Goal: Task Accomplishment & Management: Manage account settings

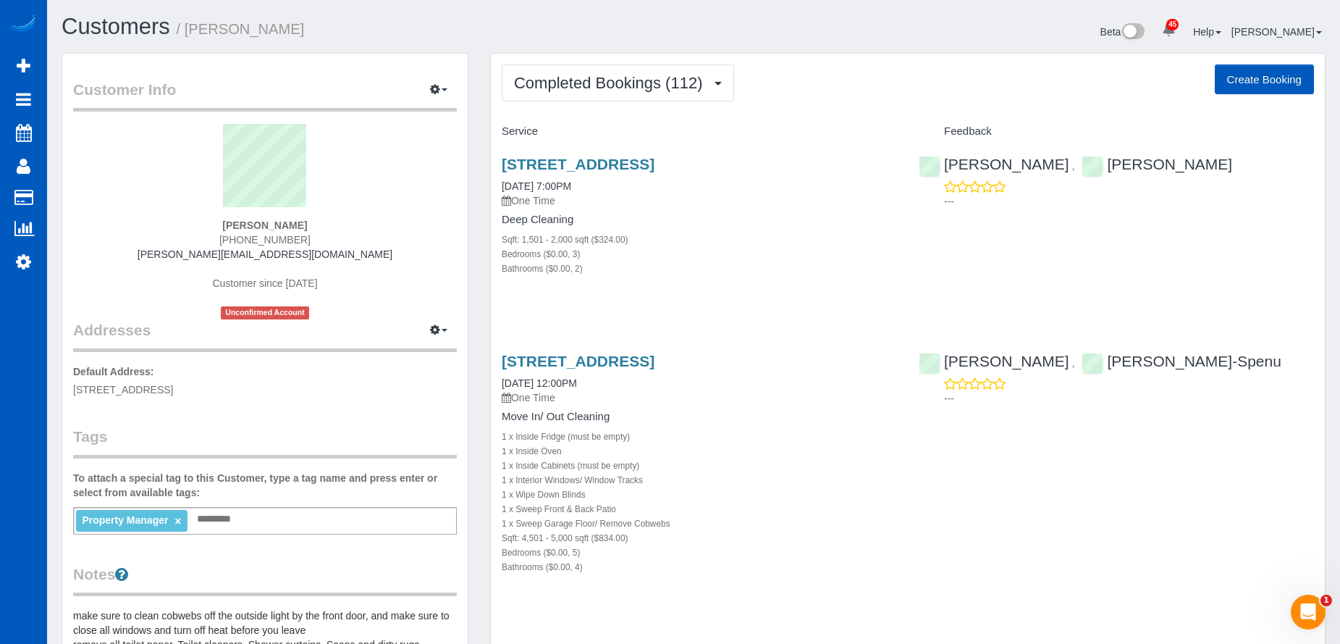
click at [1256, 75] on button "Create Booking" at bounding box center [1264, 79] width 99 height 30
select select "WA"
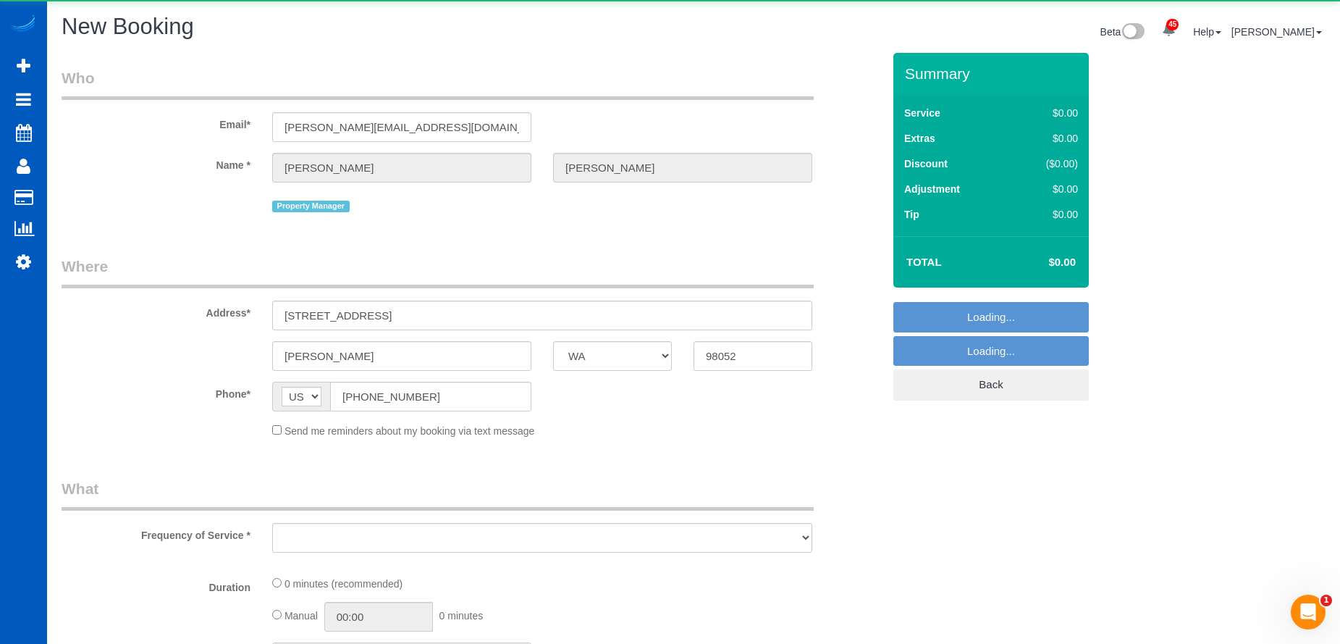
select select "object:5358"
select select "199"
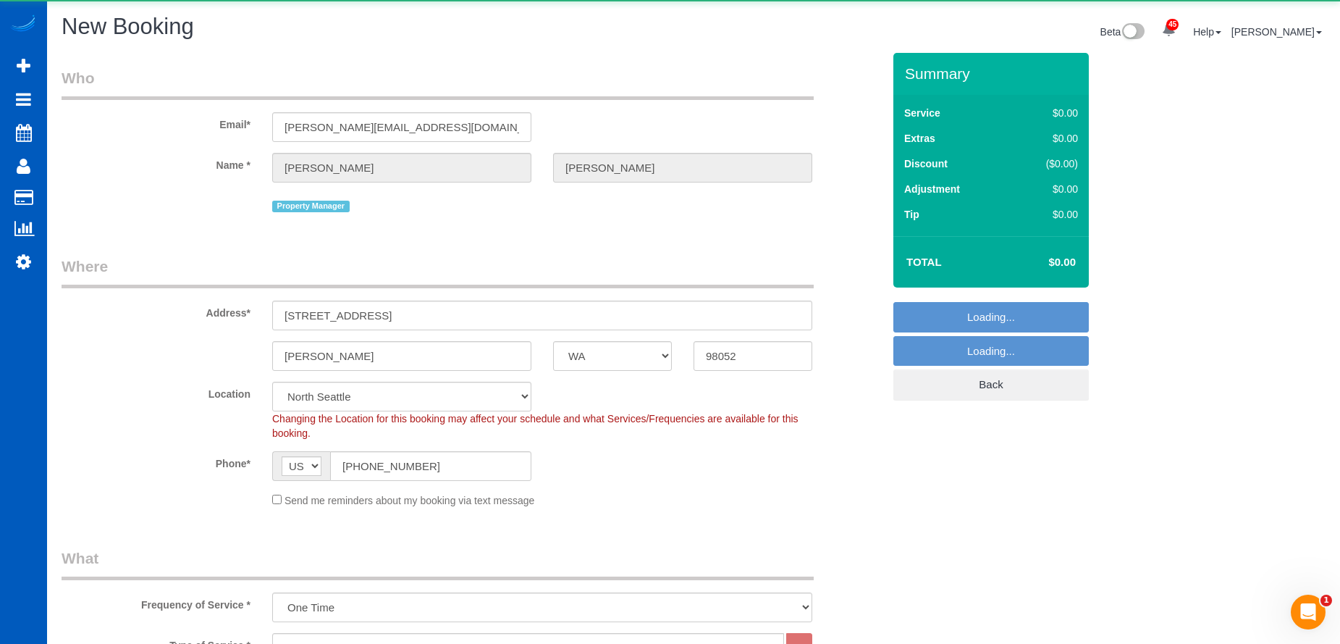
select select "6"
select select "object:5591"
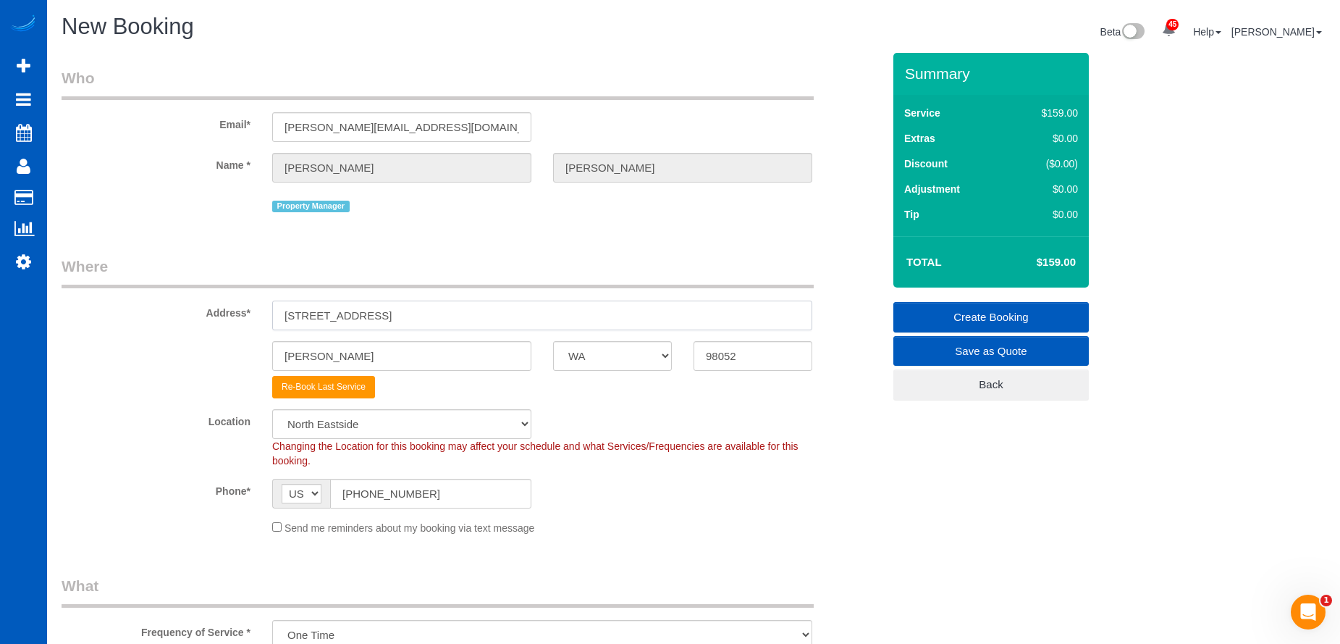
click at [369, 309] on input "17024 NE 120th St" at bounding box center [542, 316] width 540 height 30
drag, startPoint x: 389, startPoint y: 310, endPoint x: 255, endPoint y: 35, distance: 306.1
click at [203, 313] on div "Address* 17024 NE 120th St" at bounding box center [472, 293] width 843 height 75
paste input "126 N 90th St #401"
type input "1126 N 90th St #401"
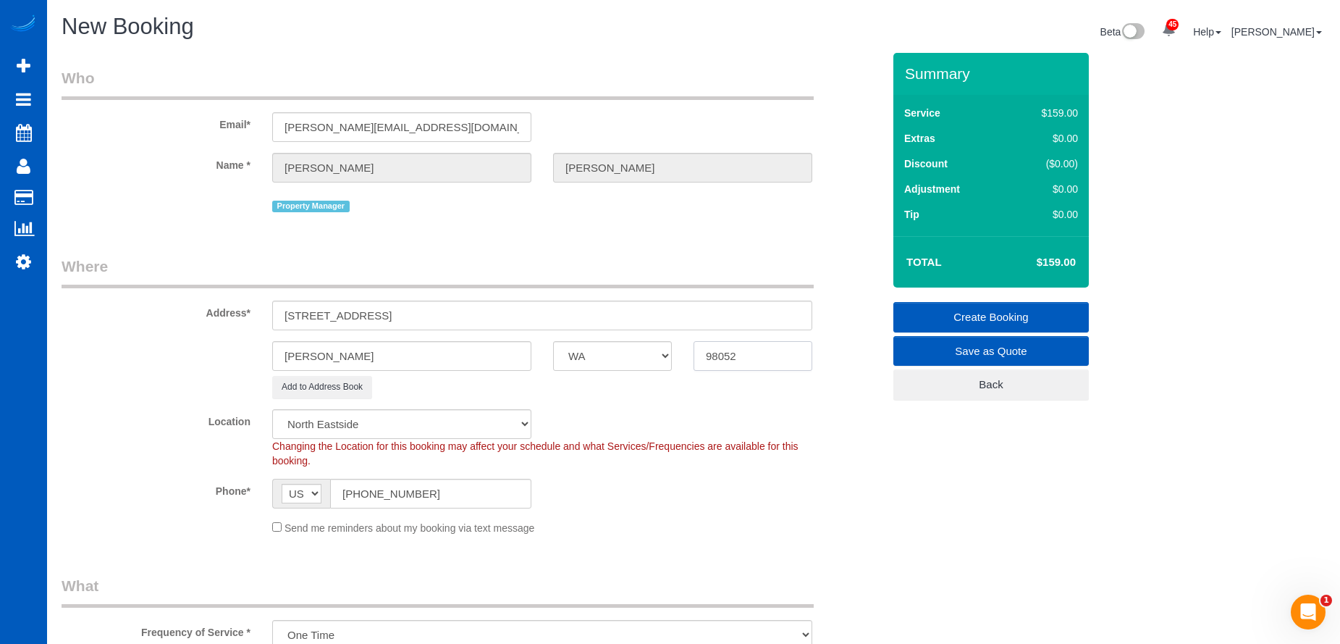
click at [735, 349] on input "98052" at bounding box center [753, 356] width 119 height 30
drag, startPoint x: 718, startPoint y: 356, endPoint x: 616, endPoint y: 346, distance: 101.9
click at [616, 348] on div "Redmond AK AL AR AZ CA CO CT DC DE FL GA HI IA ID IL IN KS KY LA MA MD ME MI MN…" at bounding box center [472, 356] width 843 height 30
paste input "103"
type input "98103"
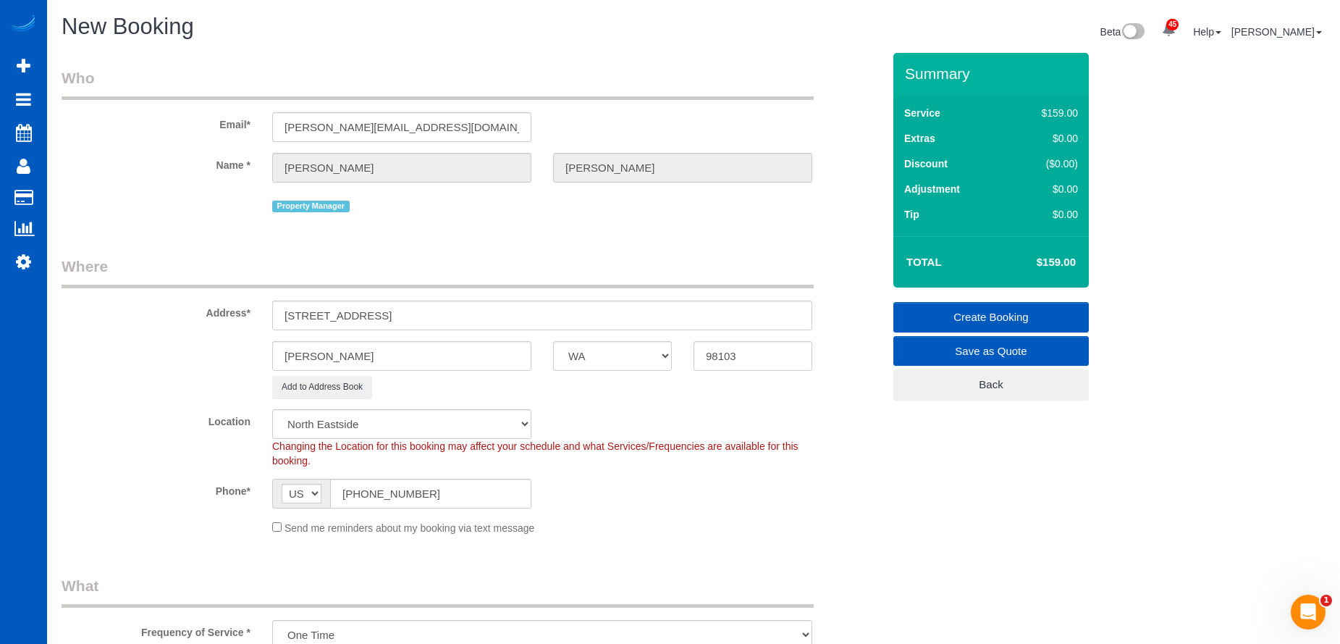
select select "1"
select select "object:5787"
click at [340, 345] on input "Redmond" at bounding box center [401, 356] width 259 height 30
drag, startPoint x: 345, startPoint y: 348, endPoint x: 253, endPoint y: 352, distance: 92.1
click at [253, 352] on div "Redmond AK AL AR AZ CA CO CT DC DE FL GA HI IA ID IL IN KS KY LA MA MD ME MI MN…" at bounding box center [472, 356] width 843 height 30
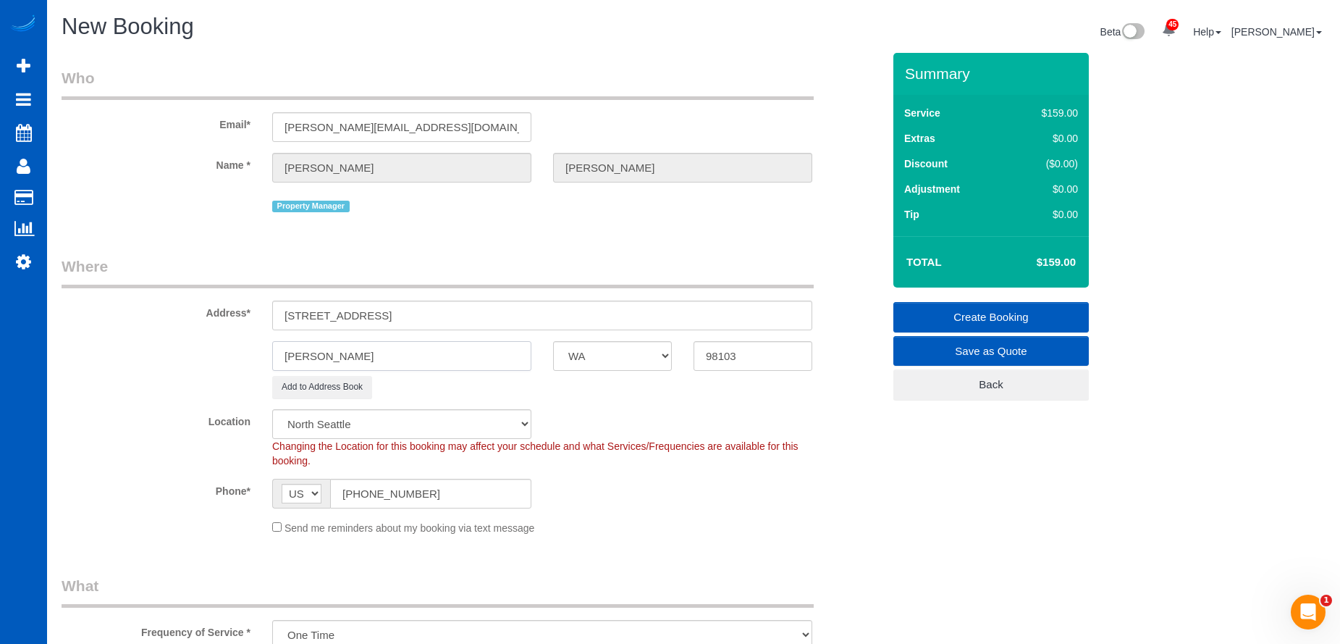
paste input "Seattle"
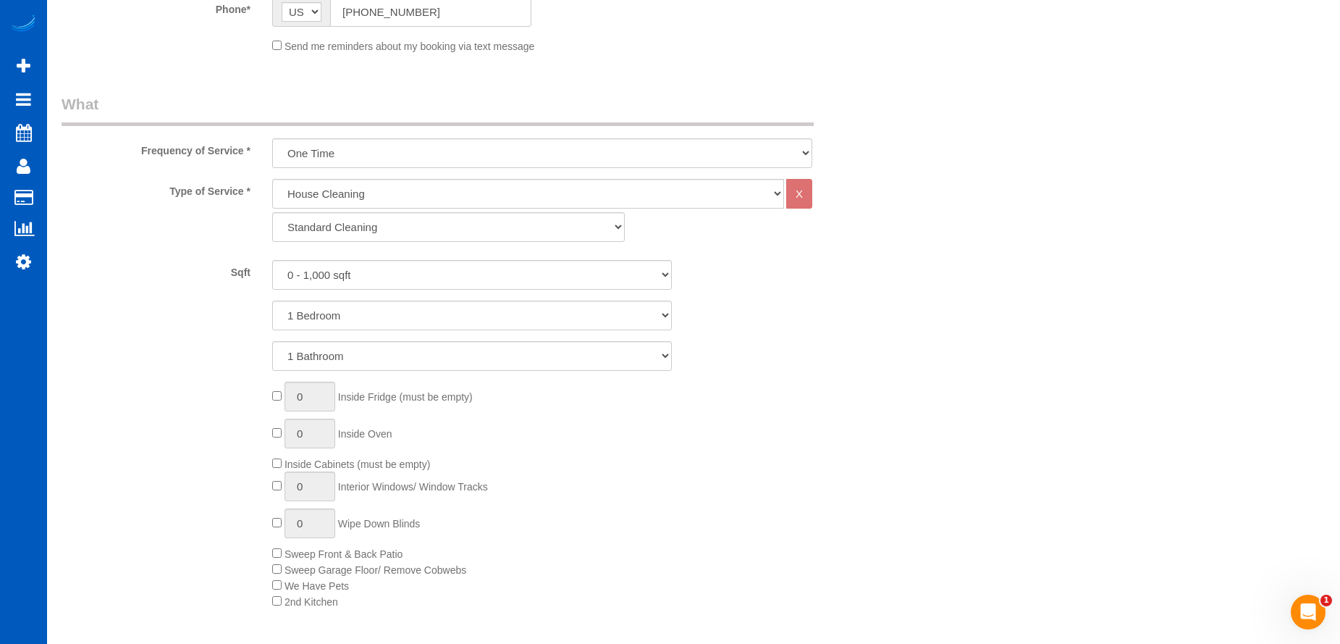
scroll to position [507, 0]
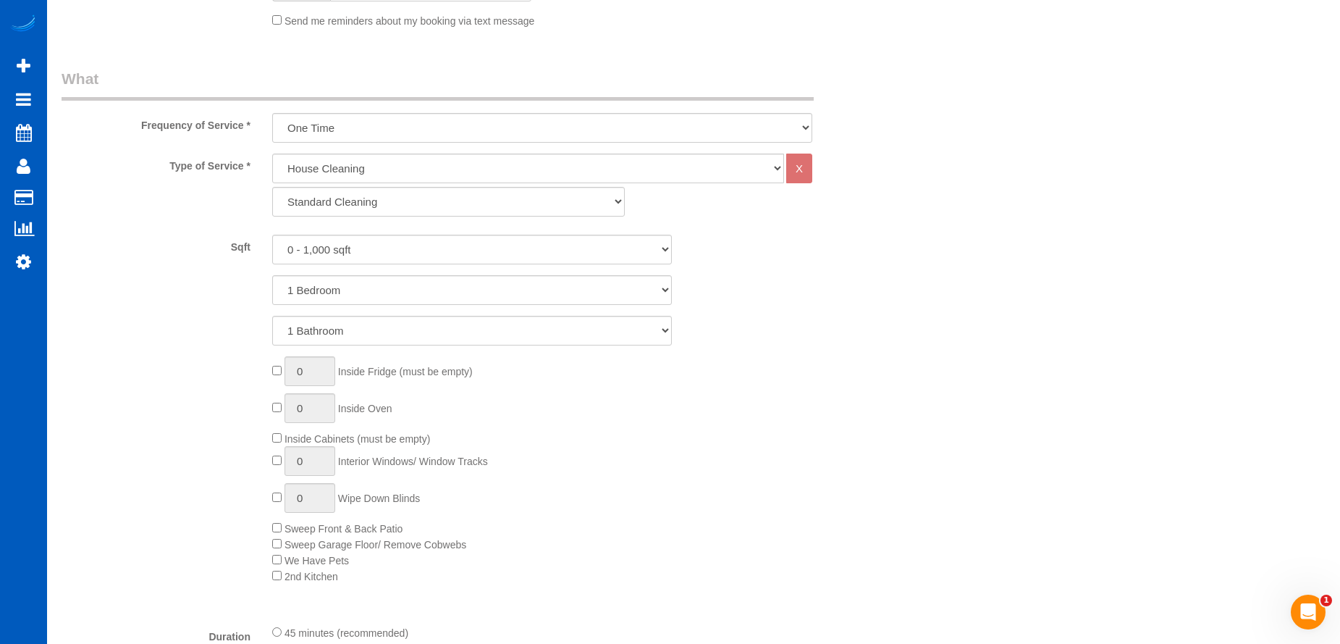
type input "Seattle"
click at [477, 202] on select "Standard Cleaning Deep Cleaning Move In/ Out Cleaning" at bounding box center [448, 202] width 353 height 30
select select "368"
click at [272, 187] on select "Standard Cleaning Deep Cleaning Move In/ Out Cleaning" at bounding box center [448, 202] width 353 height 30
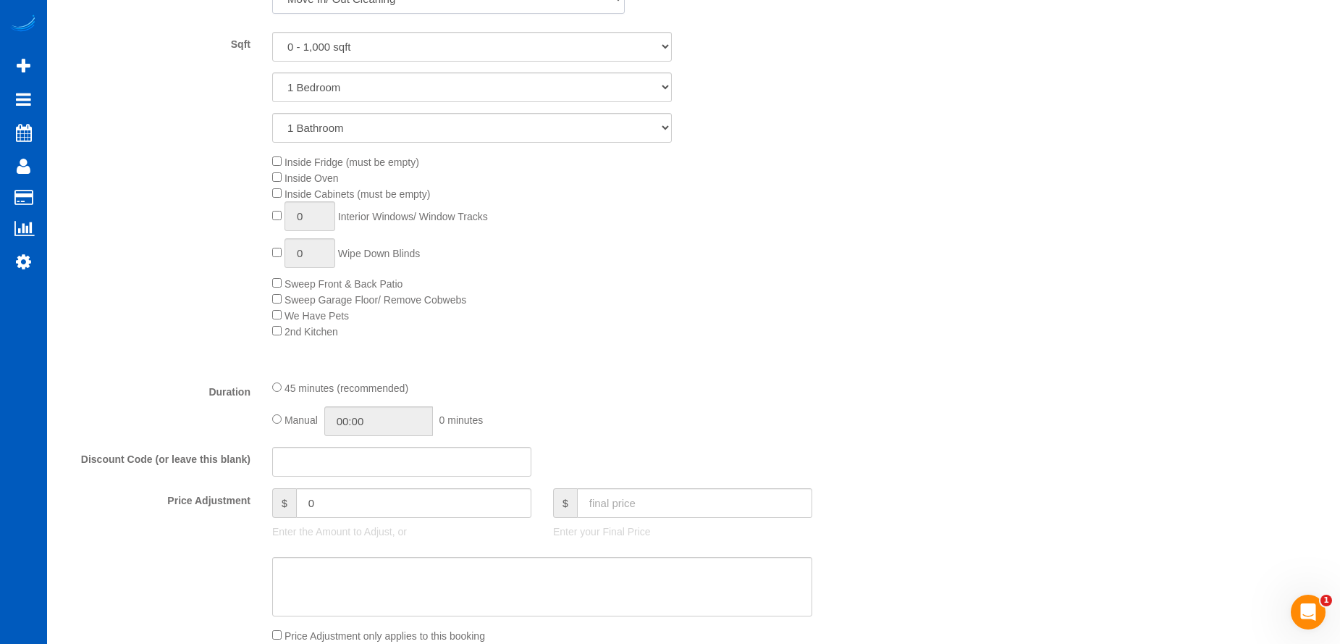
scroll to position [724, 0]
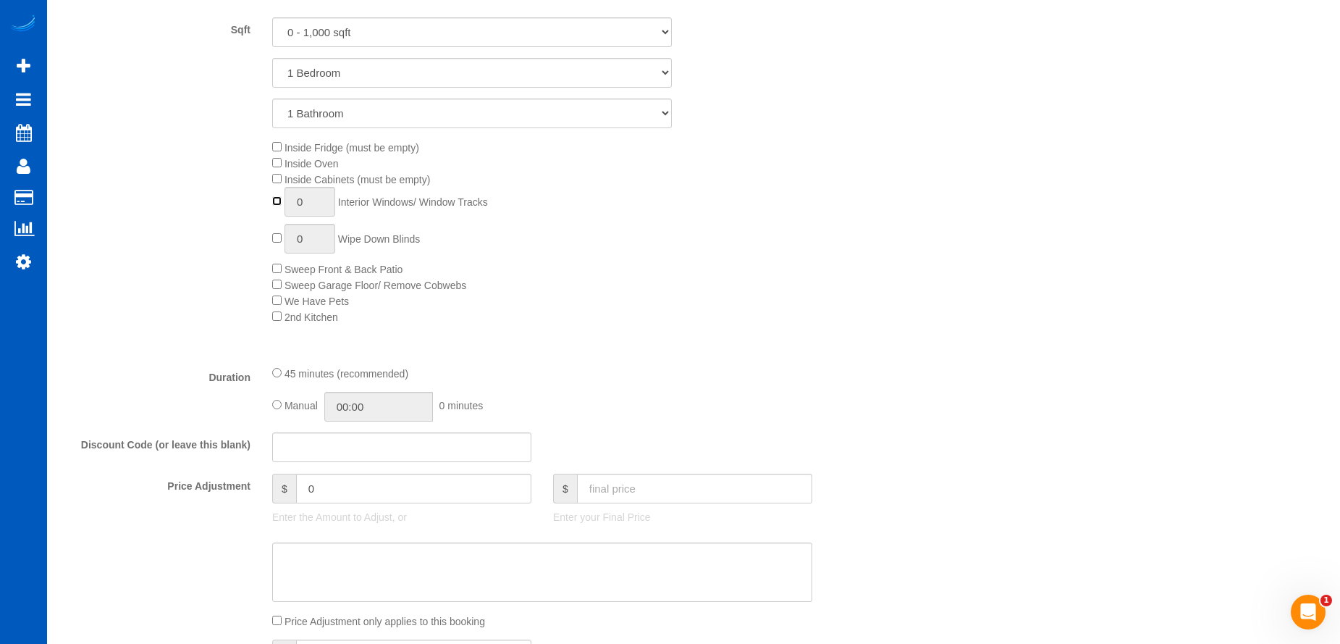
type input "1"
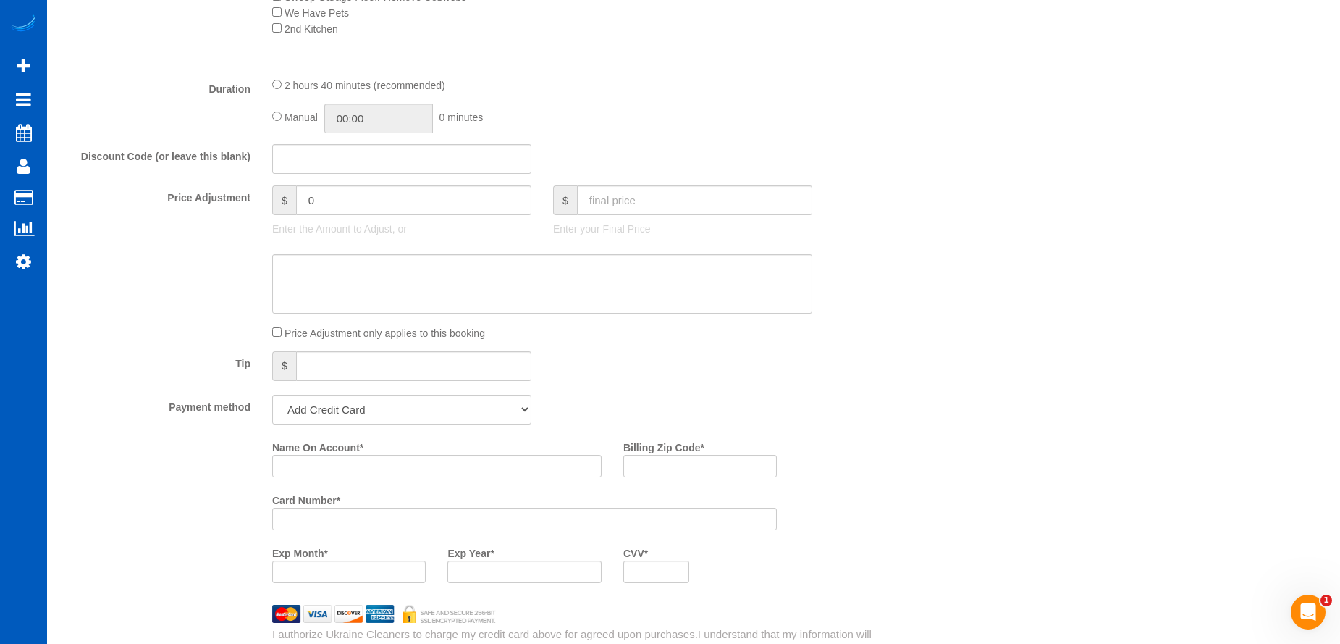
scroll to position [1014, 0]
click at [389, 424] on fieldset "What Frequency of Service * One Time Weekly - 15.00% Every 2 Weeks - 10.00% Eve…" at bounding box center [472, 108] width 821 height 1094
click at [398, 408] on select "Add Credit Card Cash Check Paypal" at bounding box center [401, 408] width 259 height 30
select select "string:cash"
click at [272, 393] on select "Add Credit Card Cash Check Paypal" at bounding box center [401, 408] width 259 height 30
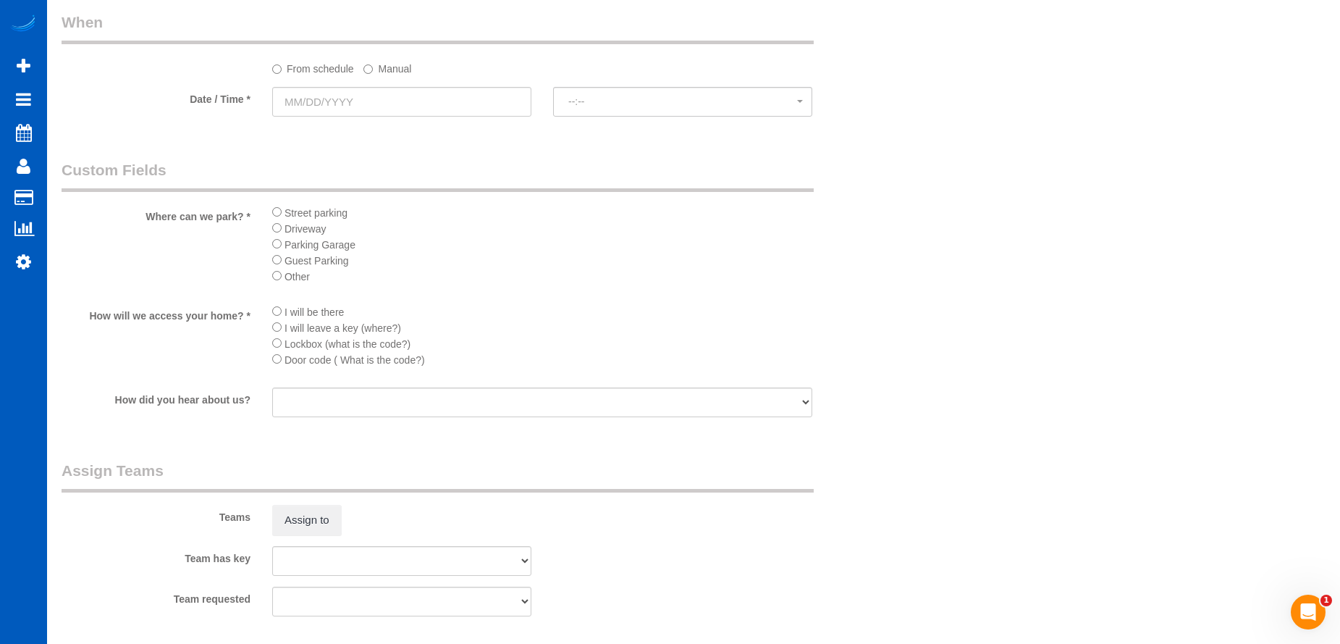
scroll to position [1593, 0]
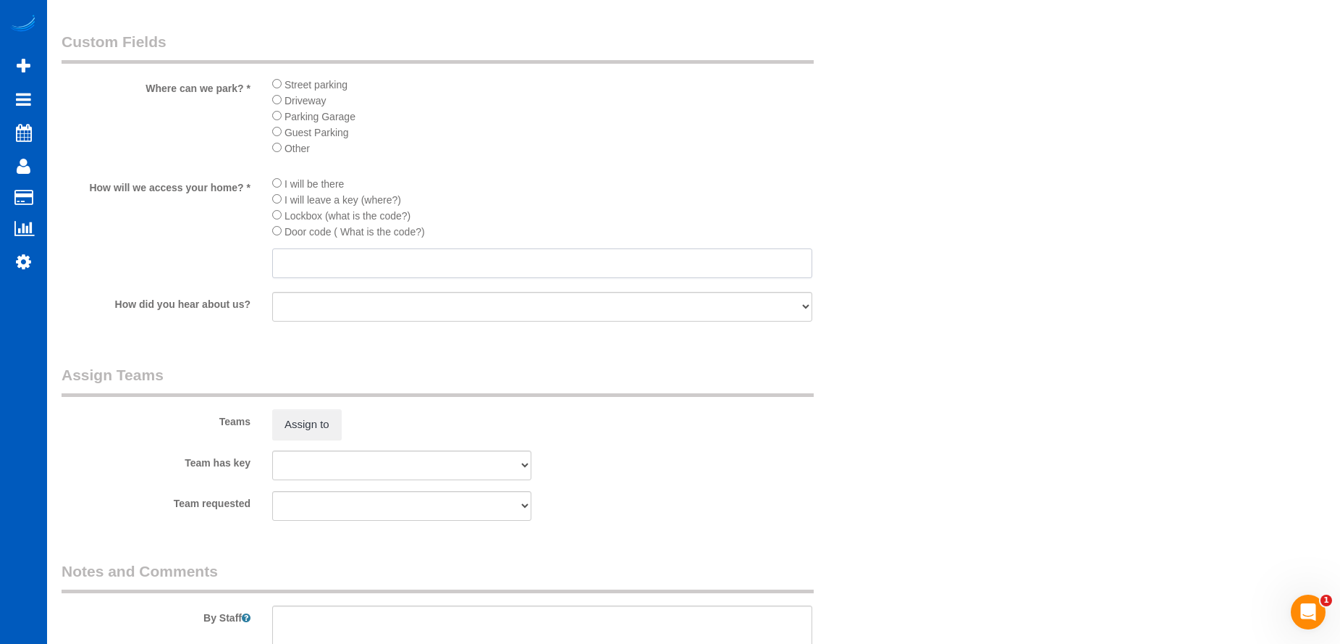
click at [374, 256] on input "text" at bounding box center [542, 263] width 540 height 30
paste input "4590"
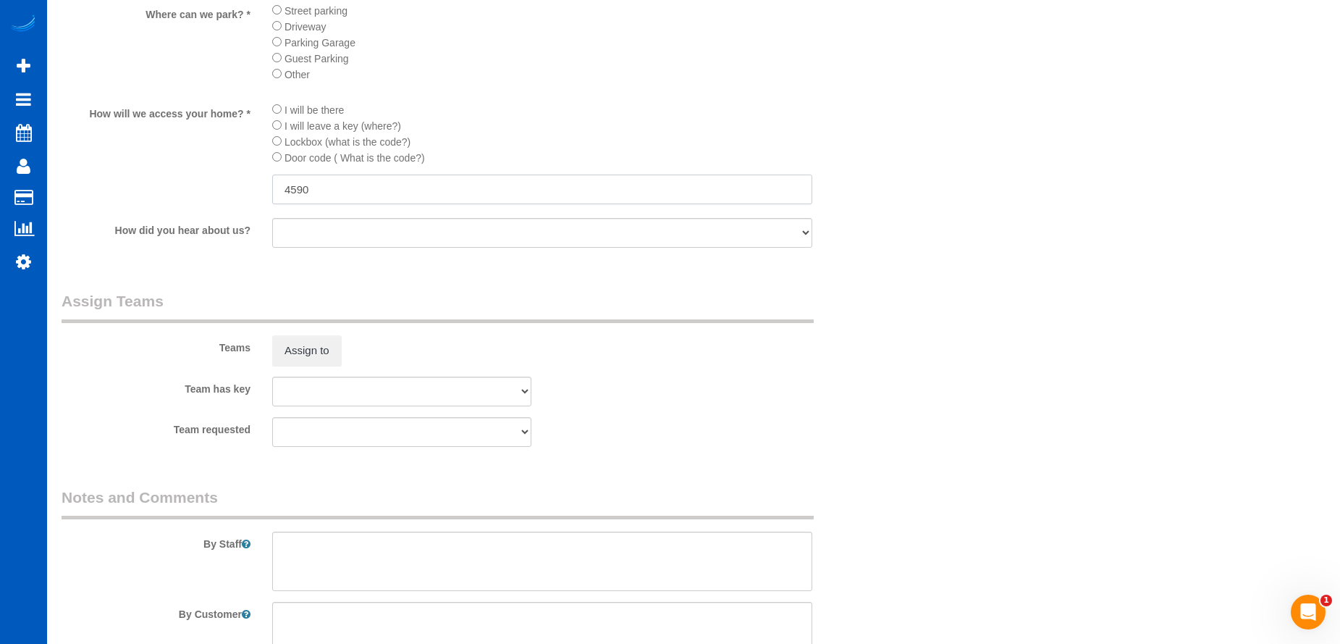
scroll to position [1738, 0]
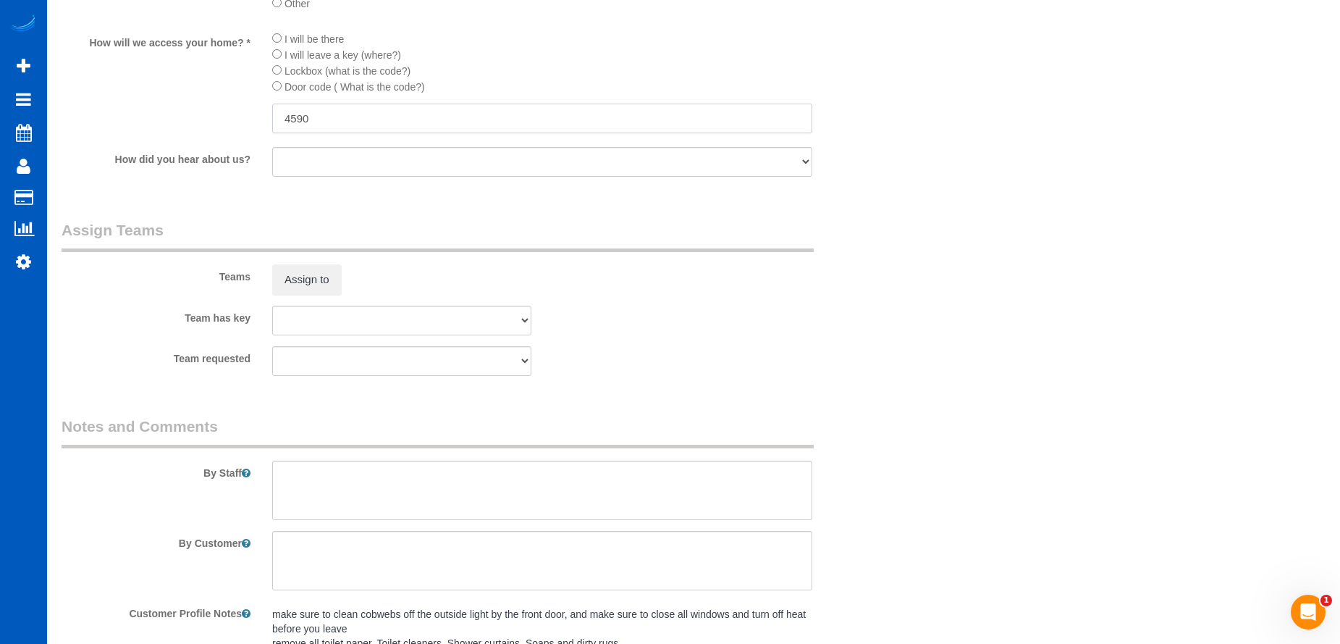
type input "4590"
click at [422, 479] on textarea at bounding box center [542, 490] width 540 height 59
type textarea "Move-out cleaning. Let Anna know how many windows."
click at [336, 112] on input "4590" at bounding box center [542, 119] width 540 height 30
drag, startPoint x: 339, startPoint y: 114, endPoint x: 245, endPoint y: 108, distance: 93.6
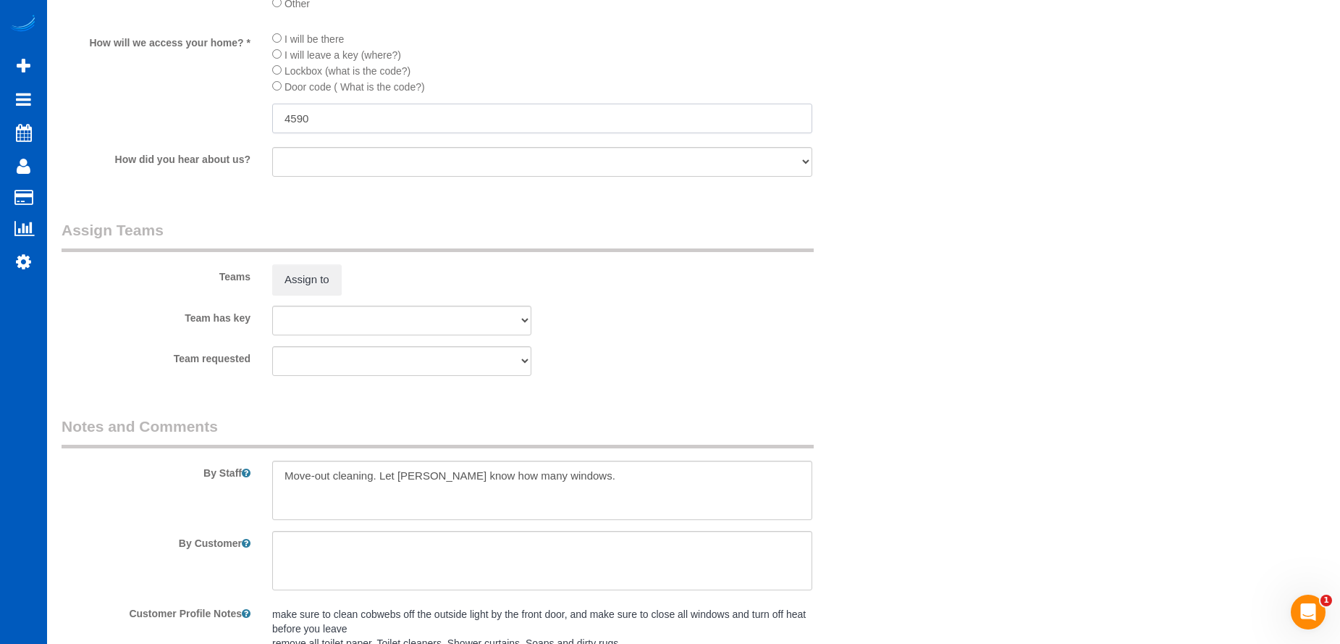
click at [242, 112] on div "How will we access your home? * I will be there I will leave a key (where?) Loc…" at bounding box center [472, 83] width 843 height 106
paste input "gate code 1605, lockbox on the front door code 4590."
click at [290, 119] on input "gate code 1605, lockbox on the front door code 4590." at bounding box center [542, 119] width 540 height 30
click at [576, 119] on input "Gate code 1605, lockbox on the front door code 4590." at bounding box center [542, 119] width 540 height 30
click at [368, 118] on input "Gate code 1605, lockbox on the front door code 4590" at bounding box center [542, 119] width 540 height 30
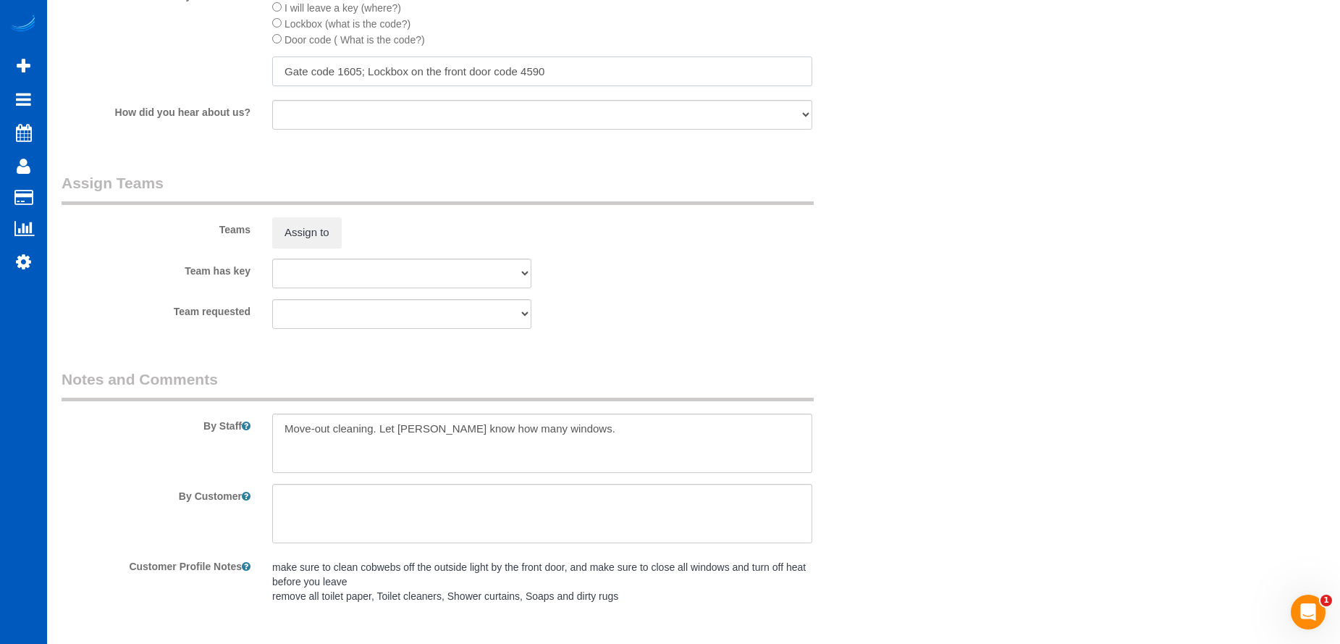
scroll to position [1810, 0]
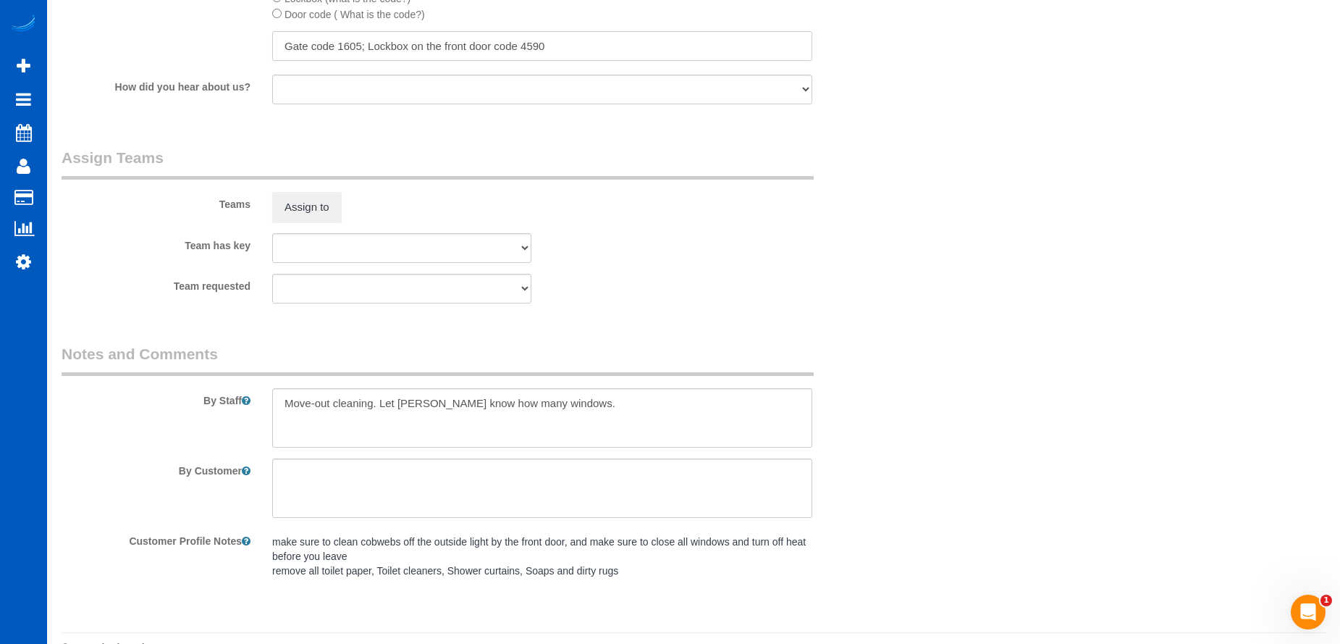
type input "Gate code 1605; Lockbox on the front door code 4590"
click at [592, 395] on textarea at bounding box center [542, 417] width 540 height 59
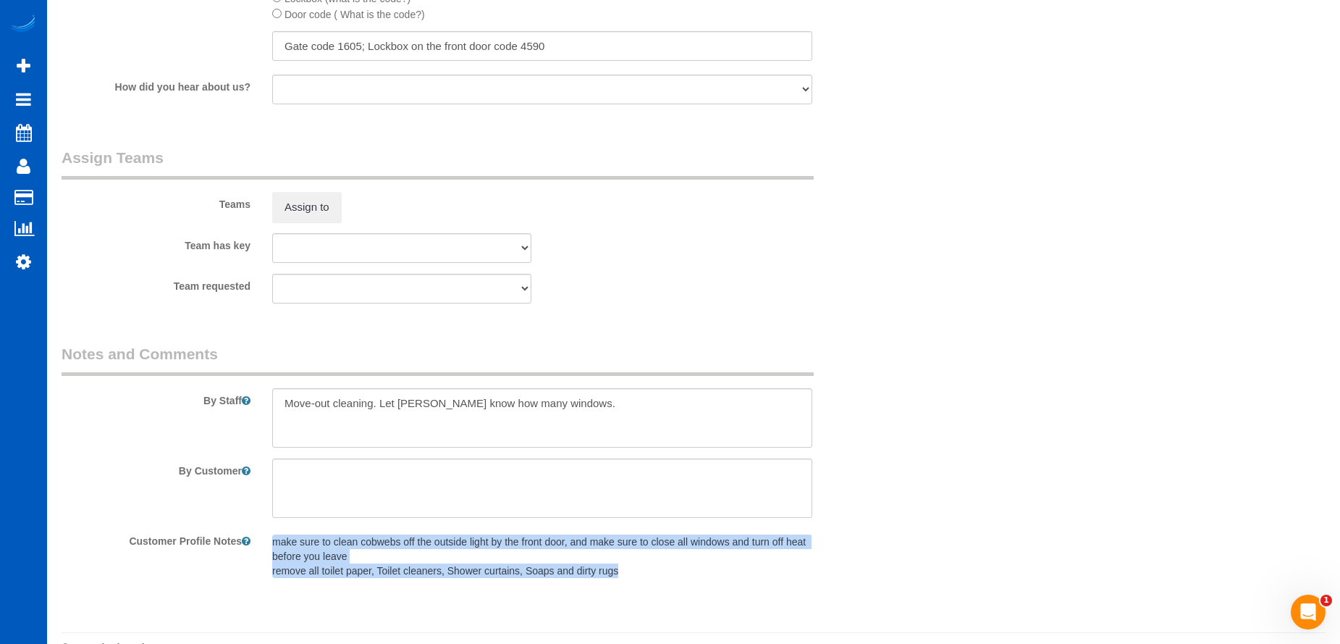
drag, startPoint x: 274, startPoint y: 542, endPoint x: 651, endPoint y: 576, distance: 378.2
click at [651, 576] on pre "make sure to clean cobwebs off the outside light by the front door, and make su…" at bounding box center [542, 555] width 540 height 43
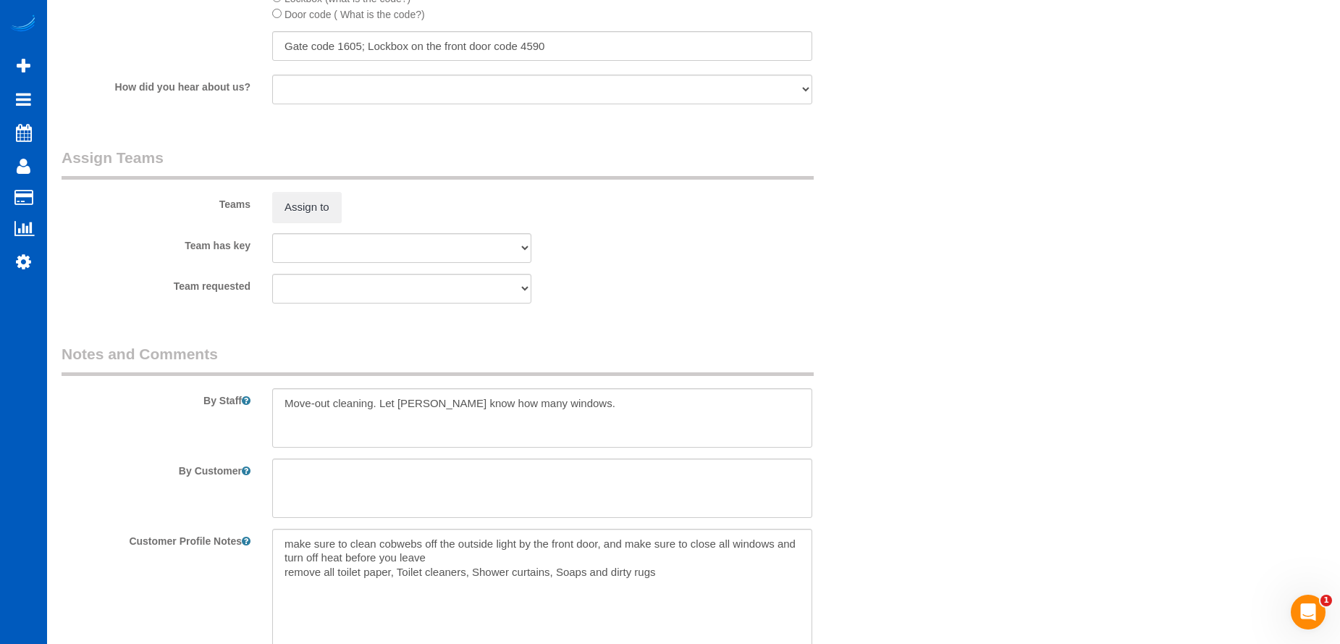
copy pre "make sure to clean cobwebs off the outside light by the front door, and make su…"
click at [384, 563] on textarea "make sure to clean cobwebs off the outside light by the front door, and make su…" at bounding box center [542, 609] width 540 height 160
click at [333, 434] on textarea at bounding box center [542, 417] width 540 height 59
paste textarea "make sure to clean cobwebs off the outside light by the front door, and make su…"
click at [382, 431] on textarea at bounding box center [542, 417] width 540 height 59
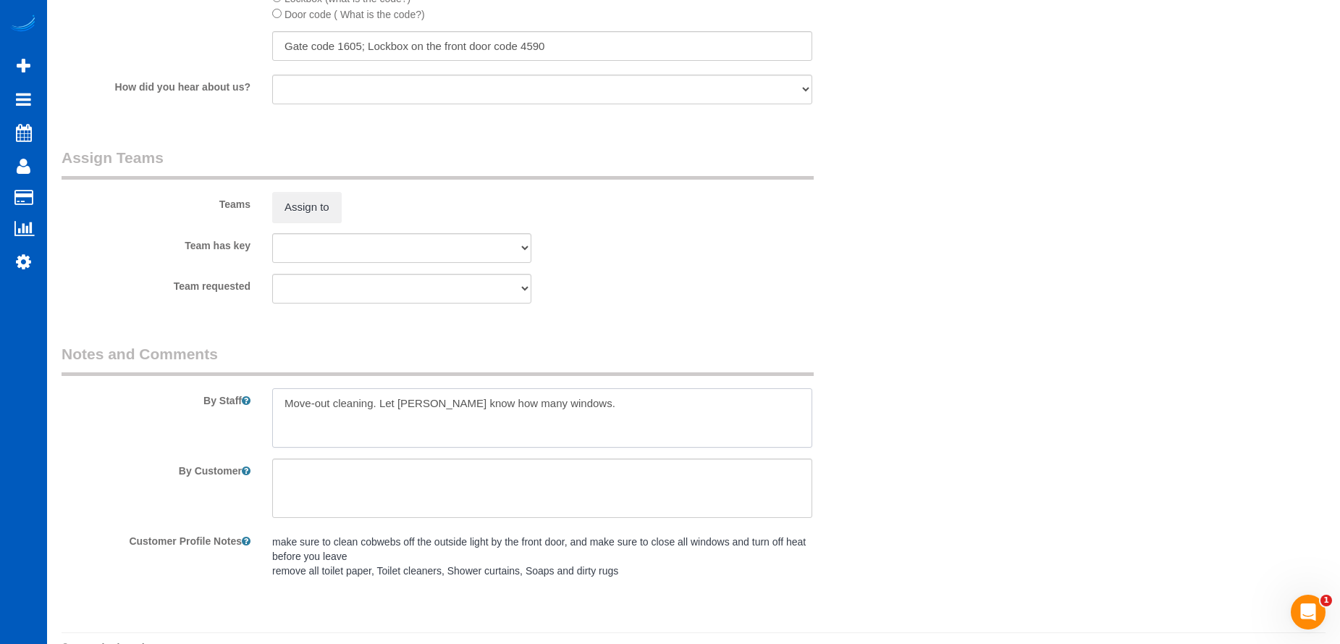
click at [613, 410] on textarea at bounding box center [542, 417] width 540 height 59
paste textarea "make sure to clean cobwebs off the outside light by the front door, and make su…"
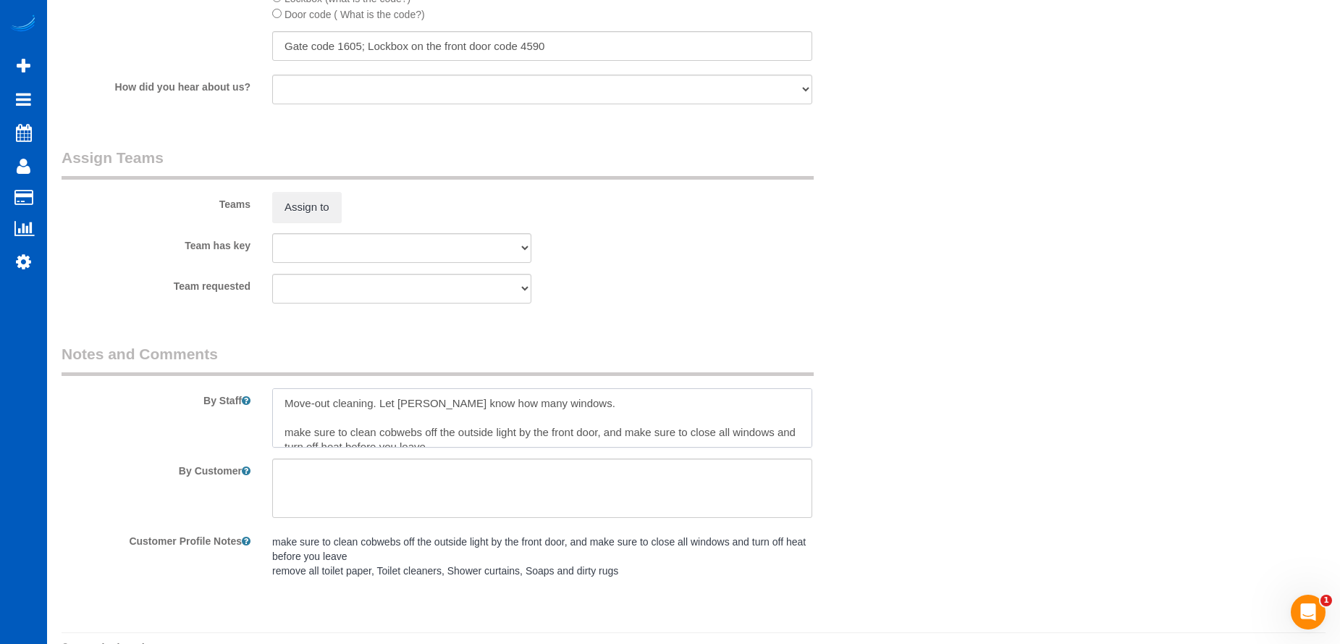
scroll to position [20, 0]
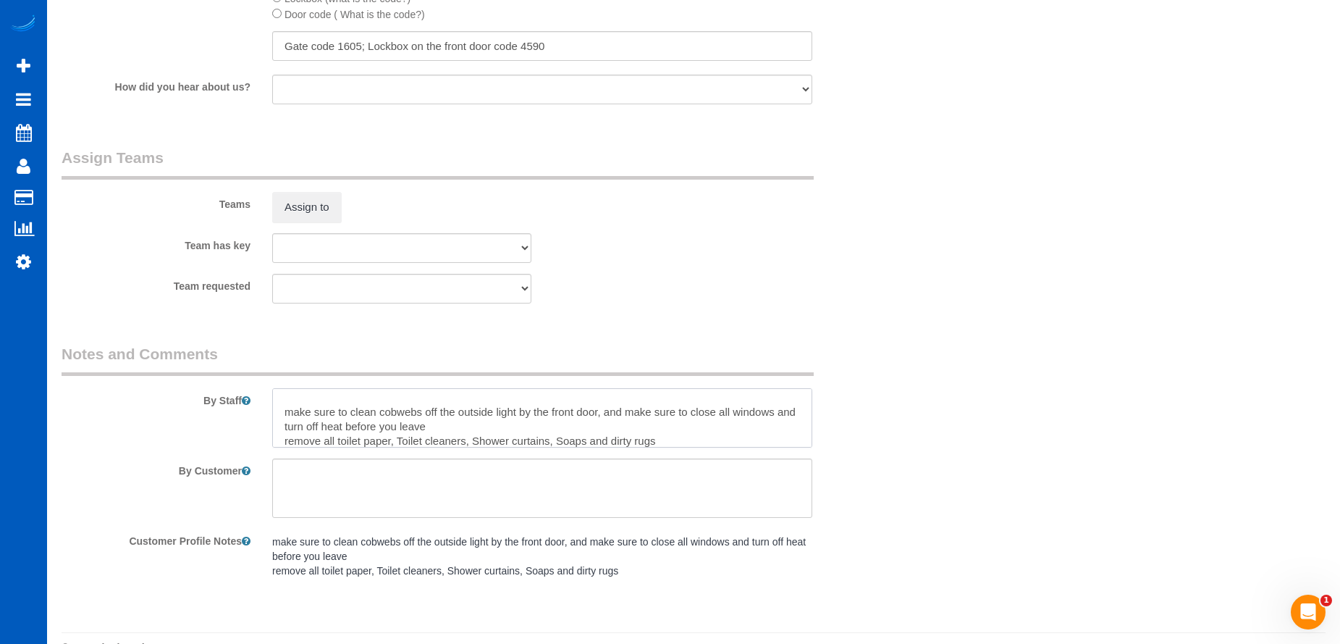
drag, startPoint x: 289, startPoint y: 418, endPoint x: 311, endPoint y: 397, distance: 30.7
click at [290, 417] on textarea at bounding box center [542, 417] width 540 height 59
click at [482, 419] on textarea at bounding box center [542, 417] width 540 height 59
click at [291, 439] on textarea at bounding box center [542, 417] width 540 height 59
click at [679, 439] on textarea at bounding box center [542, 417] width 540 height 59
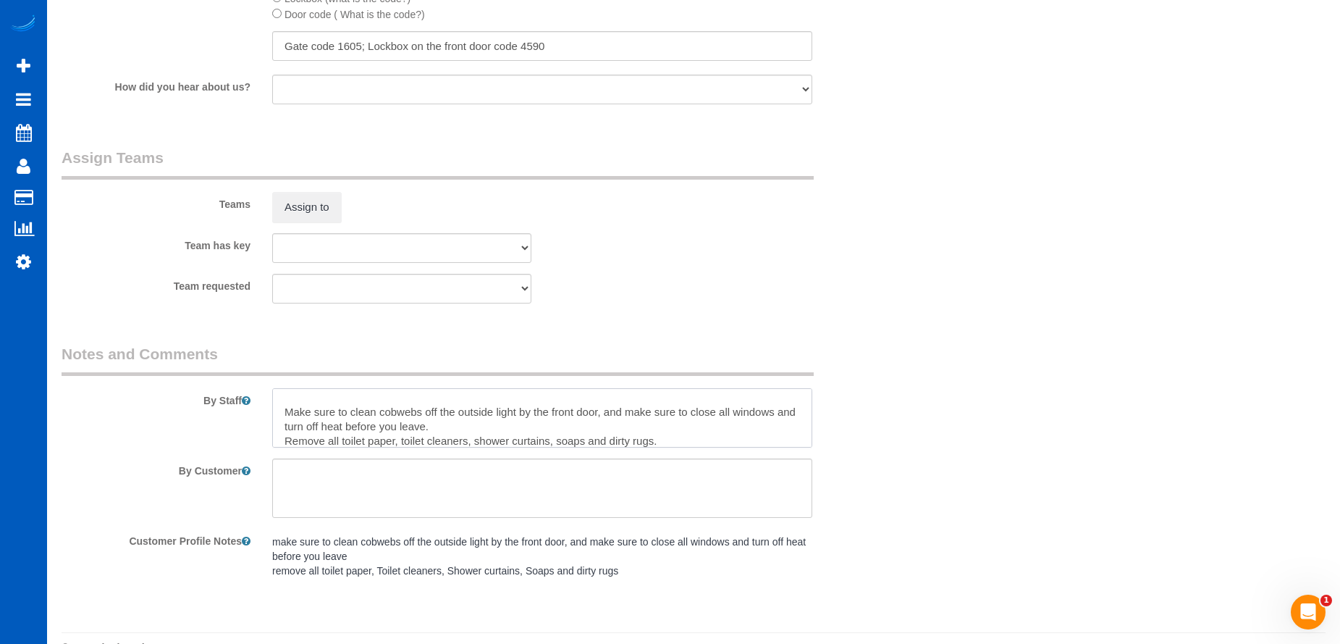
type textarea "Move-out cleaning. Let Anna know how many windows. Make sure to clean cobwebs o…"
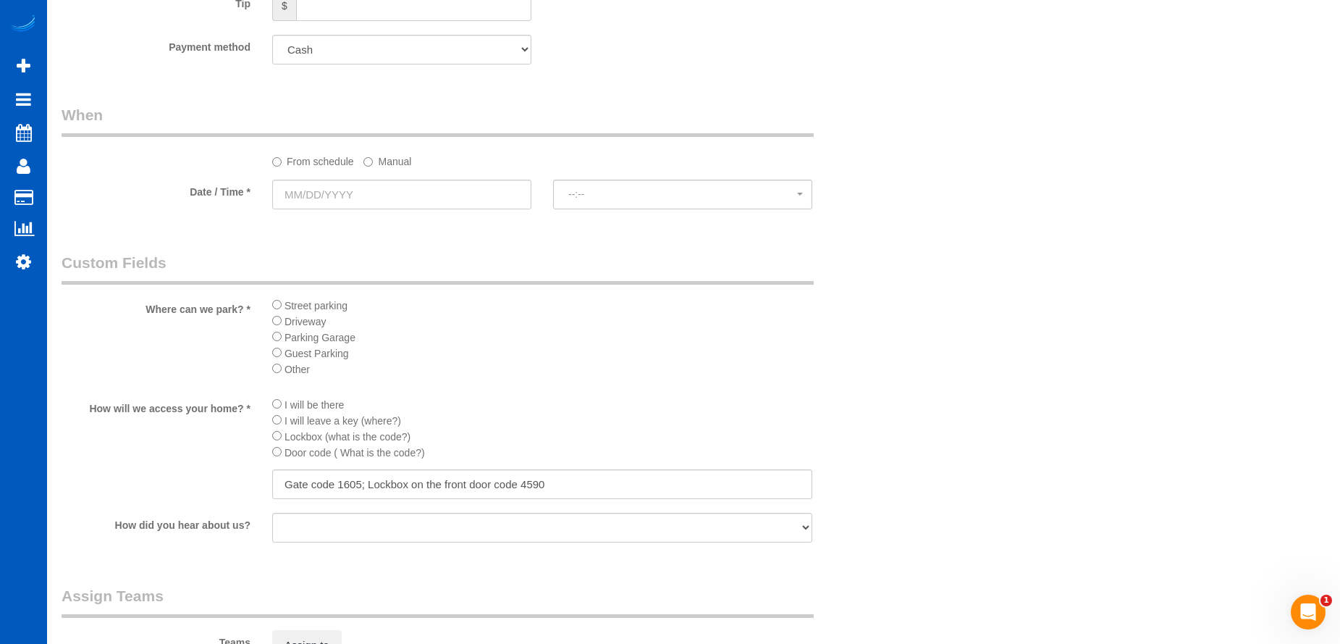
scroll to position [1376, 0]
click at [440, 193] on input "text" at bounding box center [401, 191] width 259 height 30
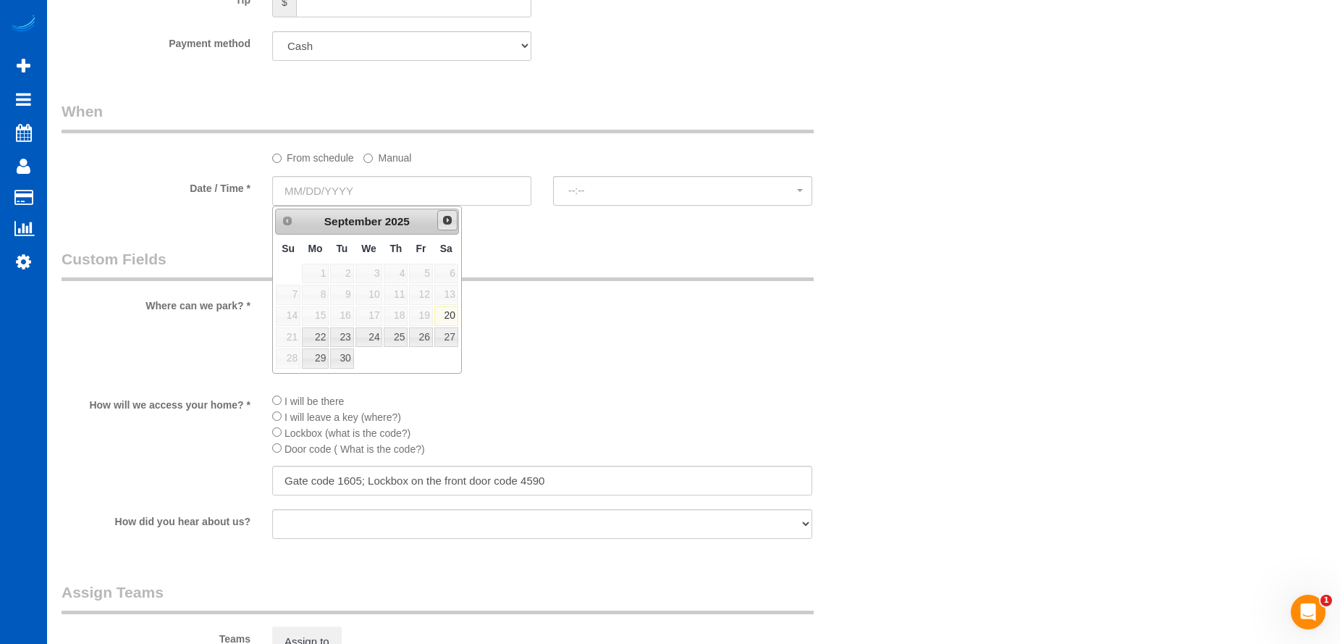
click at [445, 221] on span "Next" at bounding box center [448, 220] width 12 height 12
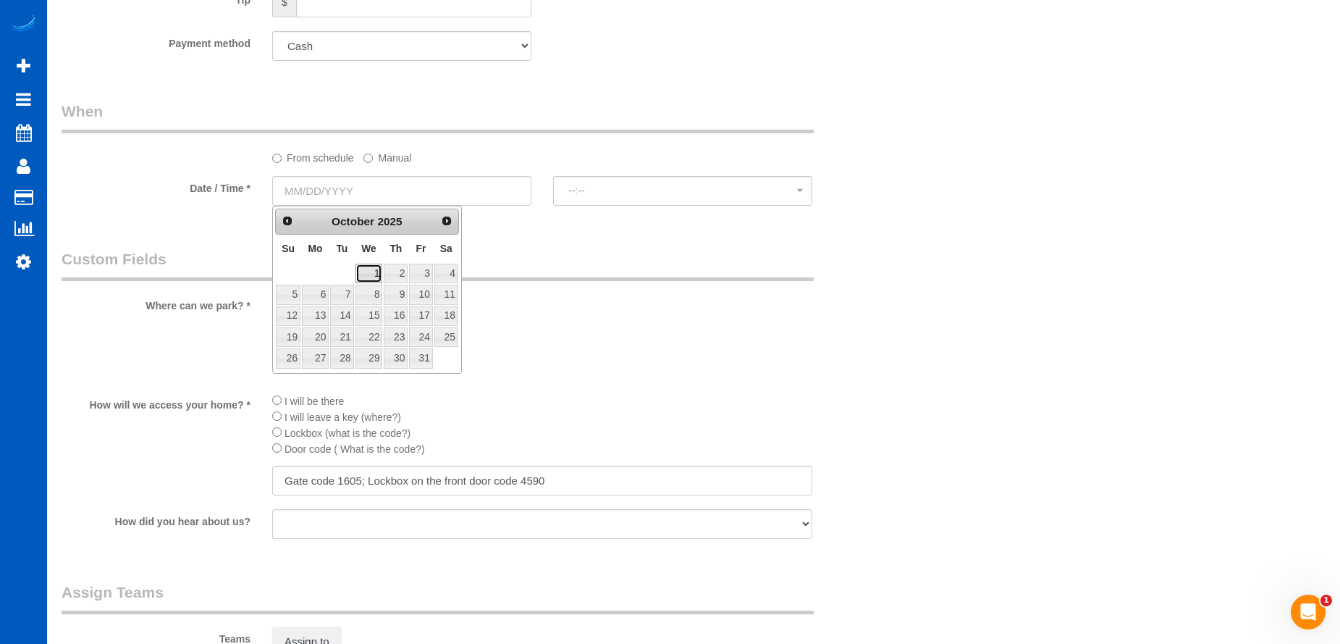
click at [371, 277] on link "1" at bounding box center [370, 274] width 28 height 20
type input "10/01/2025"
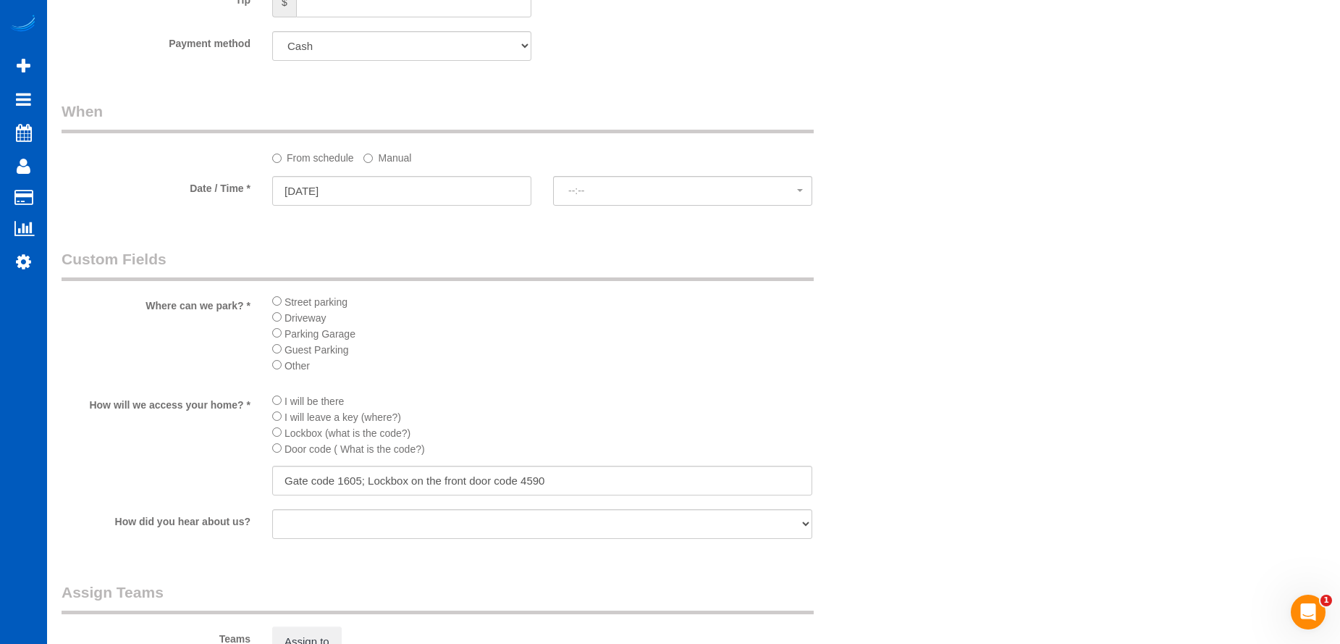
select select "spot18"
click at [625, 188] on span "8:00AM" at bounding box center [682, 191] width 229 height 12
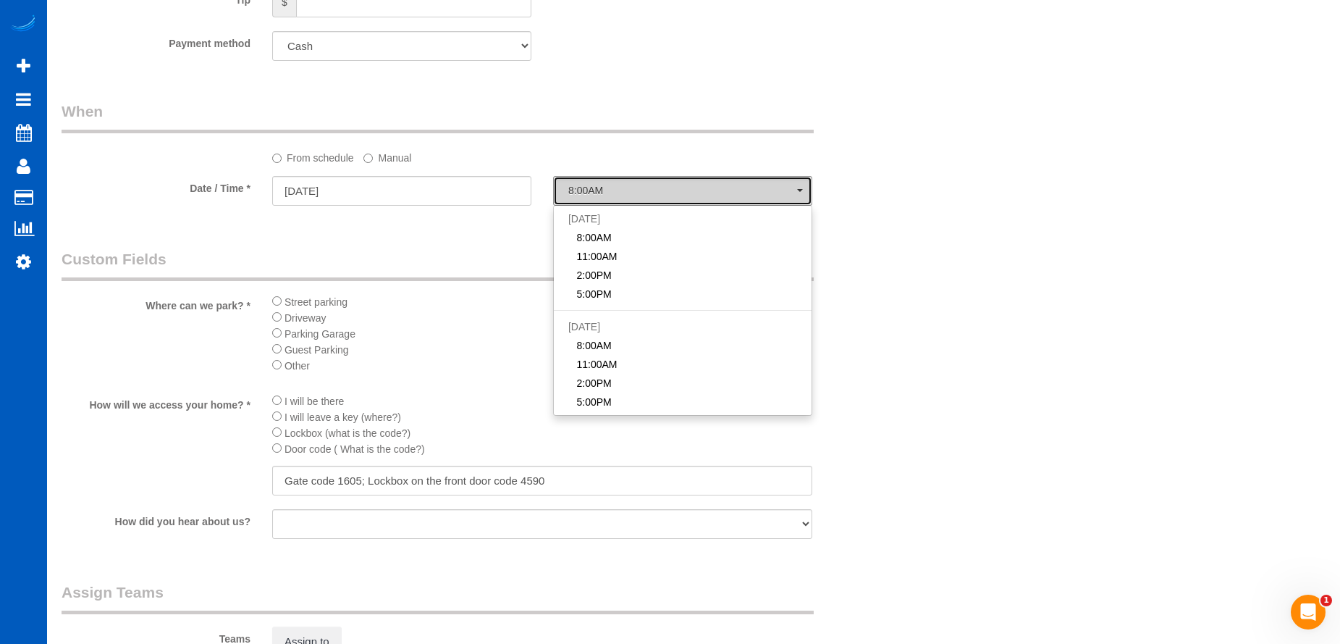
click at [625, 188] on span "8:00AM" at bounding box center [682, 191] width 229 height 12
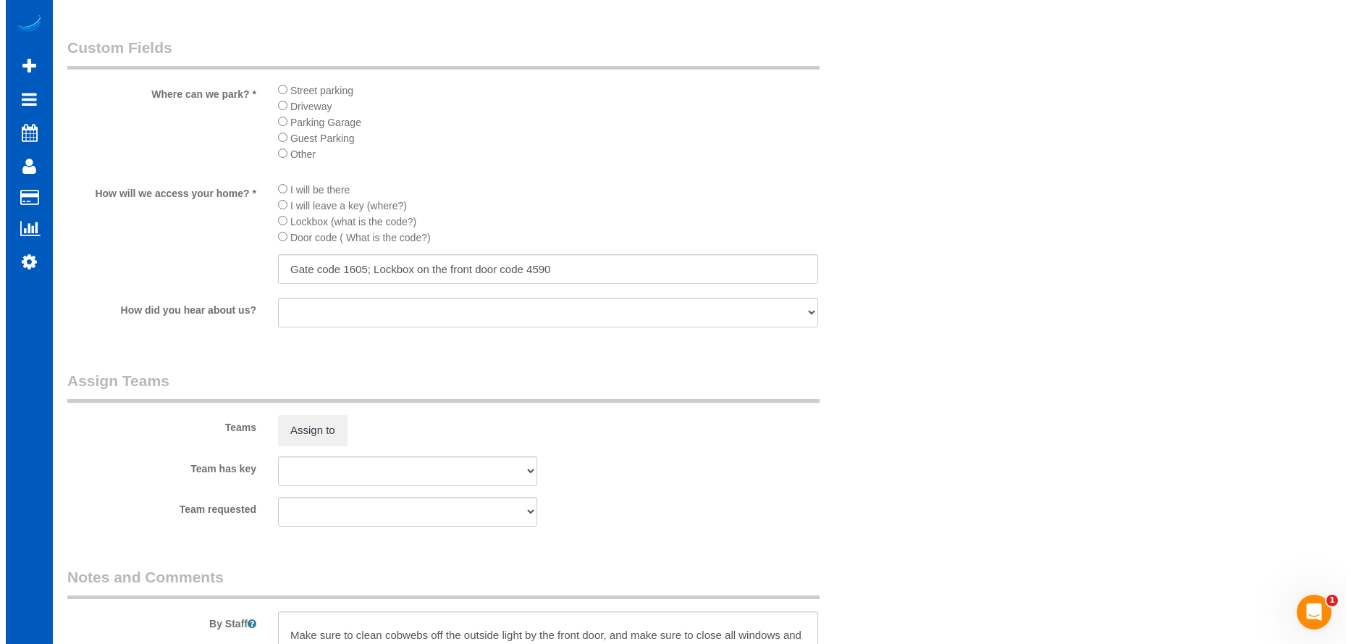
scroll to position [1593, 0]
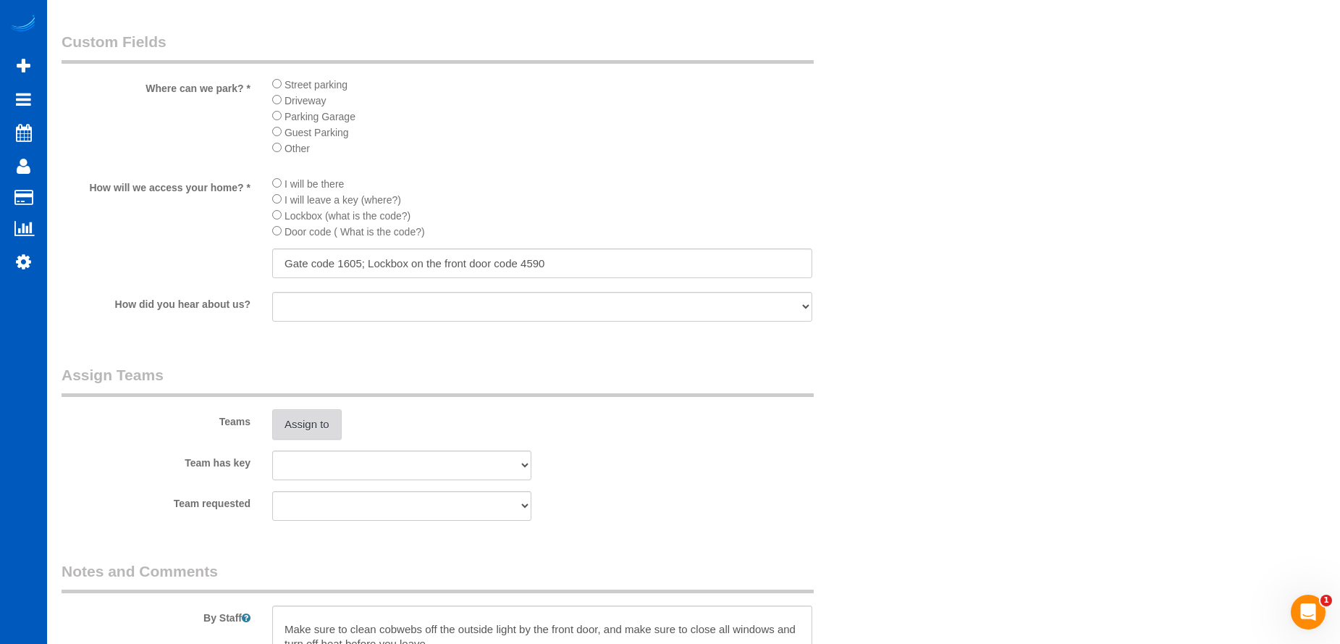
click at [311, 416] on button "Assign to" at bounding box center [307, 424] width 70 height 30
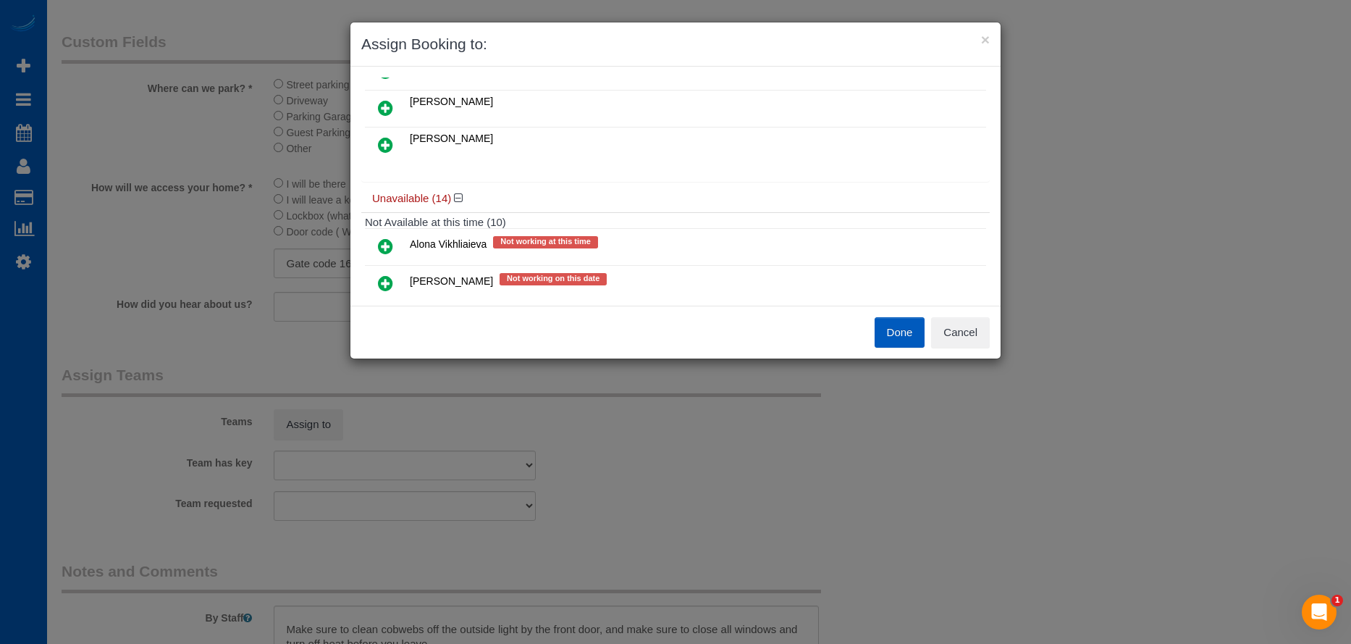
scroll to position [217, 0]
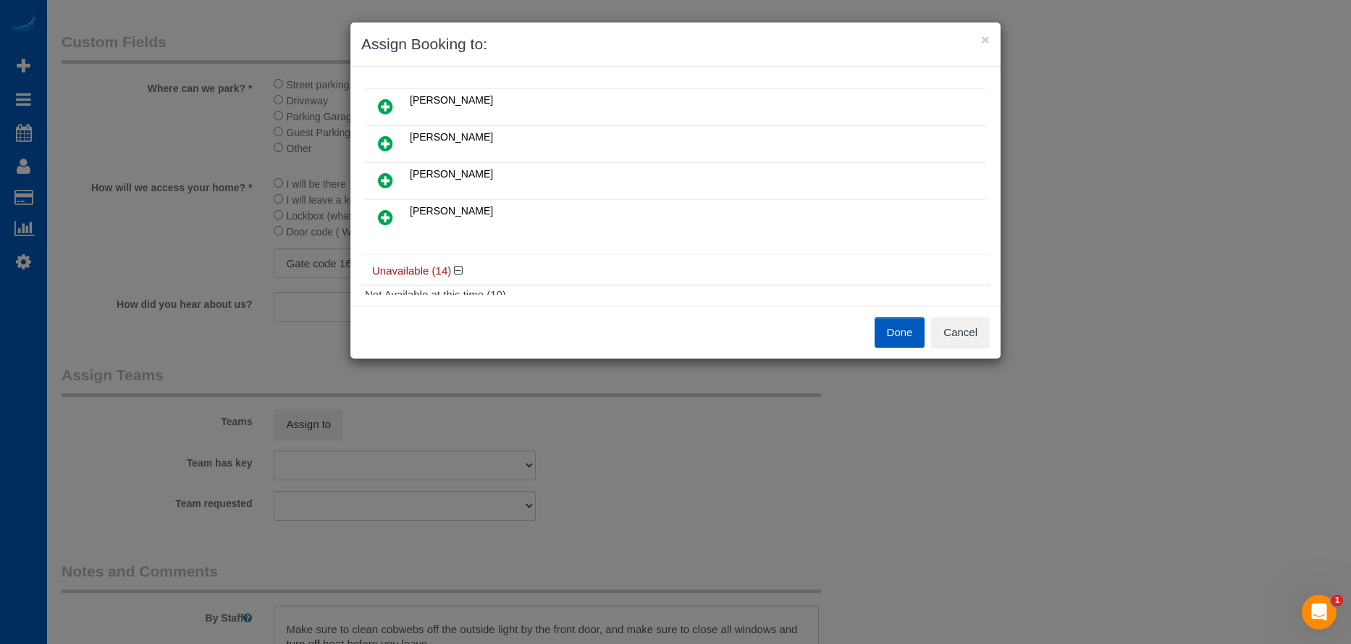
click at [395, 169] on link at bounding box center [386, 181] width 34 height 29
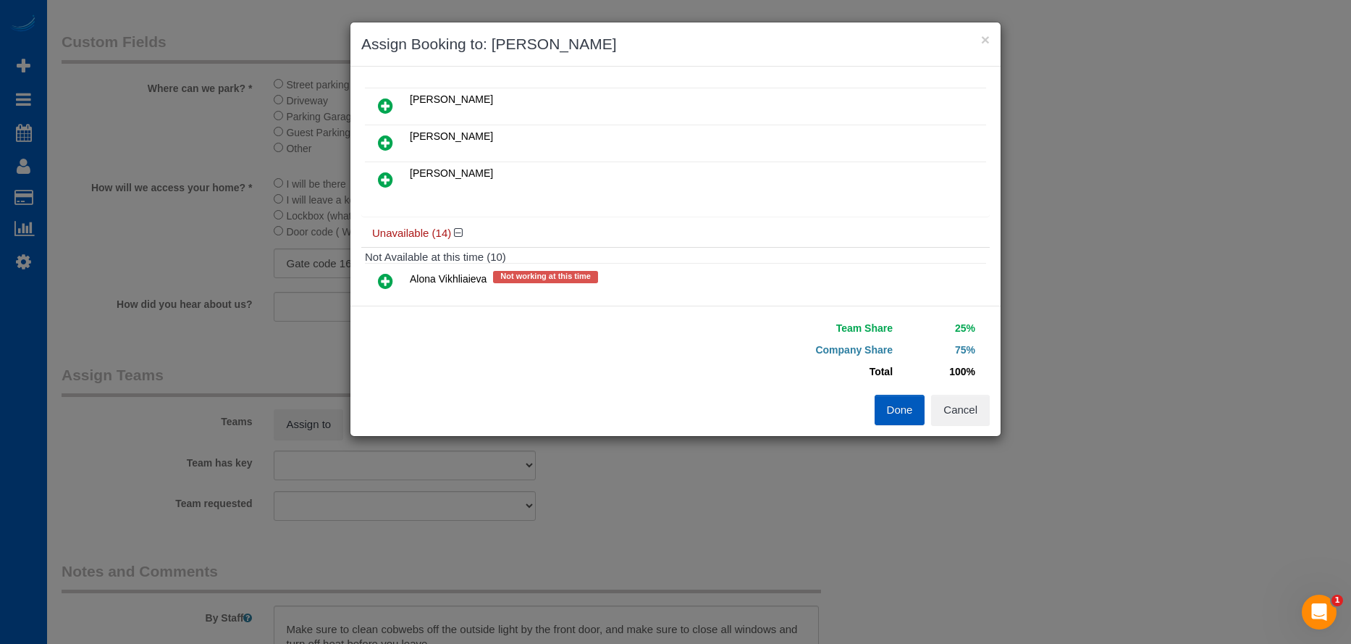
click at [387, 178] on icon at bounding box center [385, 179] width 15 height 17
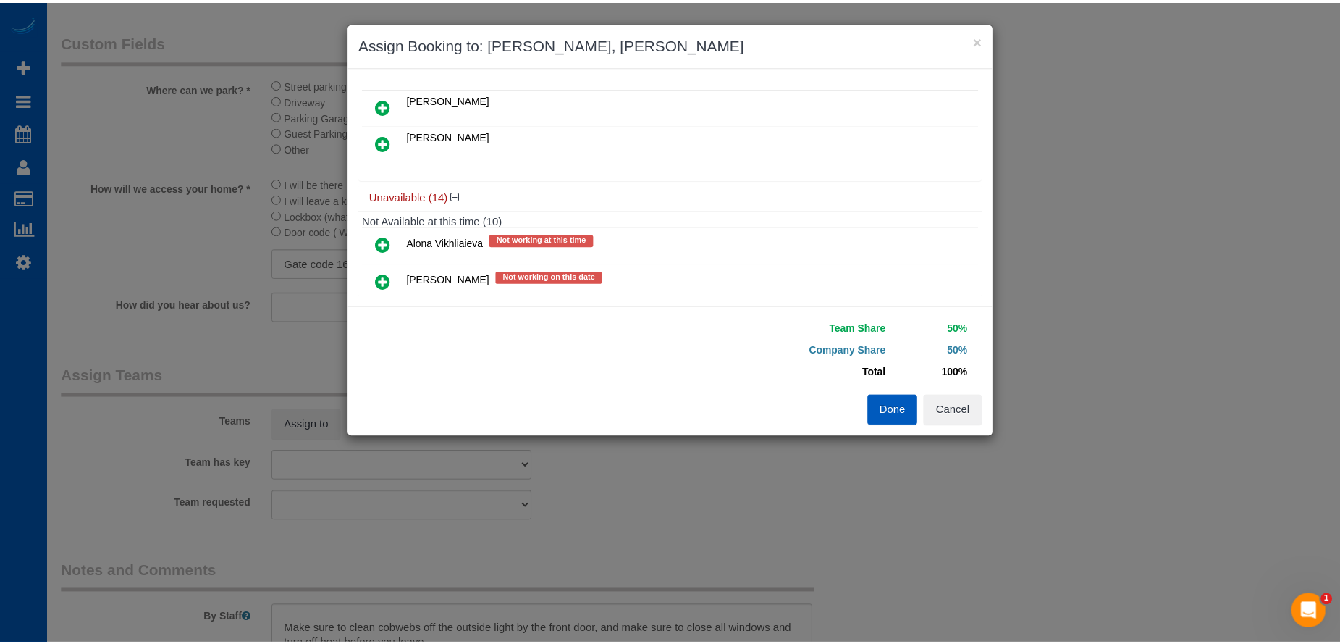
scroll to position [0, 0]
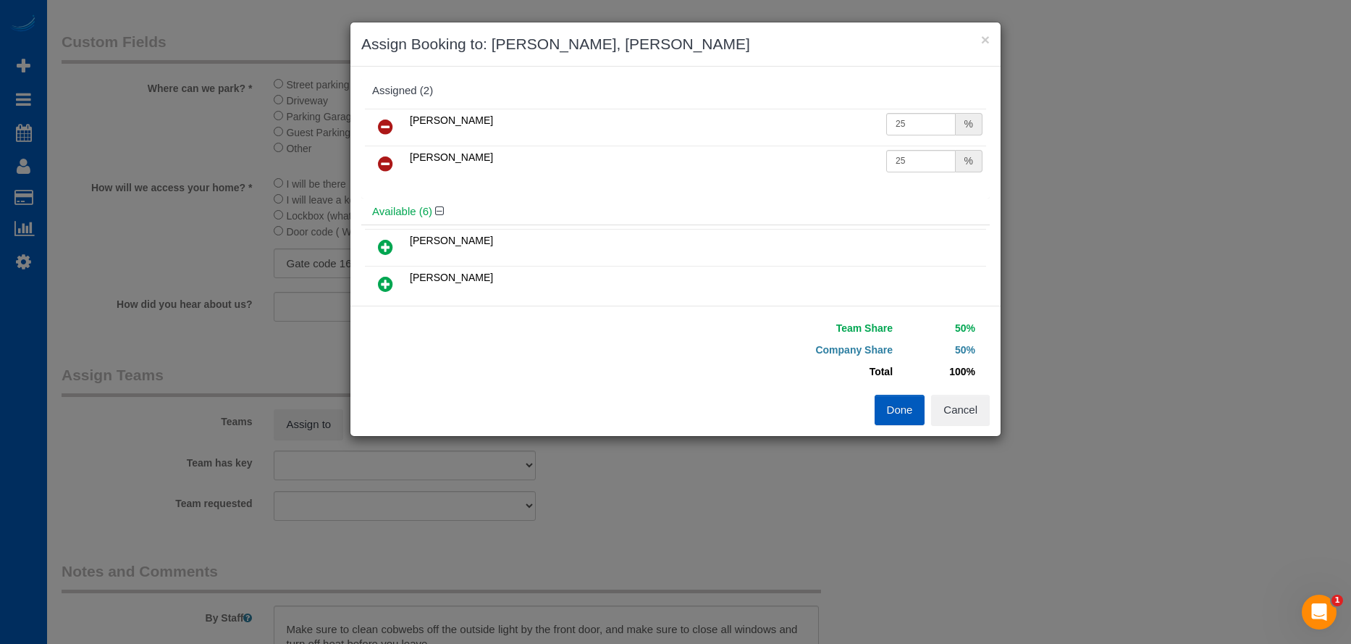
click at [903, 401] on button "Done" at bounding box center [900, 410] width 51 height 30
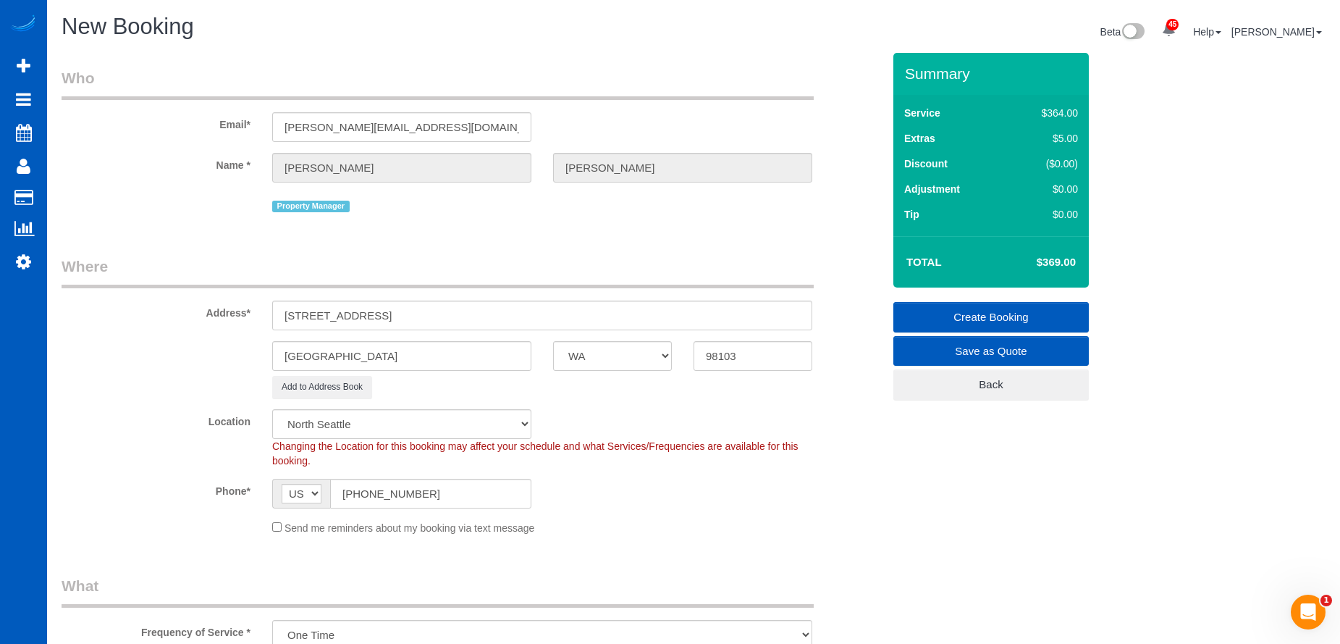
click at [936, 306] on link "Create Booking" at bounding box center [992, 317] width 196 height 30
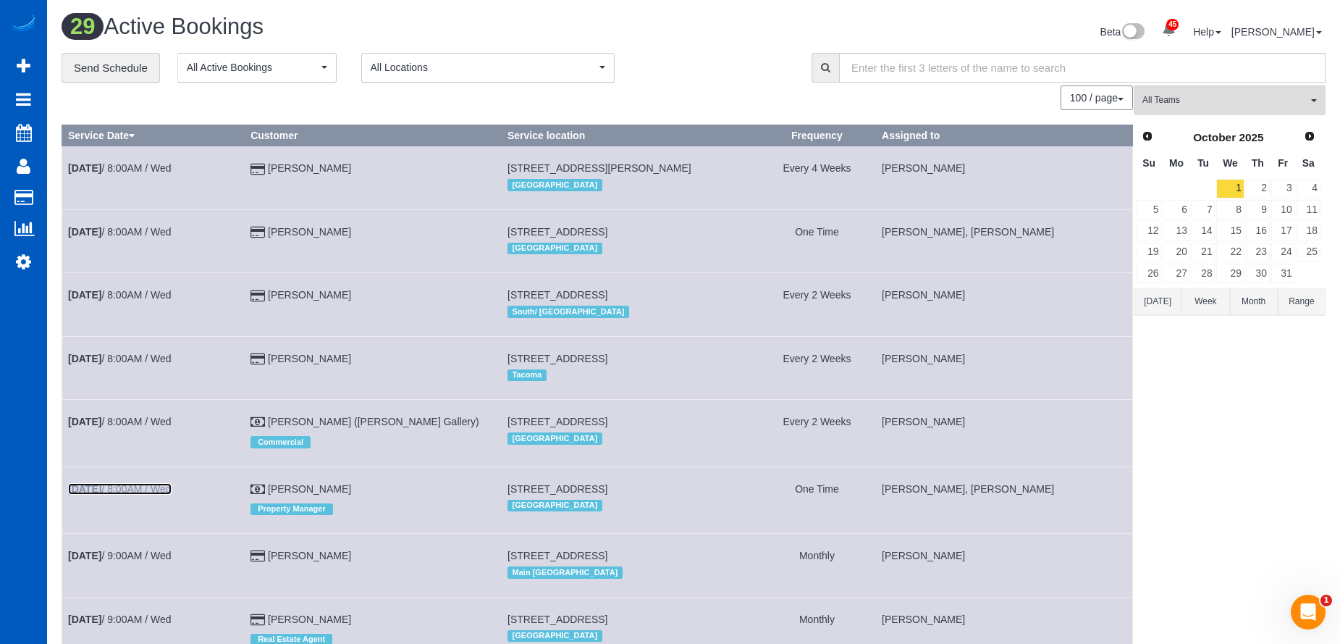
click at [162, 487] on link "Oct 1st / 8:00AM / Wed" at bounding box center [120, 489] width 104 height 12
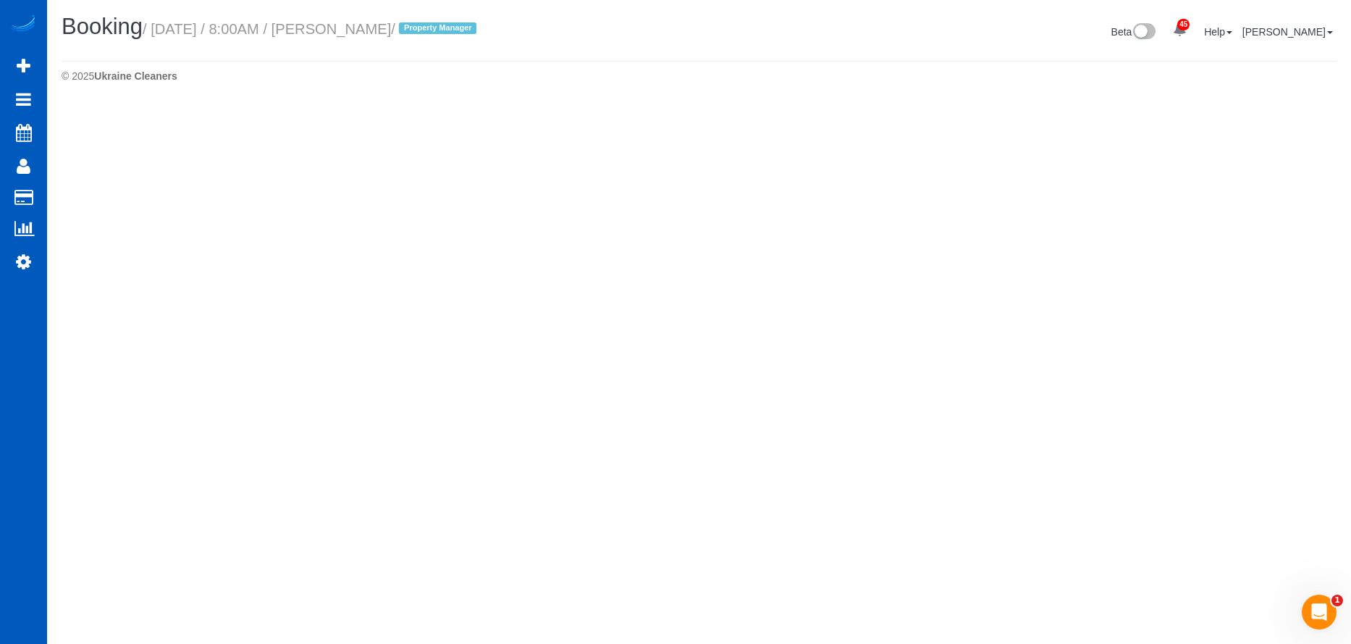
select select "WA"
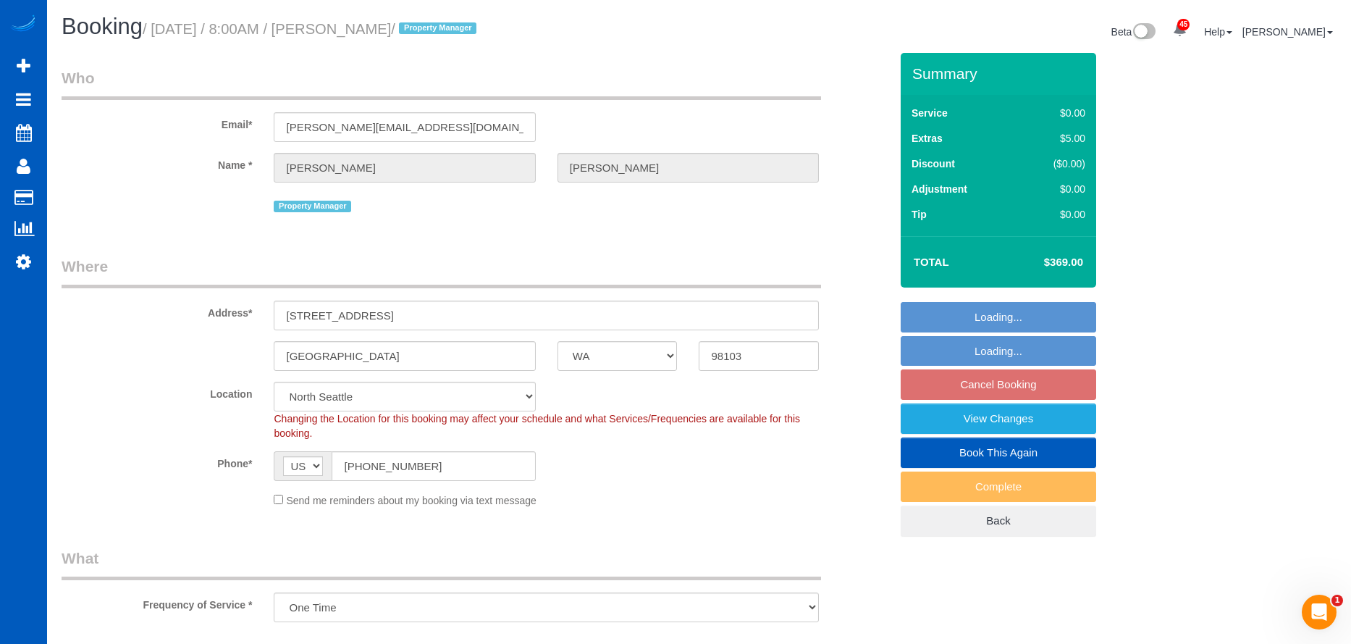
select select "object:7929"
select select "spot35"
select select "199"
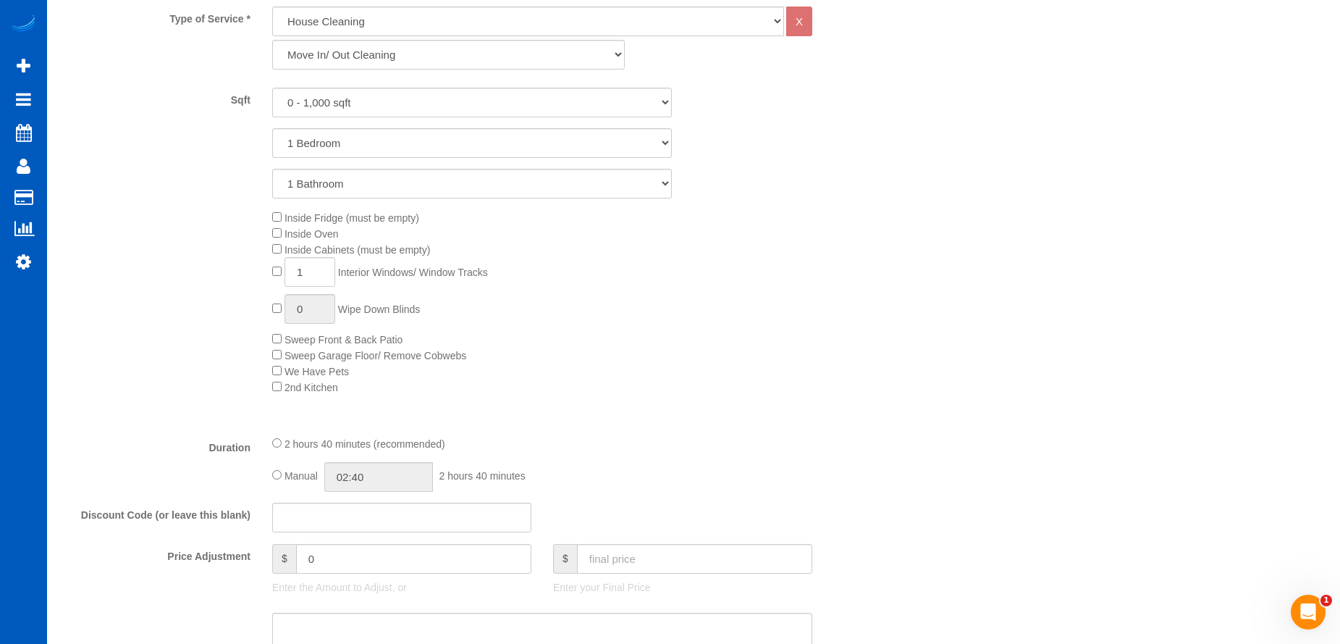
scroll to position [652, 0]
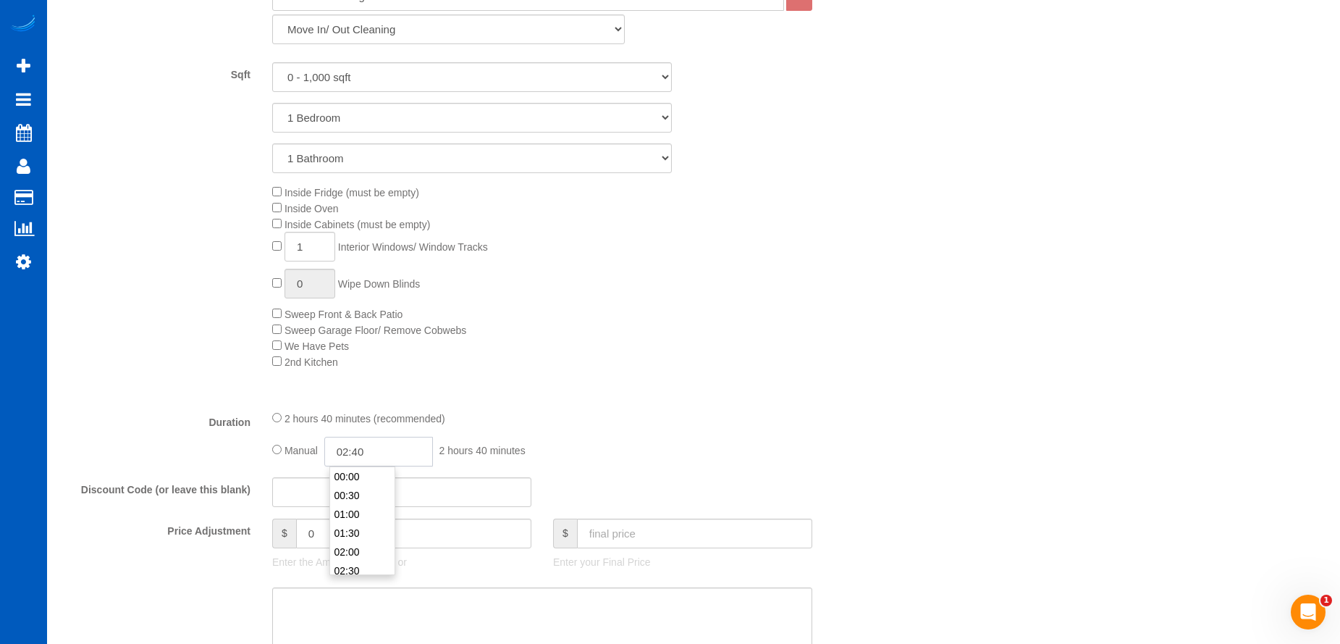
click at [372, 455] on input "02:40" at bounding box center [378, 452] width 109 height 30
type input "04:00"
click at [348, 546] on li "04:00" at bounding box center [362, 554] width 64 height 19
select select "spot52"
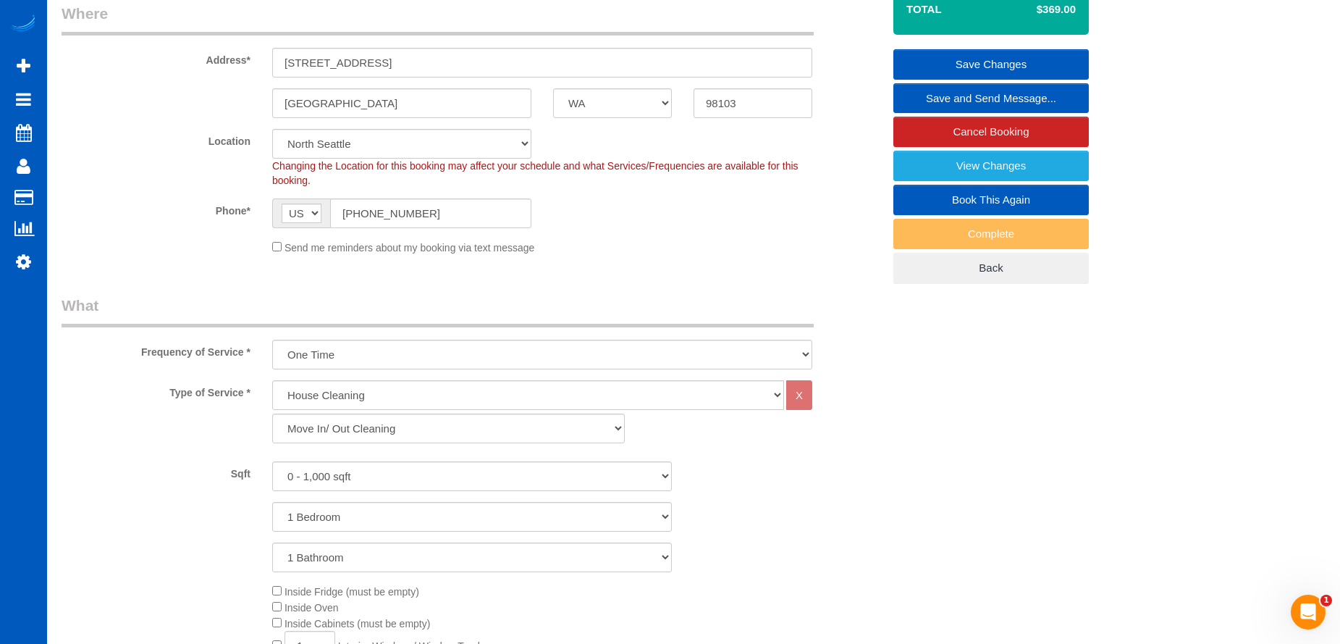
scroll to position [145, 0]
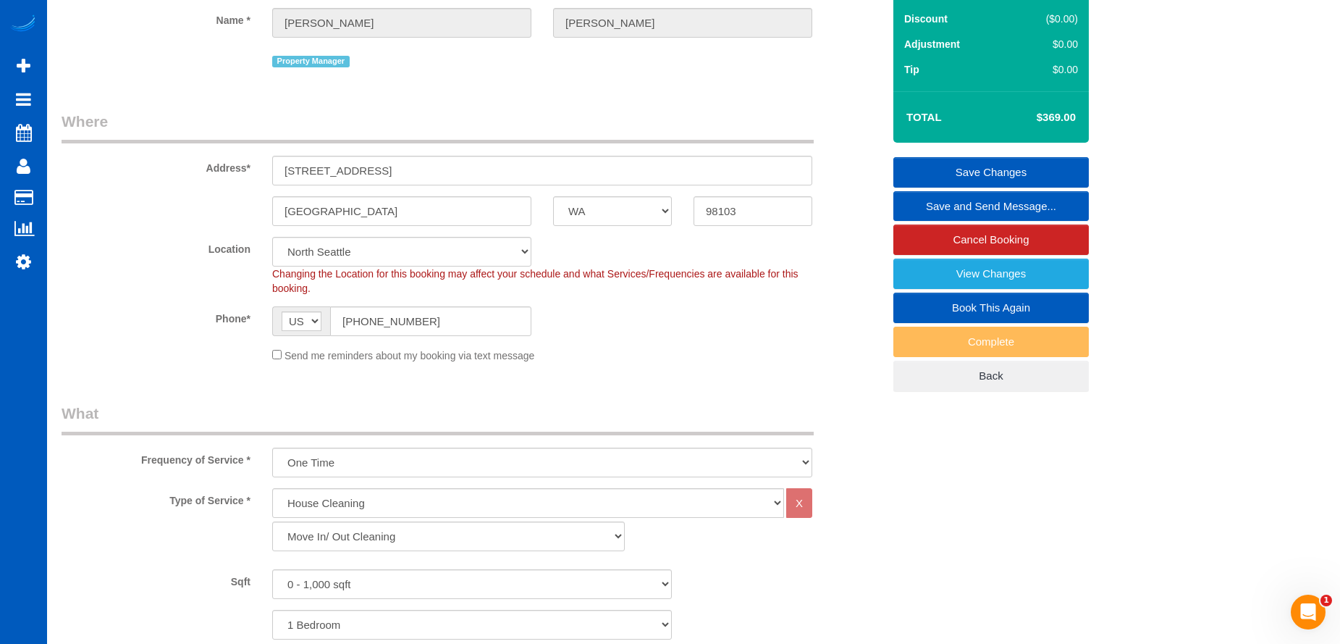
click at [904, 177] on link "Save Changes" at bounding box center [992, 172] width 196 height 30
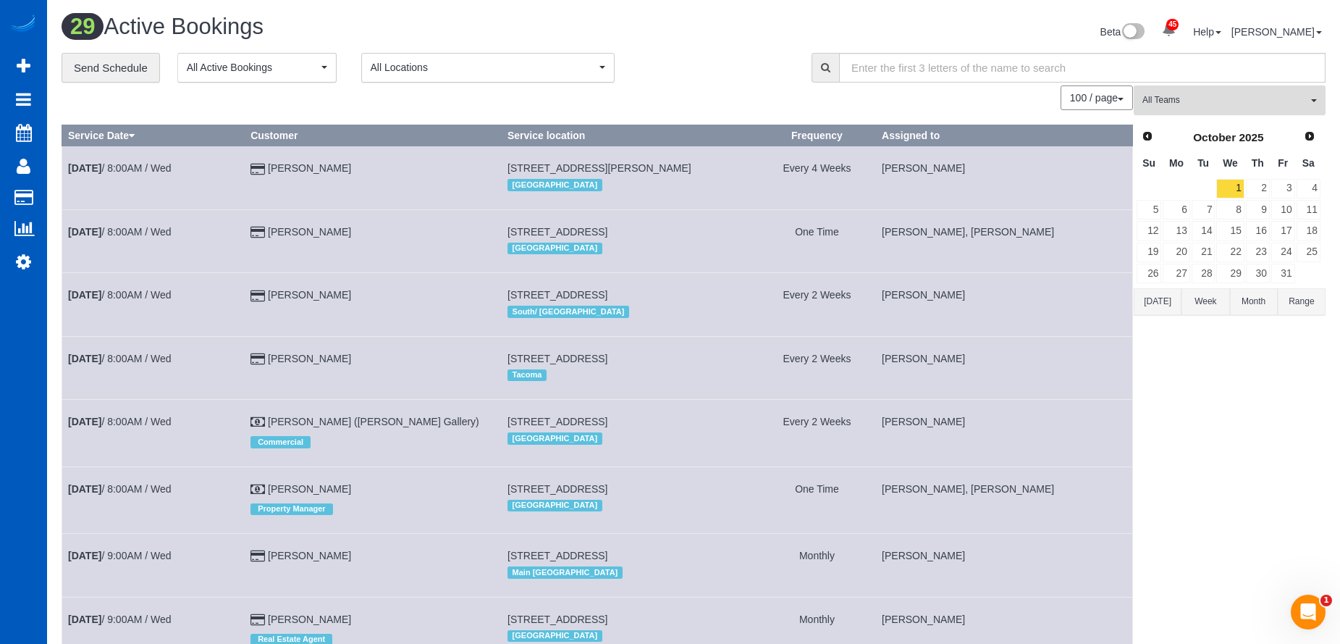
click at [1215, 85] on button "All Teams" at bounding box center [1230, 100] width 192 height 30
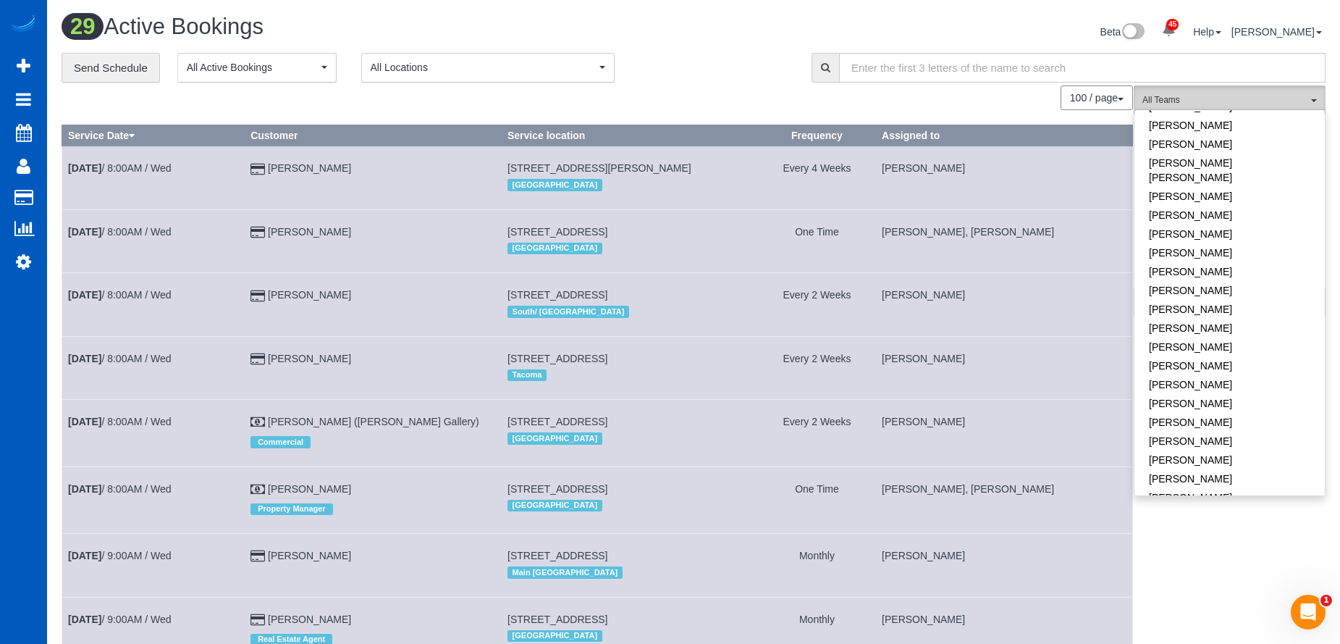
scroll to position [935, 0]
click at [1238, 412] on link "[PERSON_NAME]" at bounding box center [1230, 421] width 190 height 19
click at [1235, 431] on link "[PERSON_NAME]" at bounding box center [1230, 440] width 190 height 19
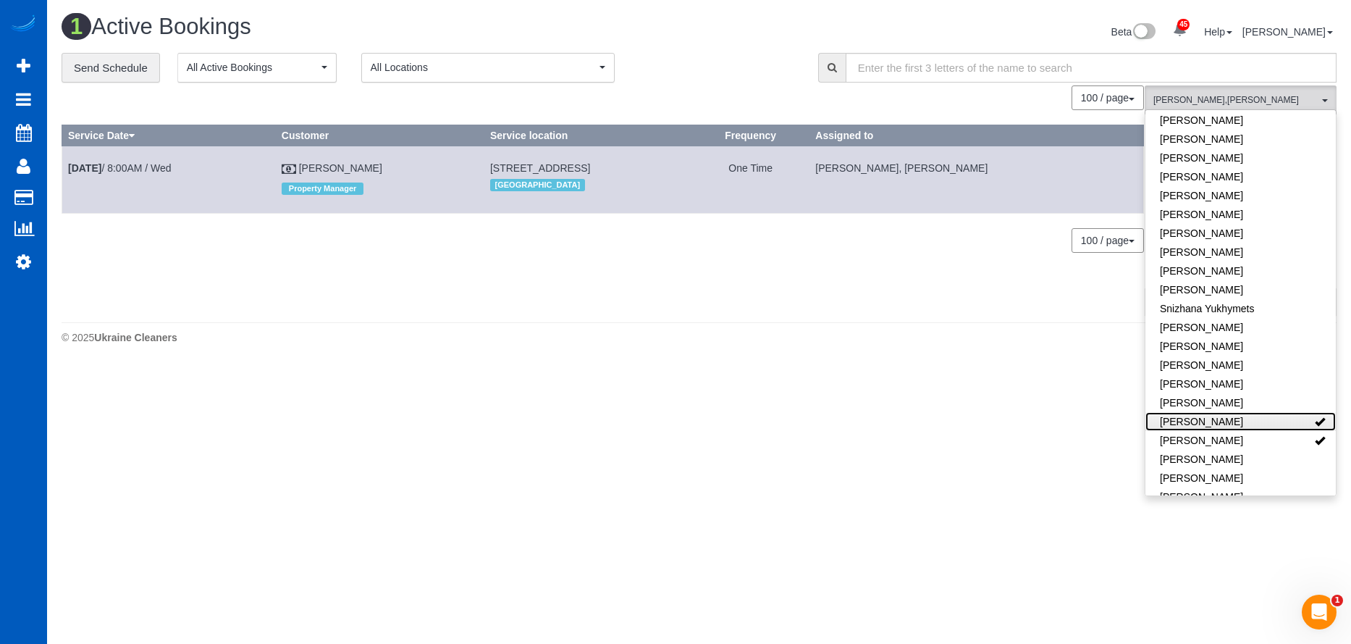
click at [1267, 412] on link "[PERSON_NAME]" at bounding box center [1241, 421] width 190 height 19
click at [1252, 431] on link "[PERSON_NAME]" at bounding box center [1241, 440] width 190 height 19
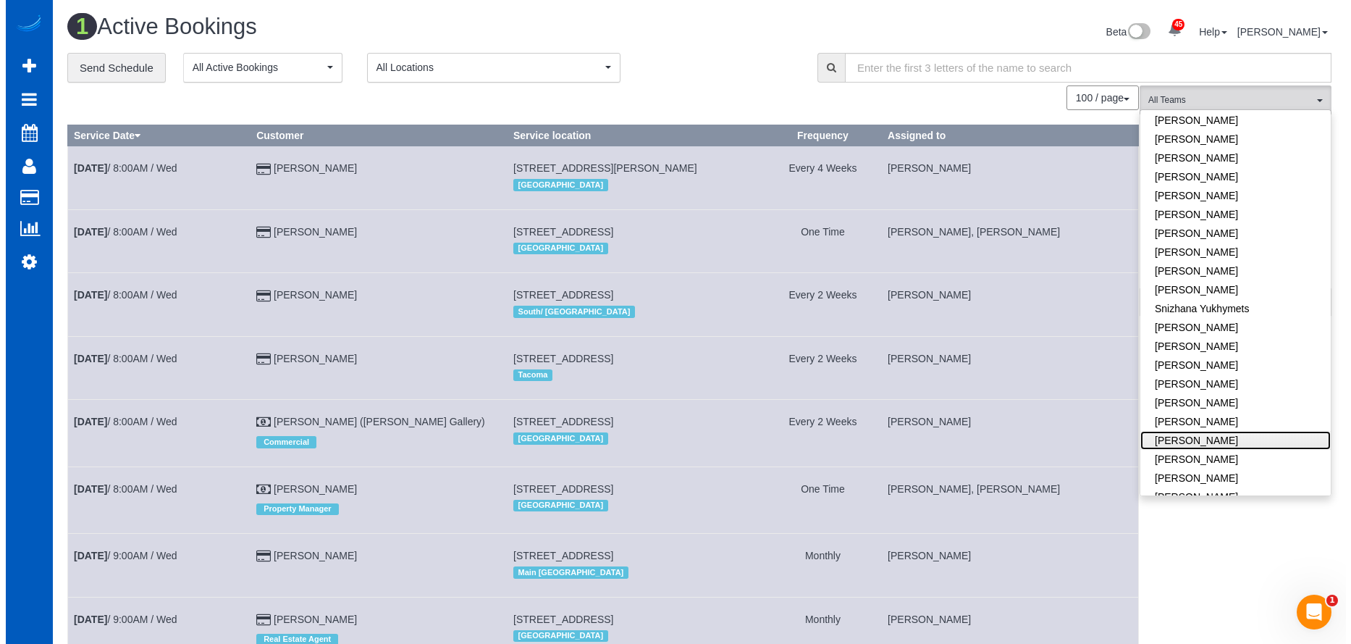
scroll to position [922, 0]
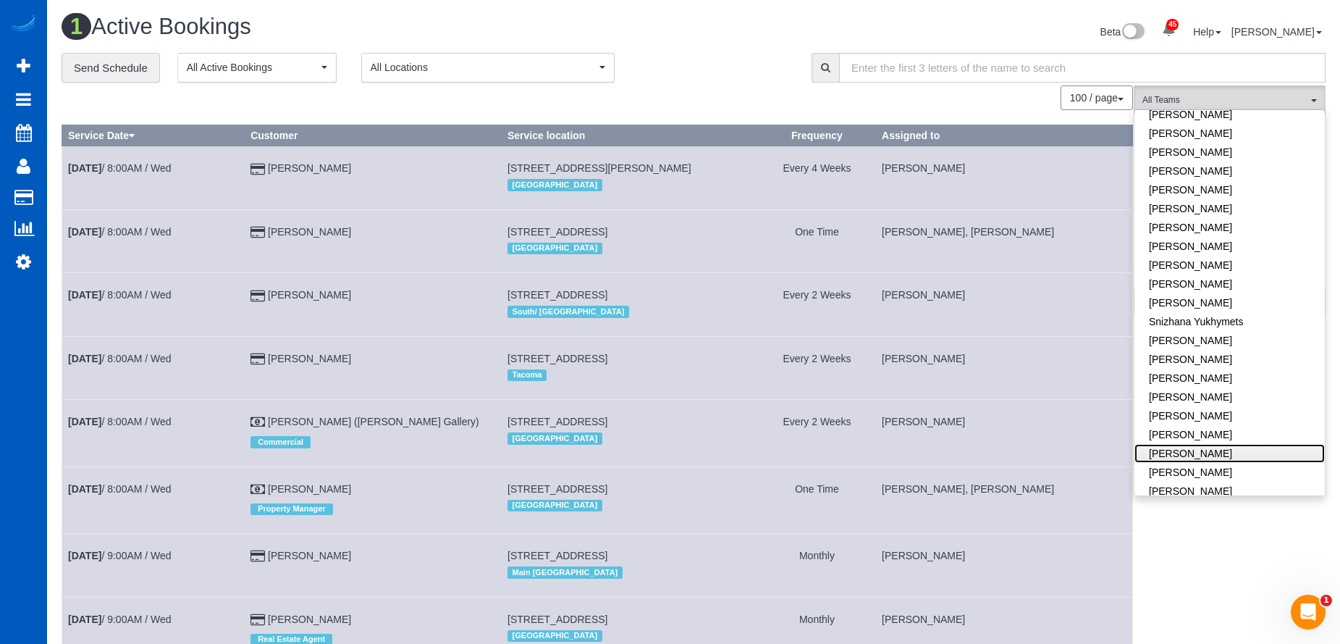
click at [1226, 444] on link "[PERSON_NAME]" at bounding box center [1230, 453] width 190 height 19
click at [1236, 425] on link "[PERSON_NAME]" at bounding box center [1230, 434] width 190 height 19
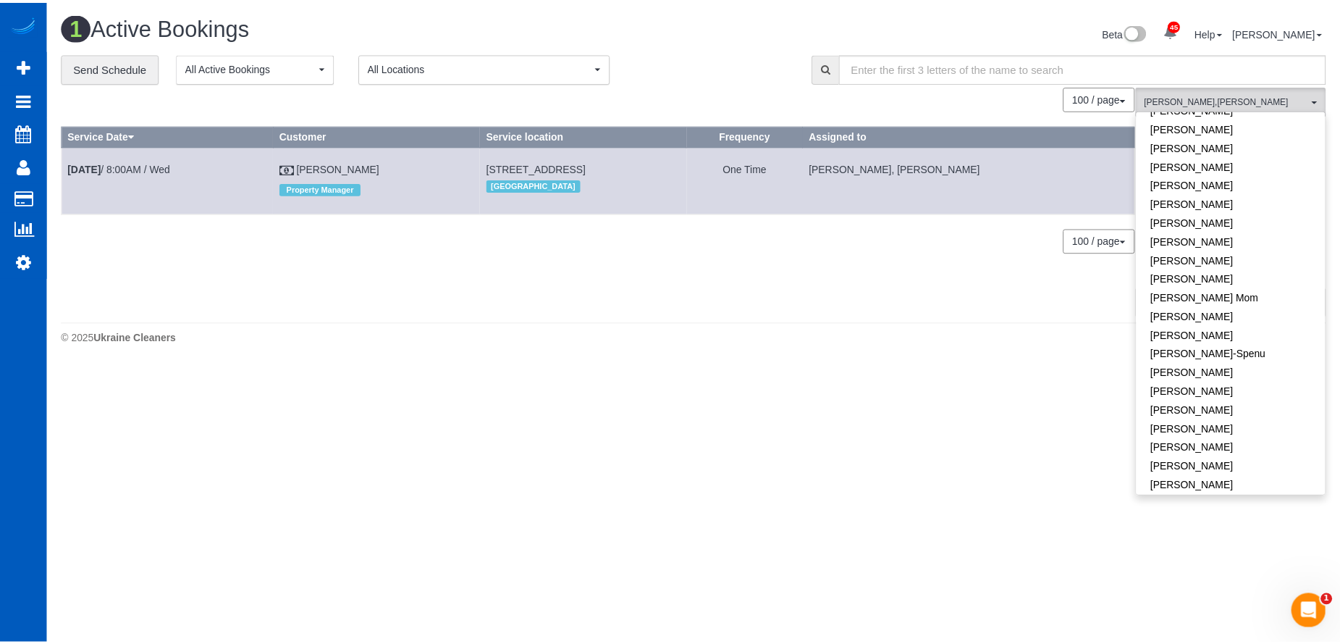
scroll to position [0, 0]
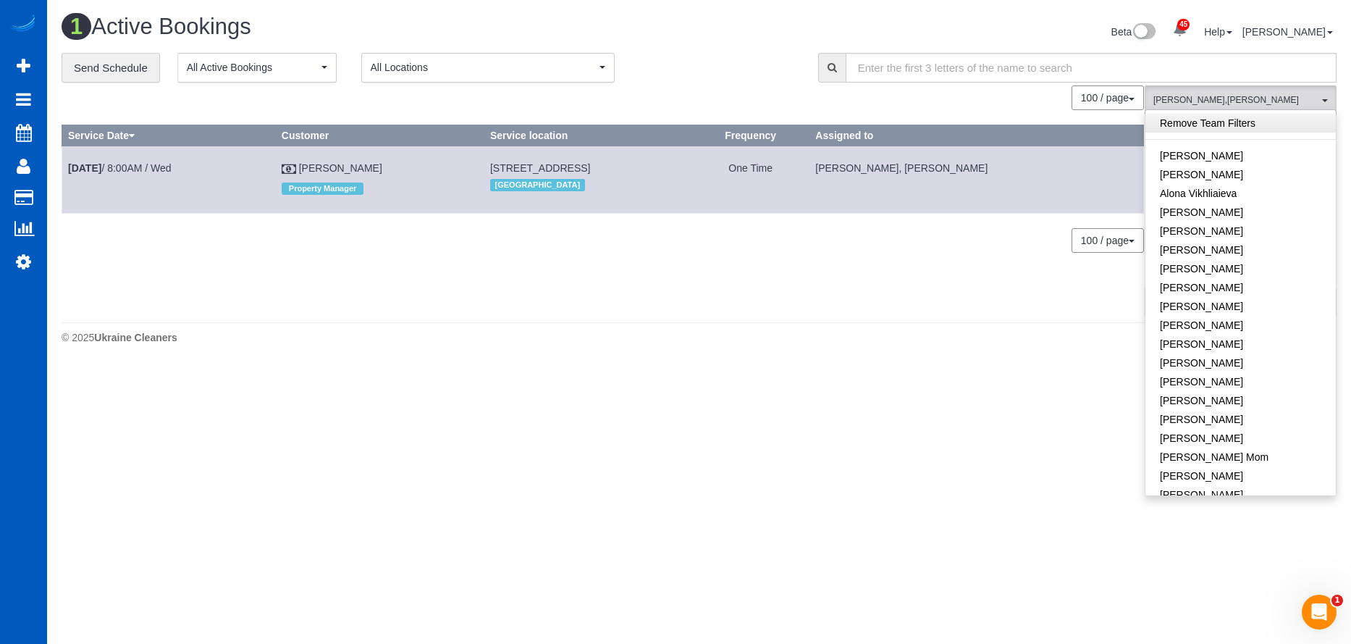
click at [1253, 115] on link "Remove Team Filters" at bounding box center [1241, 123] width 190 height 19
click at [747, 27] on div "Beta 45 Your Notifications You have 0 alerts × You have 6 to charge for 09/17/2…" at bounding box center [1024, 33] width 649 height 38
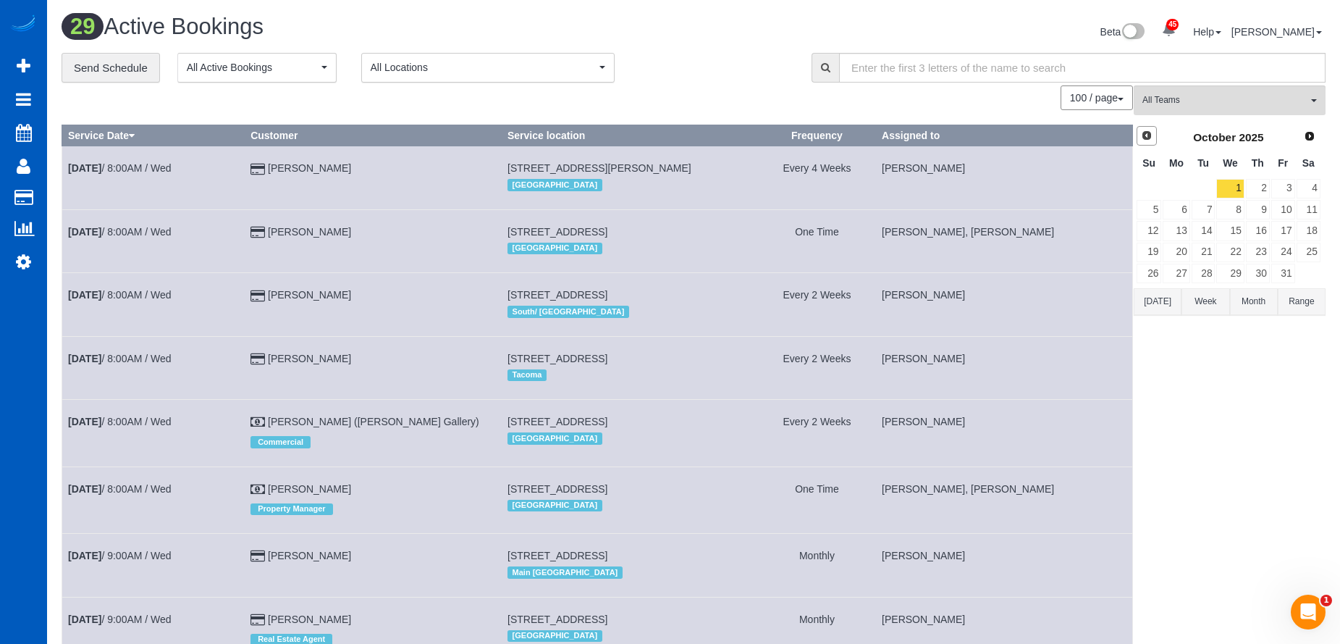
click at [1145, 138] on span "Prev" at bounding box center [1147, 136] width 12 height 12
click at [1186, 252] on link "22" at bounding box center [1176, 253] width 27 height 20
click at [1218, 104] on span "All Teams" at bounding box center [1225, 100] width 165 height 12
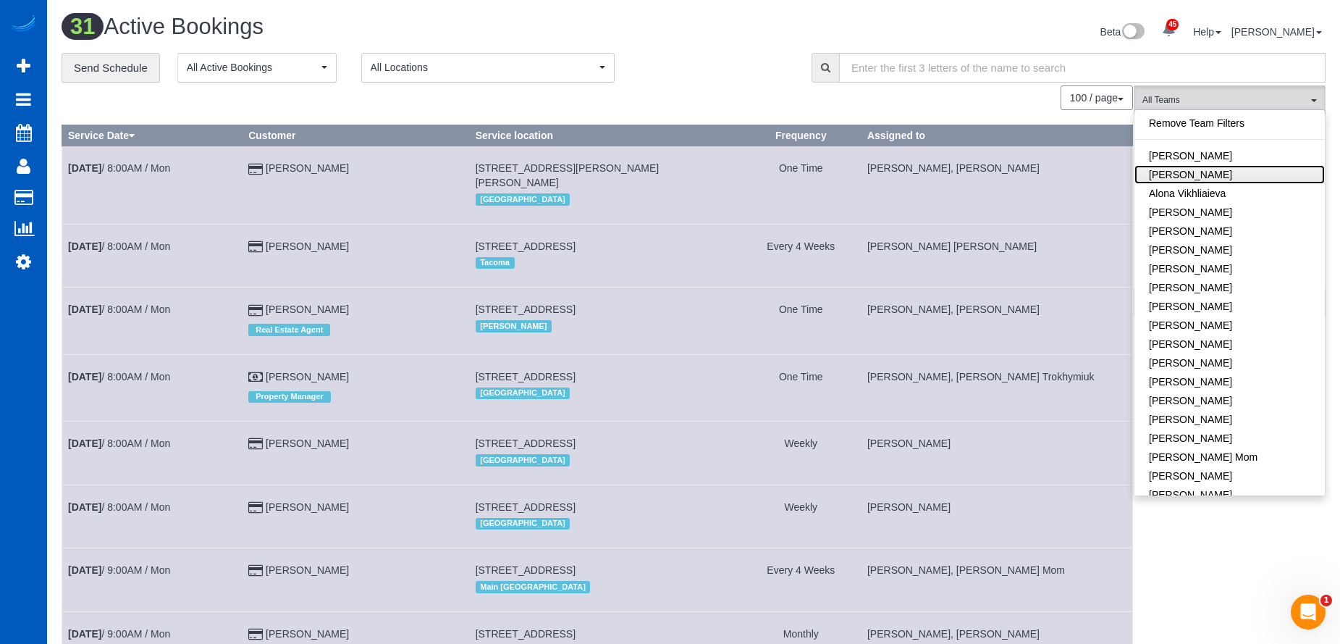
click at [1245, 173] on link "[PERSON_NAME]" at bounding box center [1230, 174] width 190 height 19
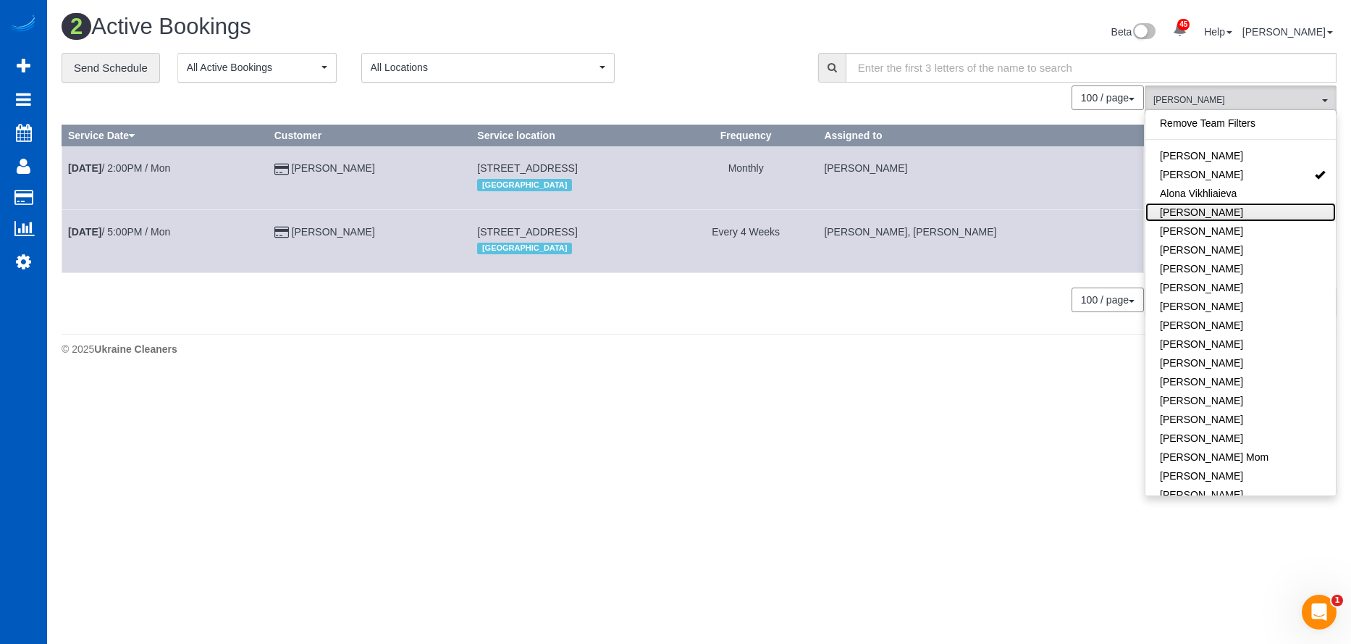
click at [1253, 209] on link "[PERSON_NAME]" at bounding box center [1241, 212] width 190 height 19
click at [707, 72] on div "**********" at bounding box center [429, 68] width 735 height 30
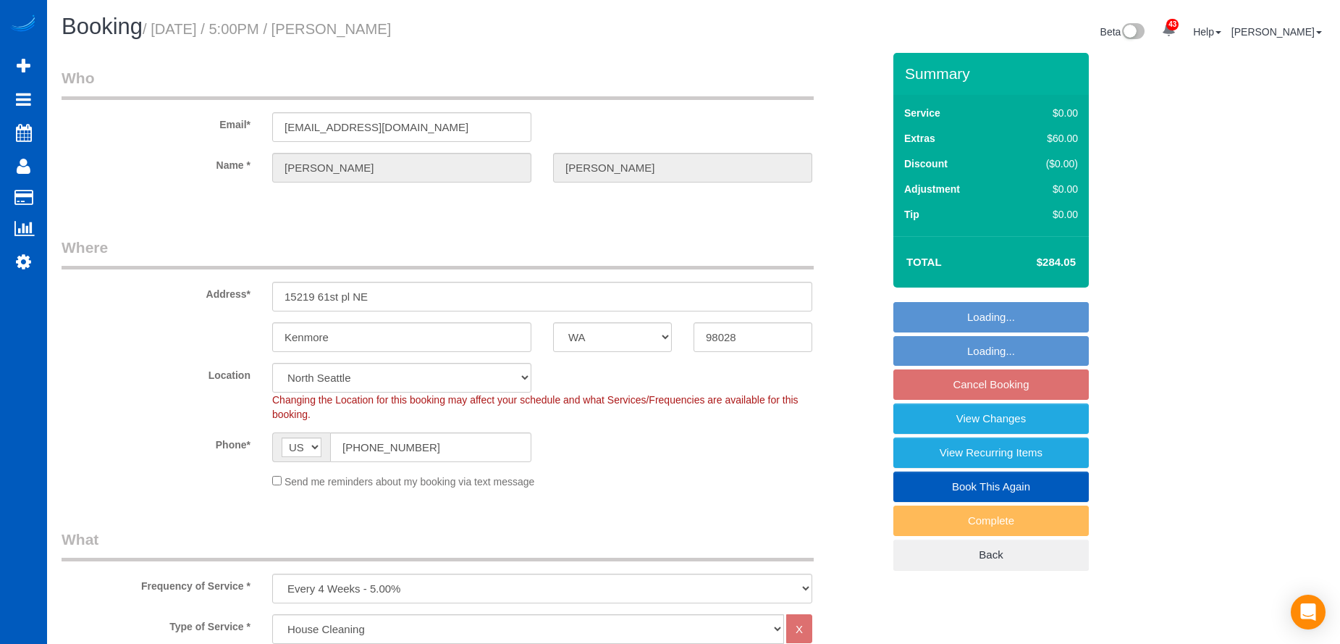
select select "WA"
select select "199"
select select "spot4"
select select "number:8"
select select "3001"
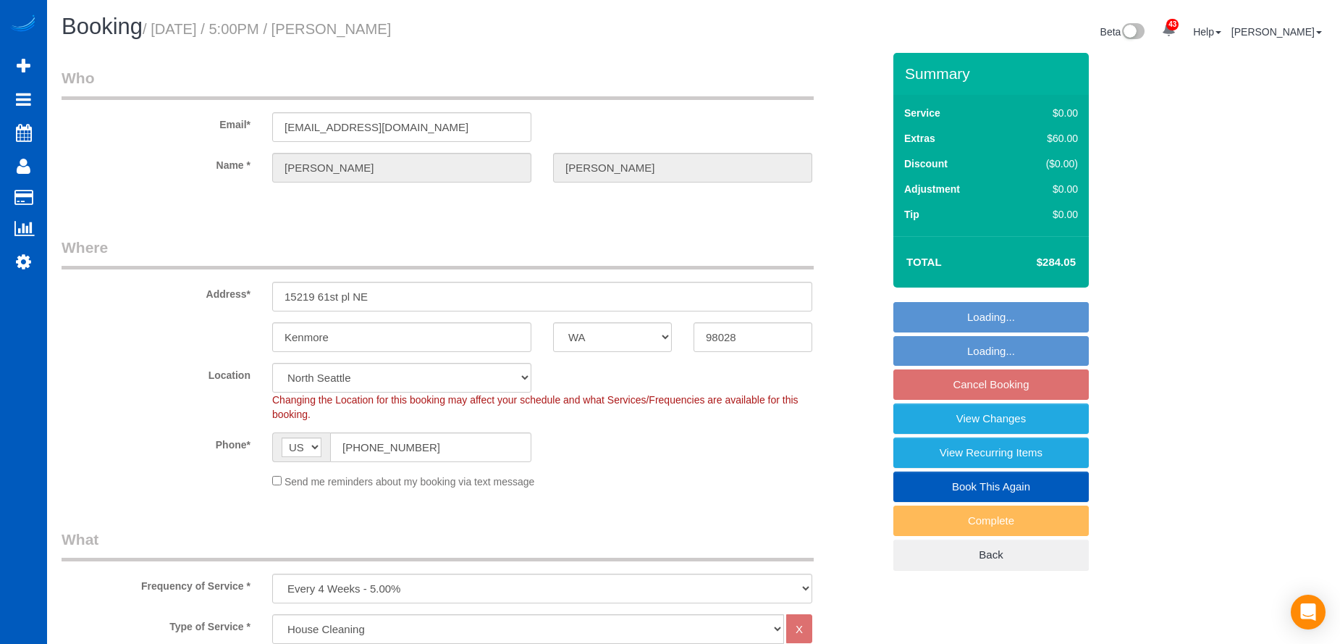
select select "3"
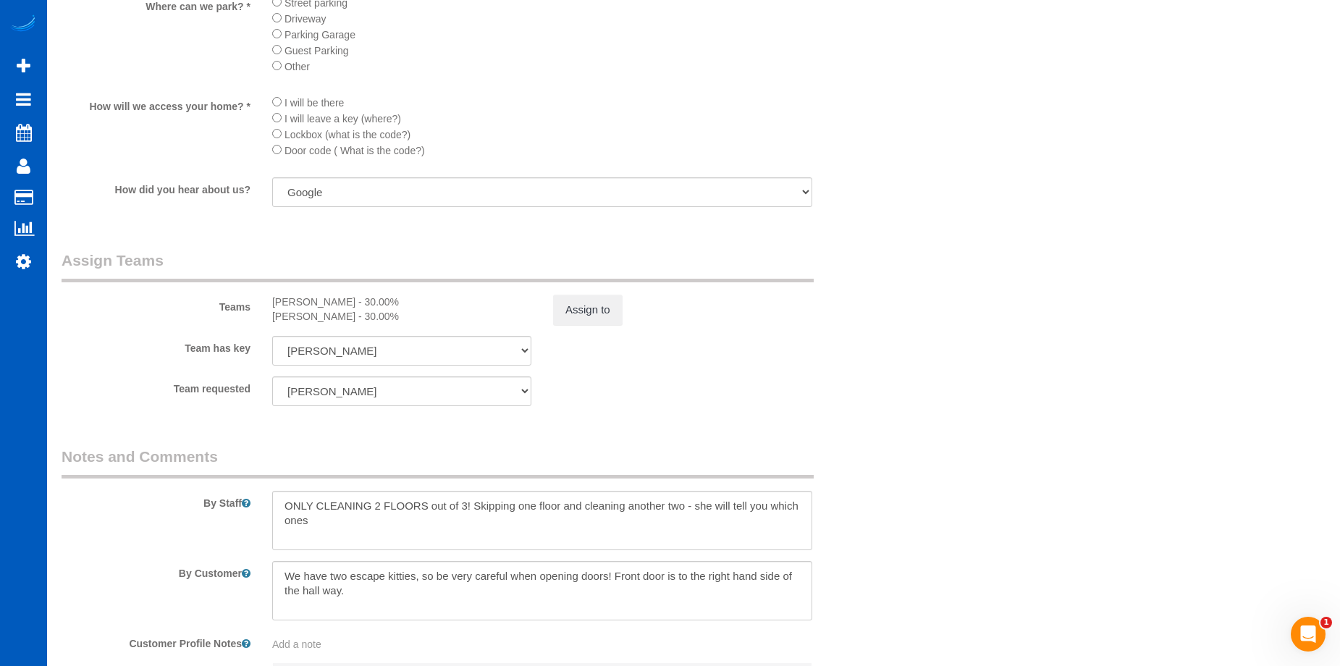
scroll to position [1865, 0]
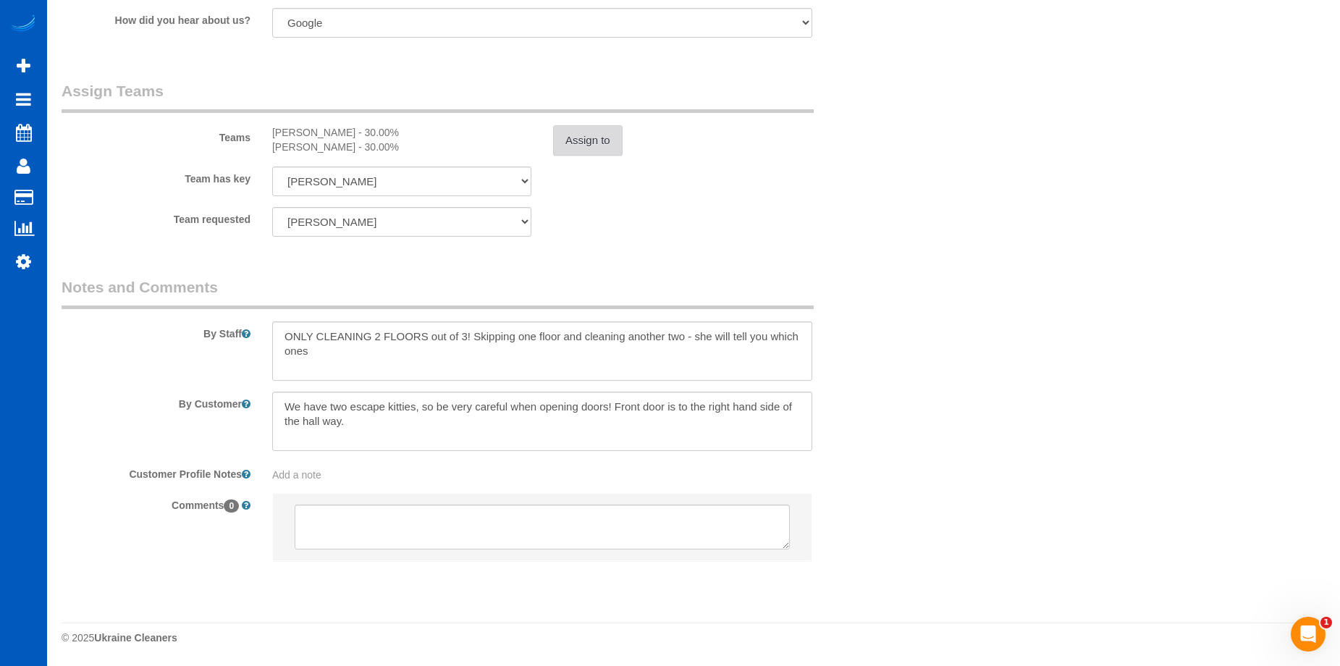
click at [606, 139] on button "Assign to" at bounding box center [588, 140] width 70 height 30
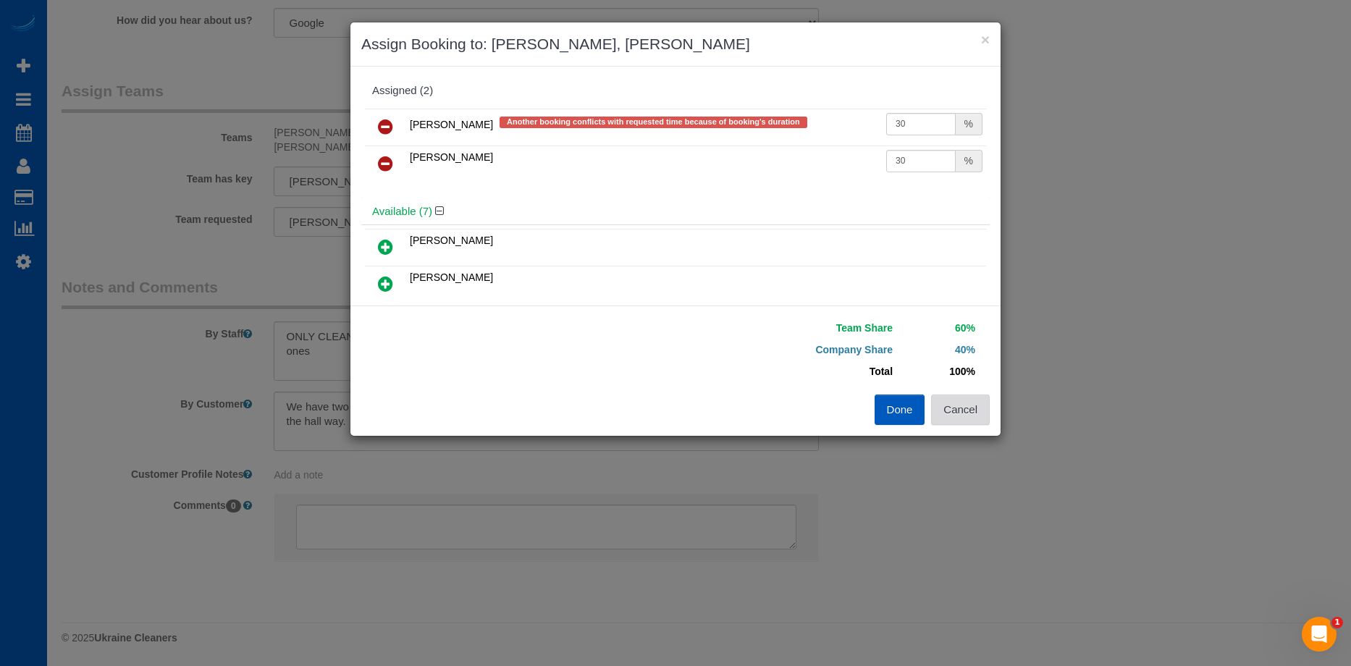
click at [970, 403] on button "Cancel" at bounding box center [960, 410] width 59 height 30
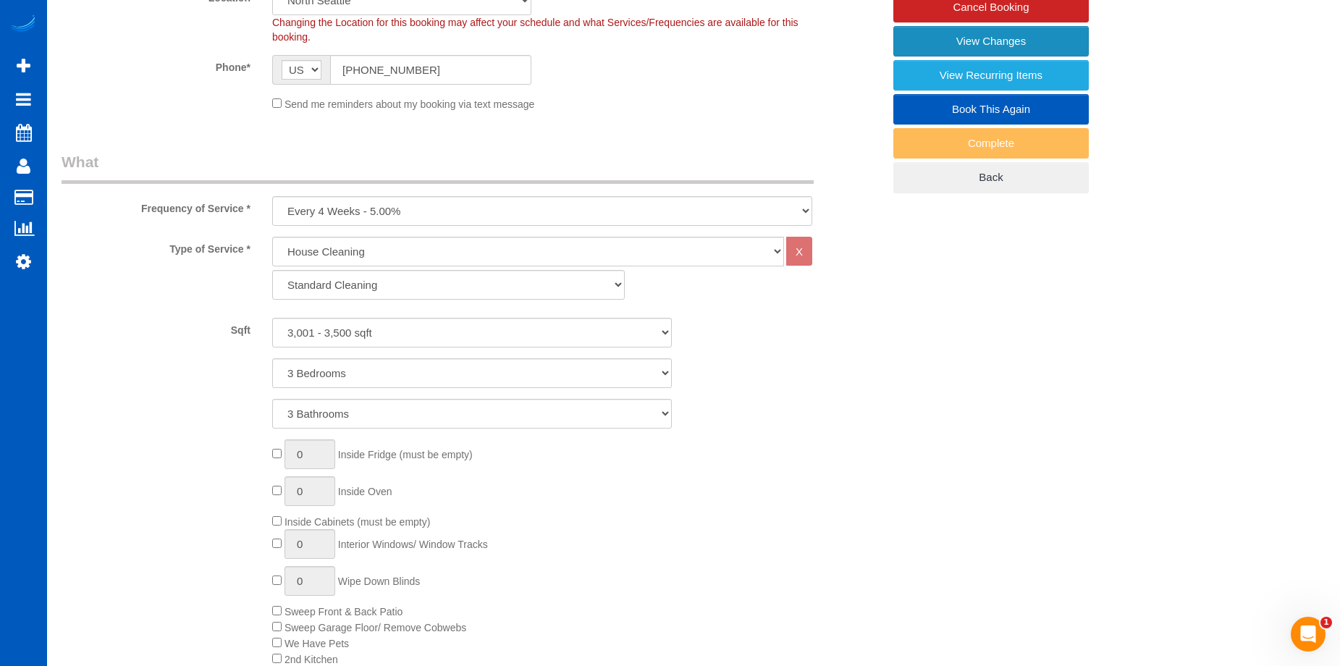
scroll to position [127, 0]
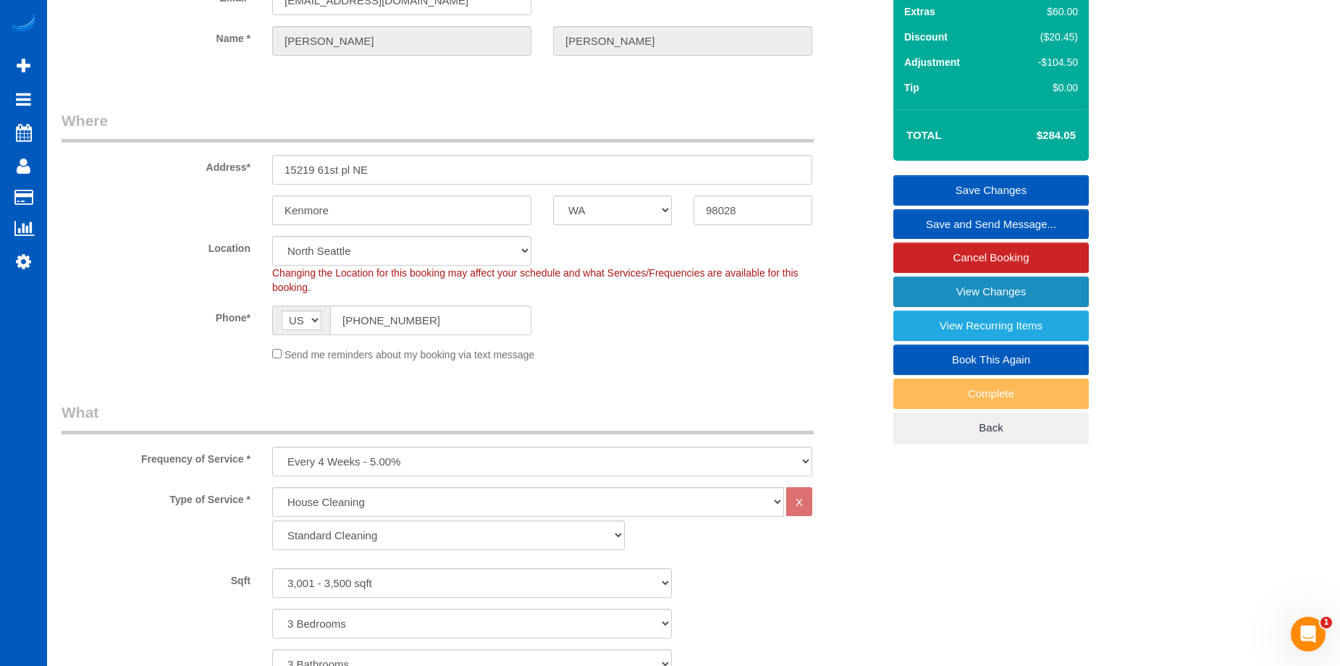
click at [909, 286] on link "View Changes" at bounding box center [992, 292] width 196 height 30
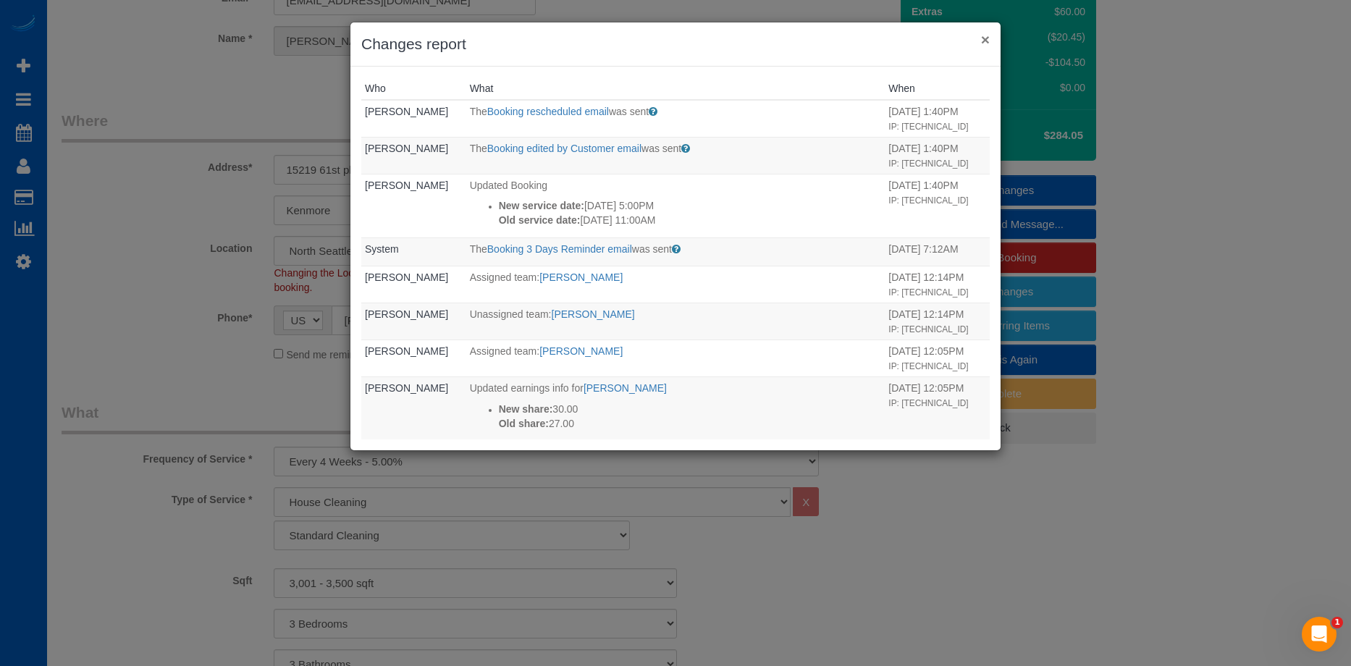
click at [988, 33] on button "×" at bounding box center [985, 39] width 9 height 15
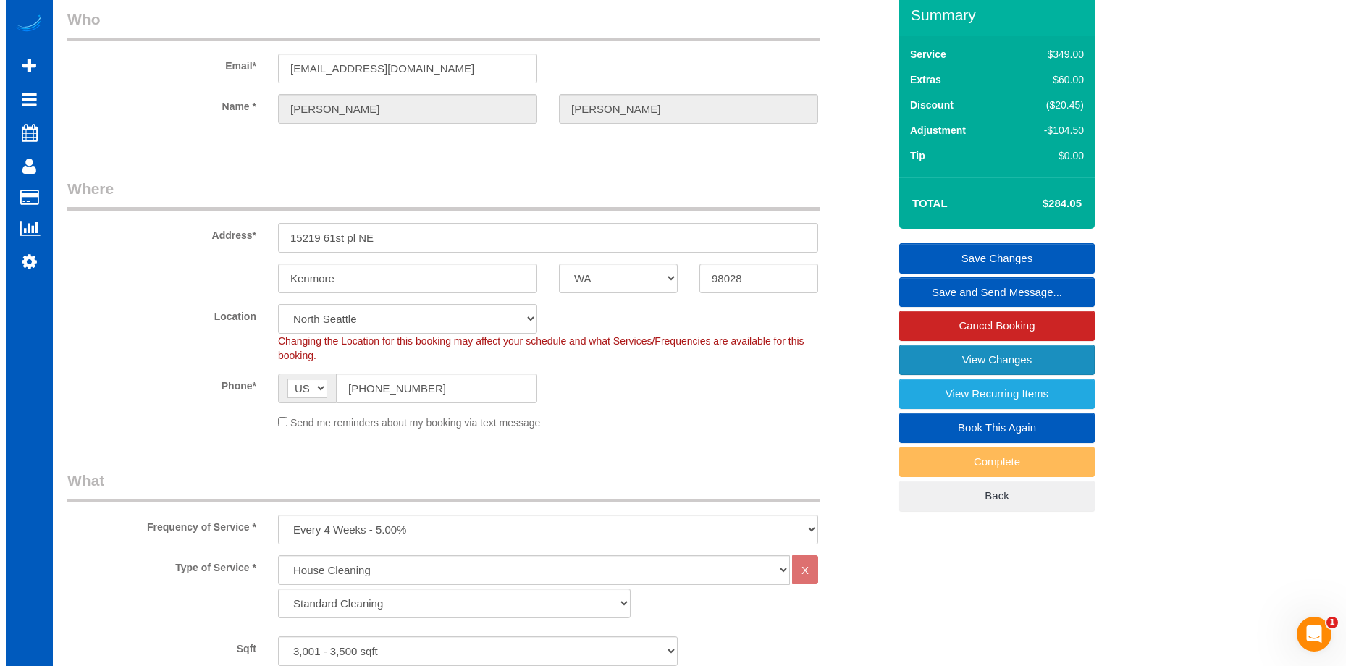
scroll to position [0, 0]
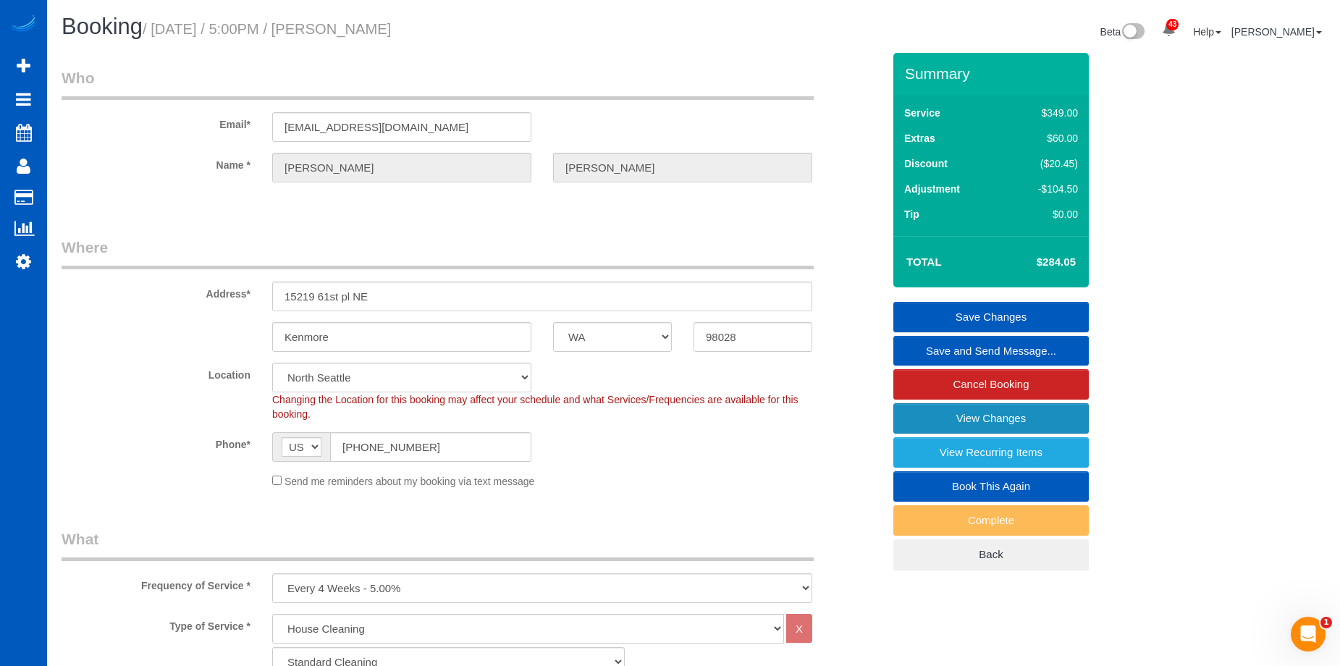
click at [919, 417] on link "View Changes" at bounding box center [992, 418] width 196 height 30
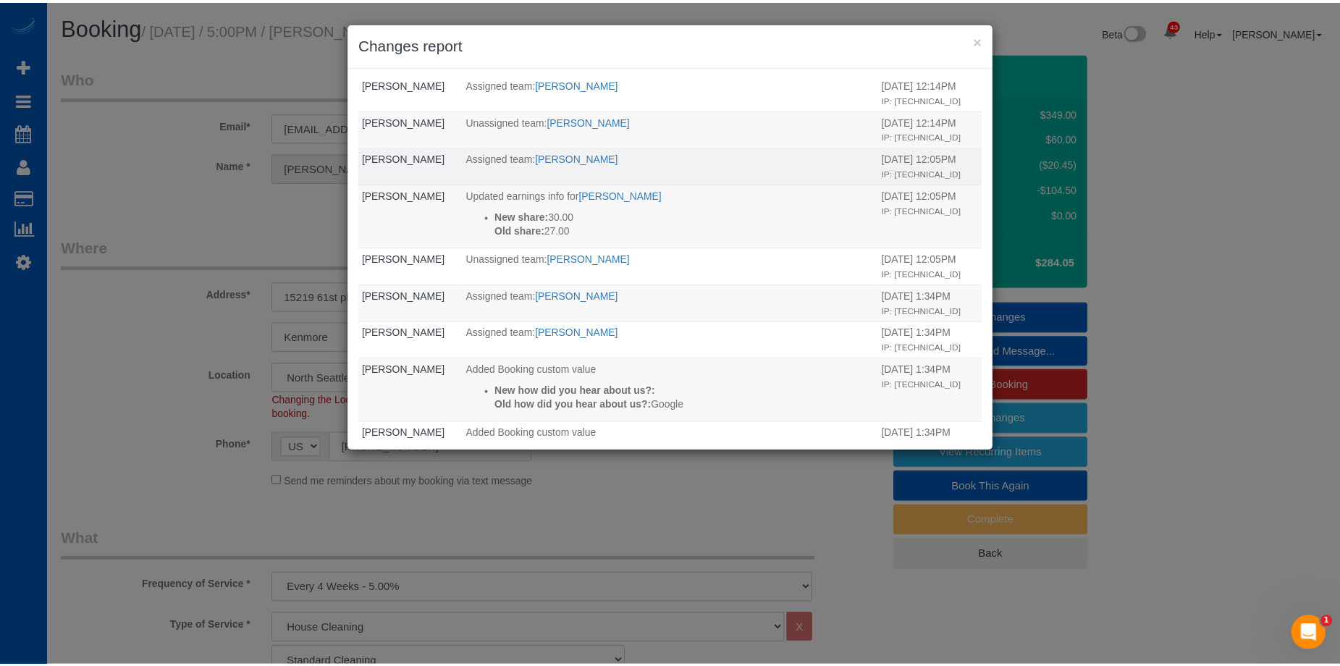
scroll to position [190, 0]
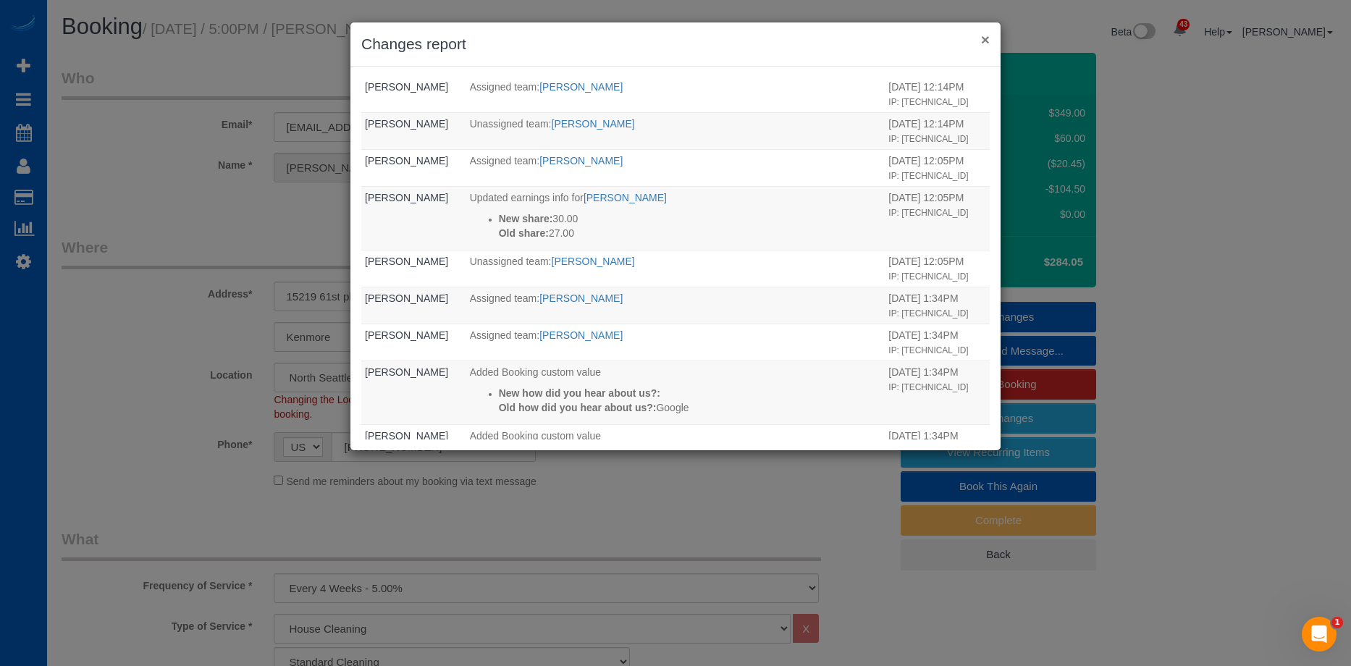
click at [986, 41] on button "×" at bounding box center [985, 39] width 9 height 15
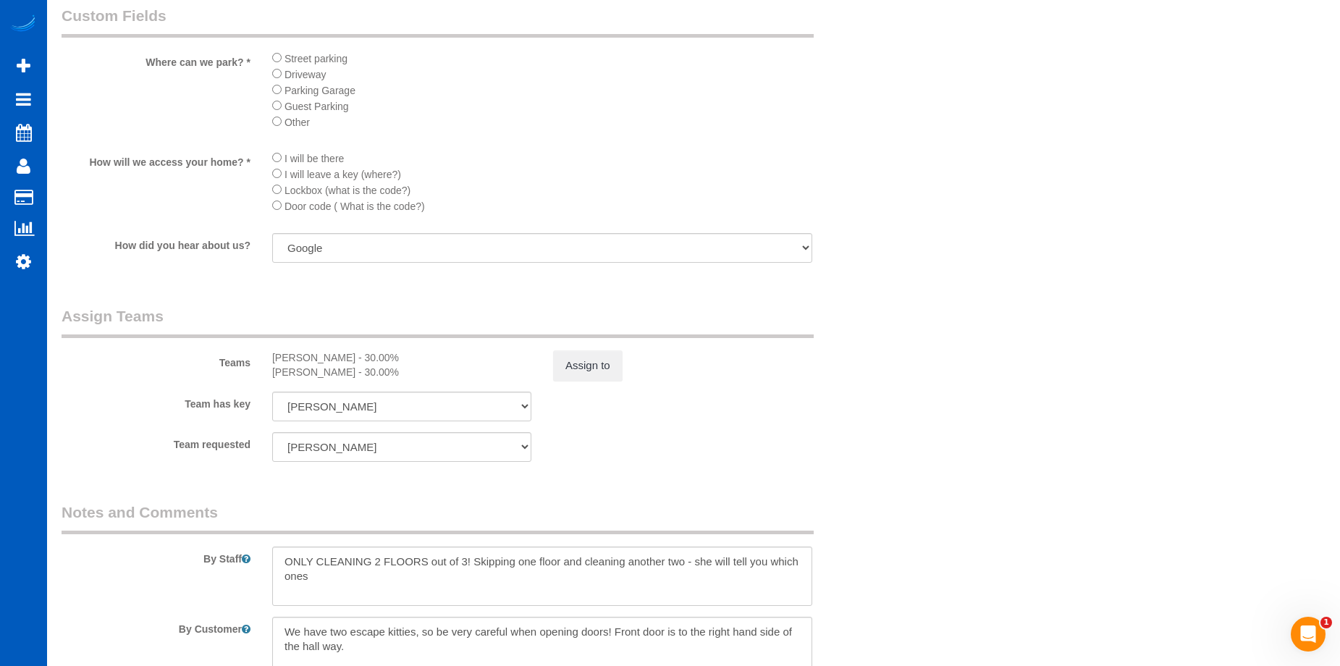
scroll to position [1666, 0]
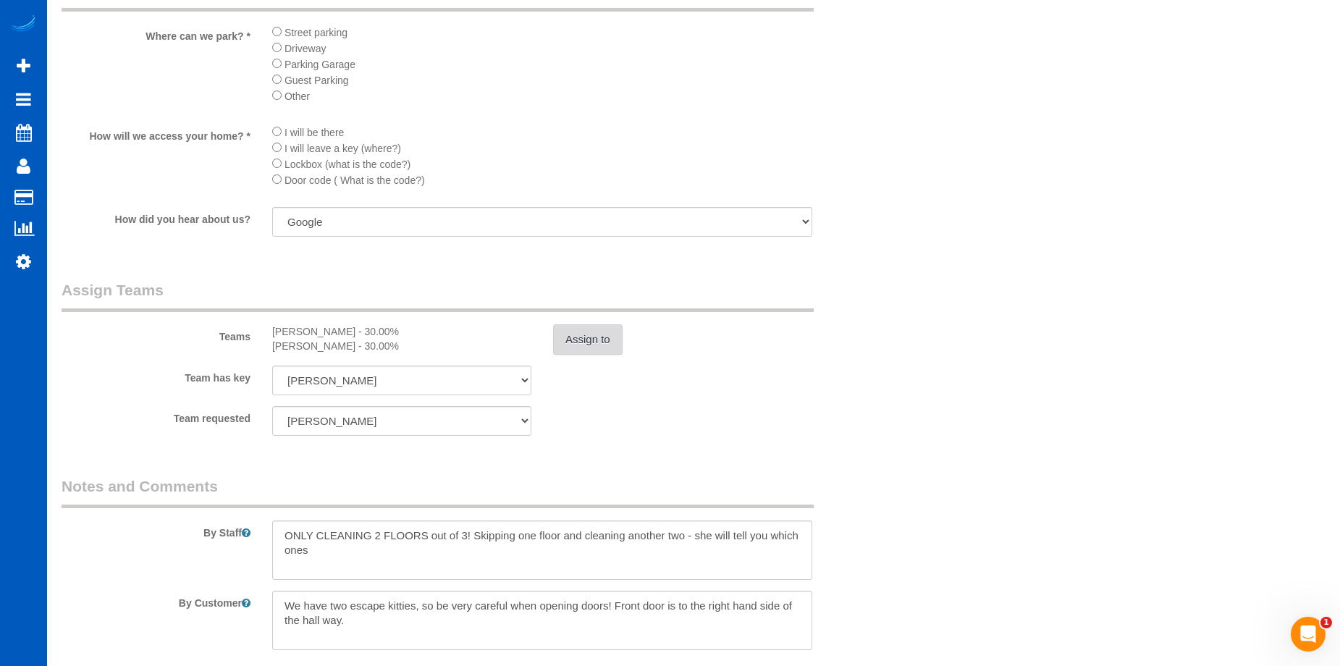
click at [605, 336] on button "Assign to" at bounding box center [588, 339] width 70 height 30
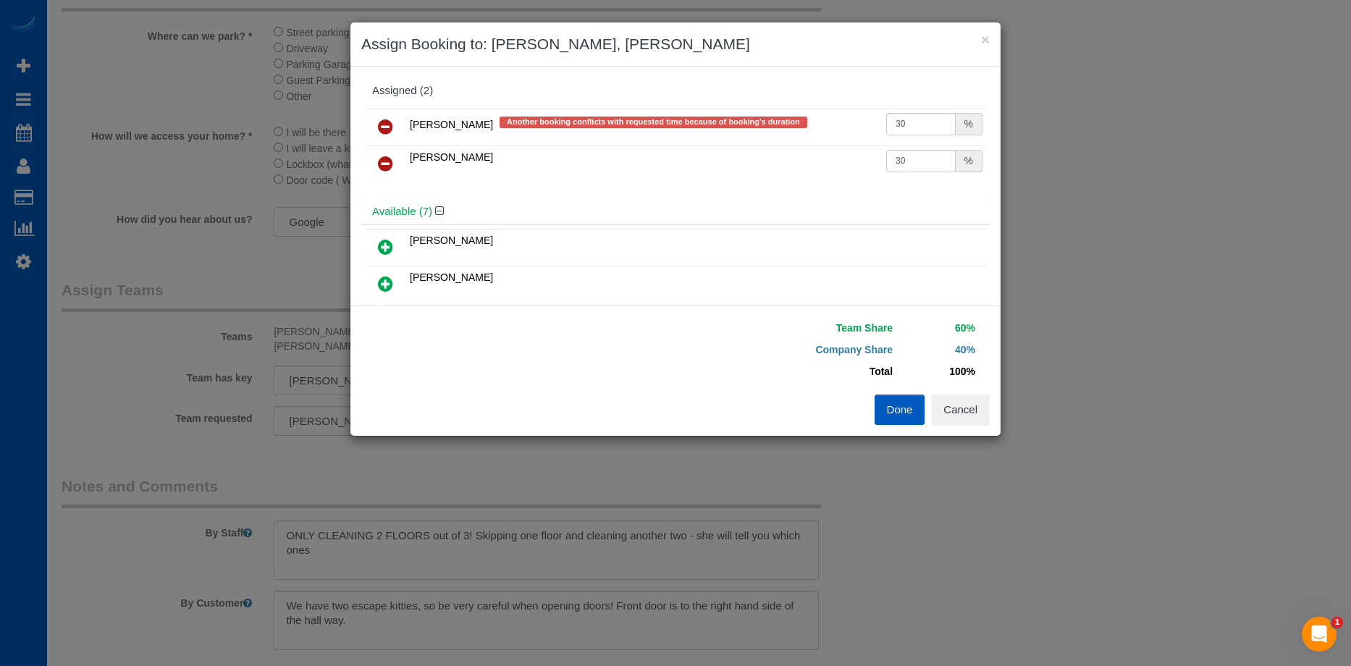
click at [379, 128] on icon at bounding box center [385, 126] width 15 height 17
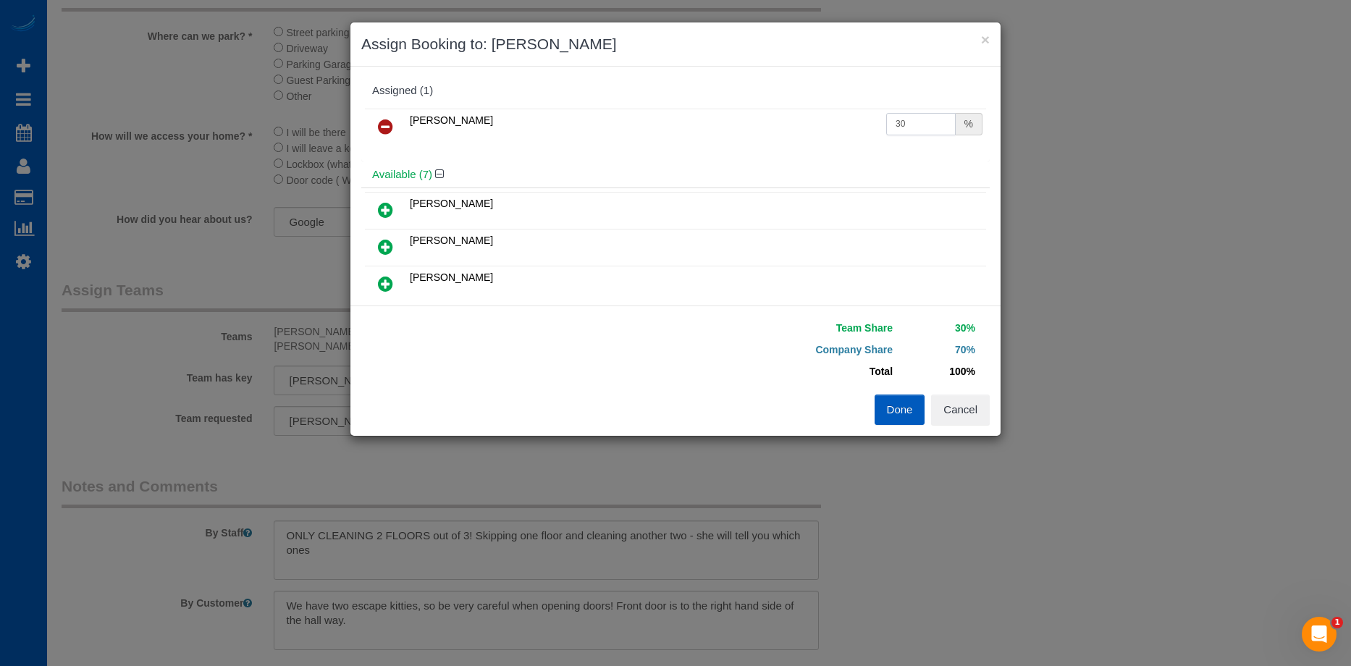
click at [919, 114] on input "30" at bounding box center [921, 124] width 70 height 22
drag, startPoint x: 904, startPoint y: 117, endPoint x: 846, endPoint y: 123, distance: 58.3
click at [846, 123] on tr "Anastasiia Demchenko 30 %" at bounding box center [675, 127] width 621 height 37
type input "60"
click at [898, 418] on button "Done" at bounding box center [900, 410] width 51 height 30
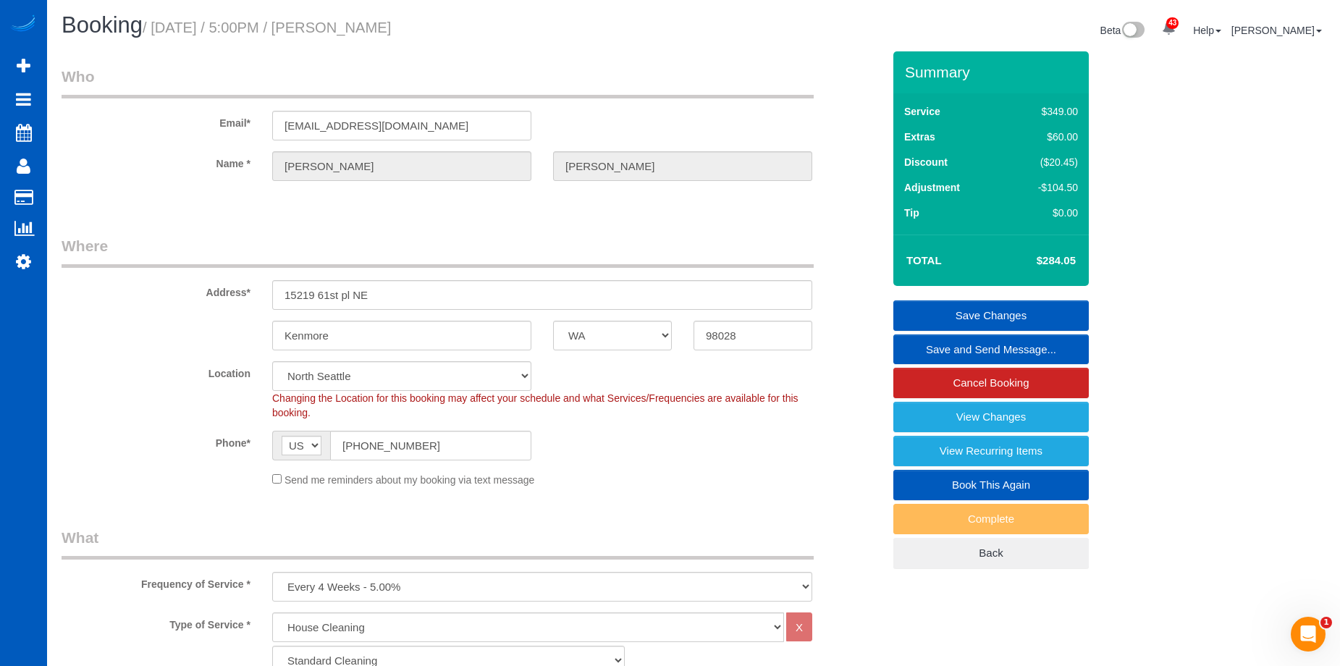
scroll to position [0, 0]
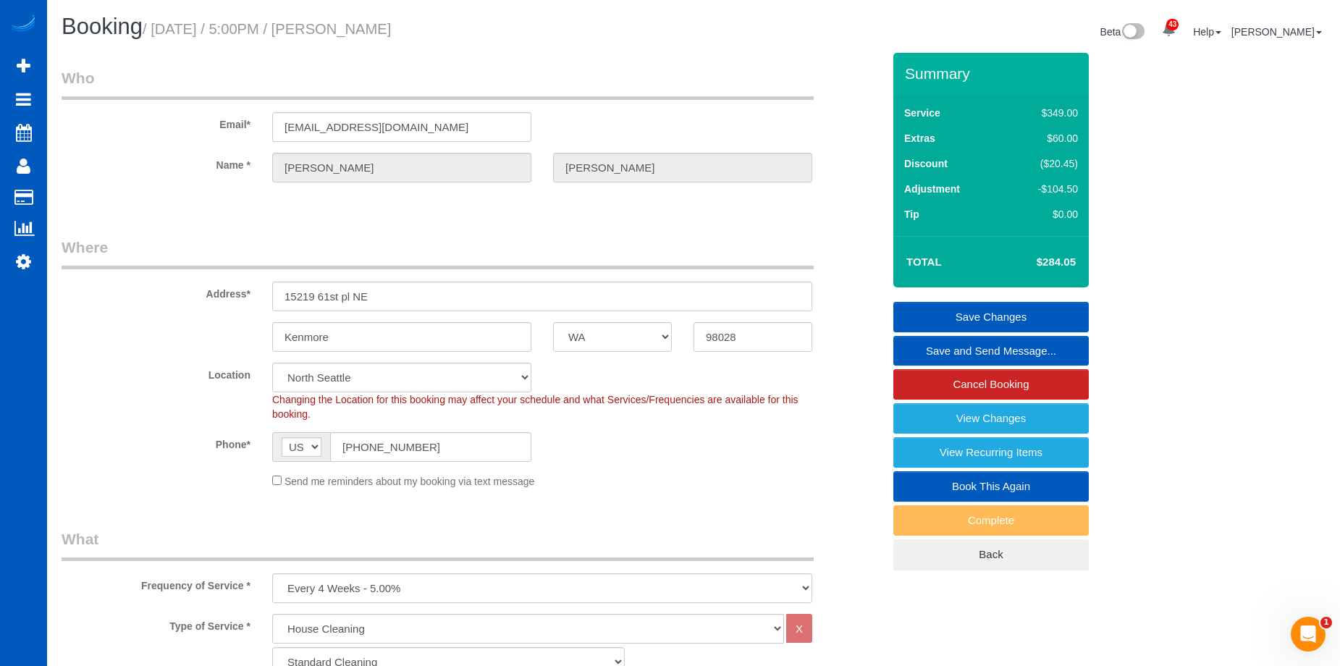
click at [956, 314] on link "Save Changes" at bounding box center [992, 317] width 196 height 30
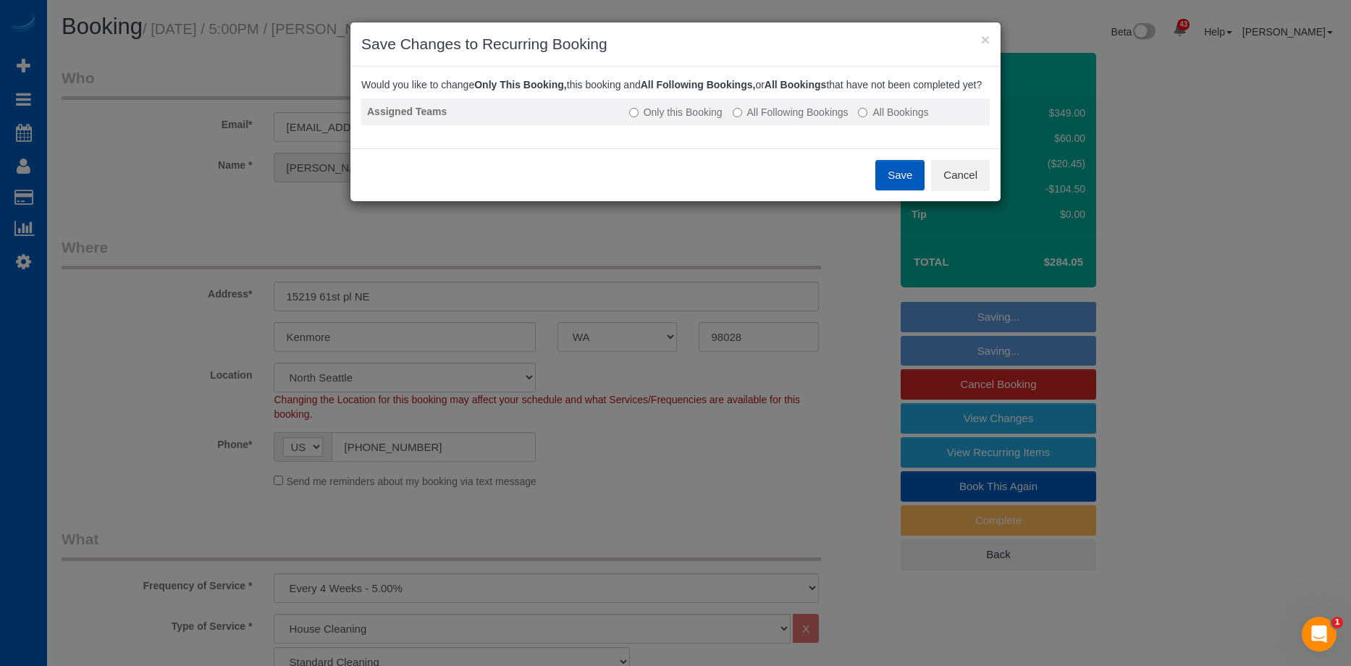
click at [796, 119] on label "All Following Bookings" at bounding box center [791, 112] width 116 height 14
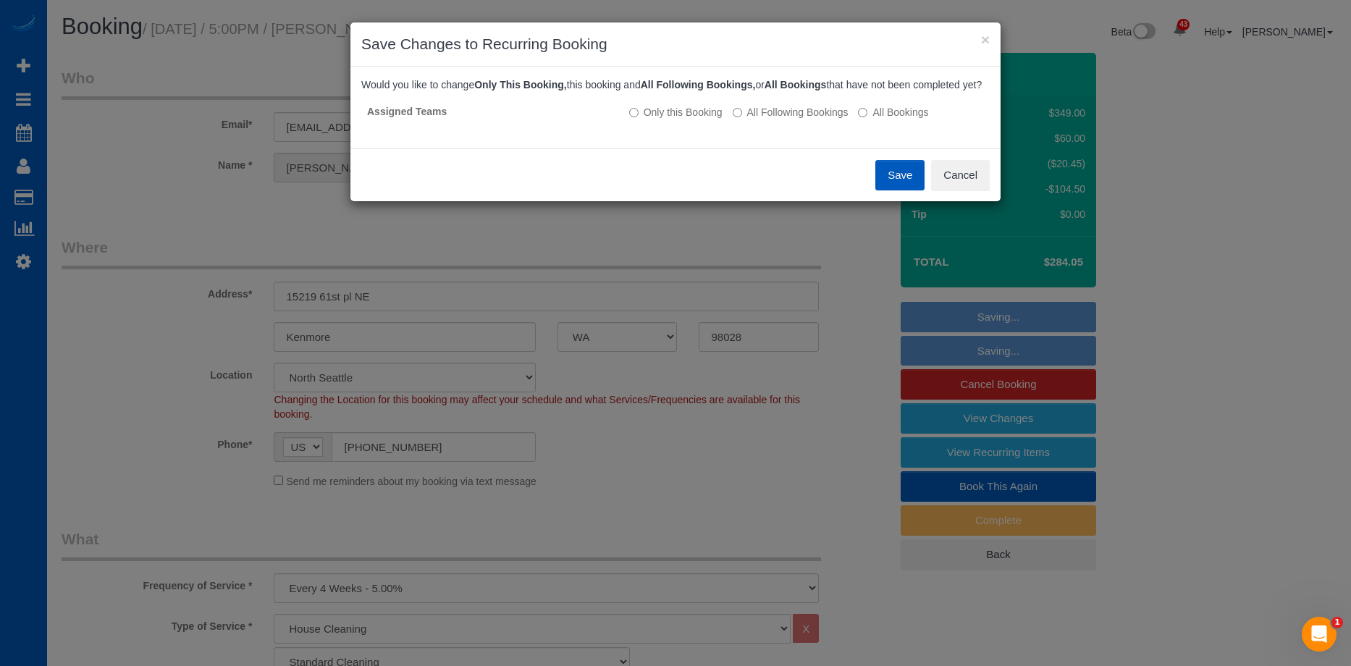
click at [894, 183] on button "Save" at bounding box center [899, 175] width 49 height 30
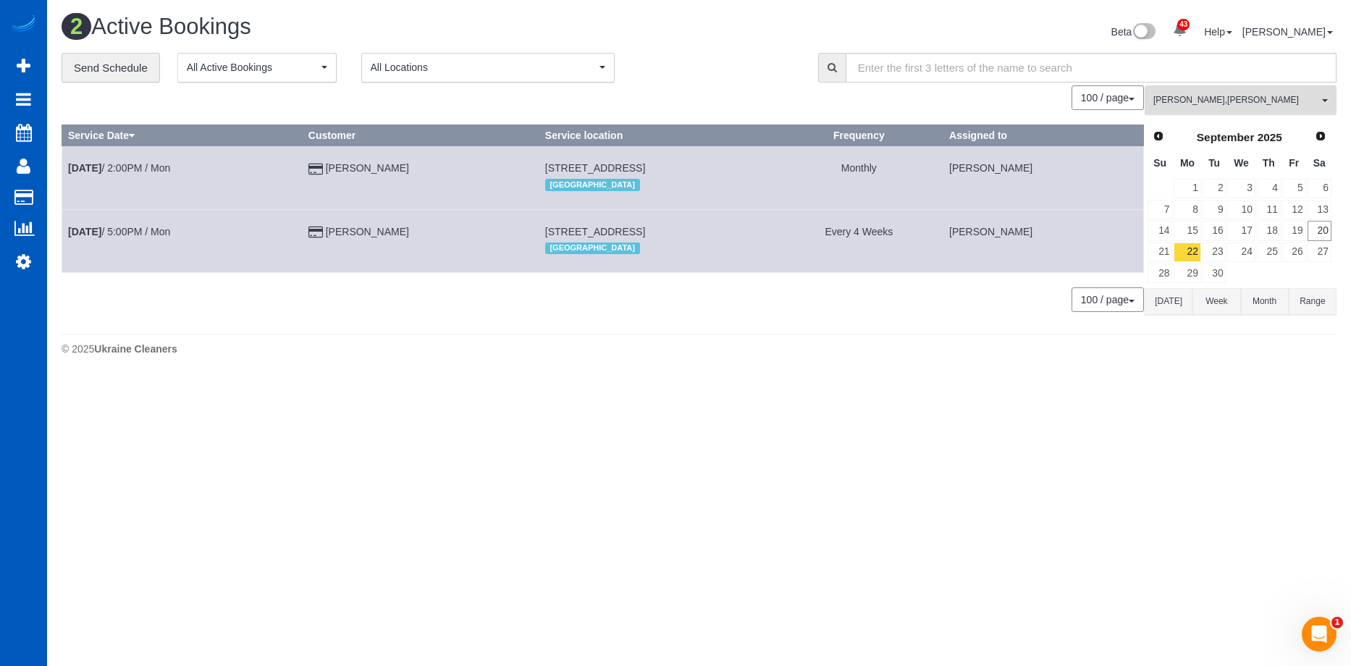
click at [1236, 106] on span "Alona Tarasiuk , Anastasiia Demchenko" at bounding box center [1236, 100] width 165 height 12
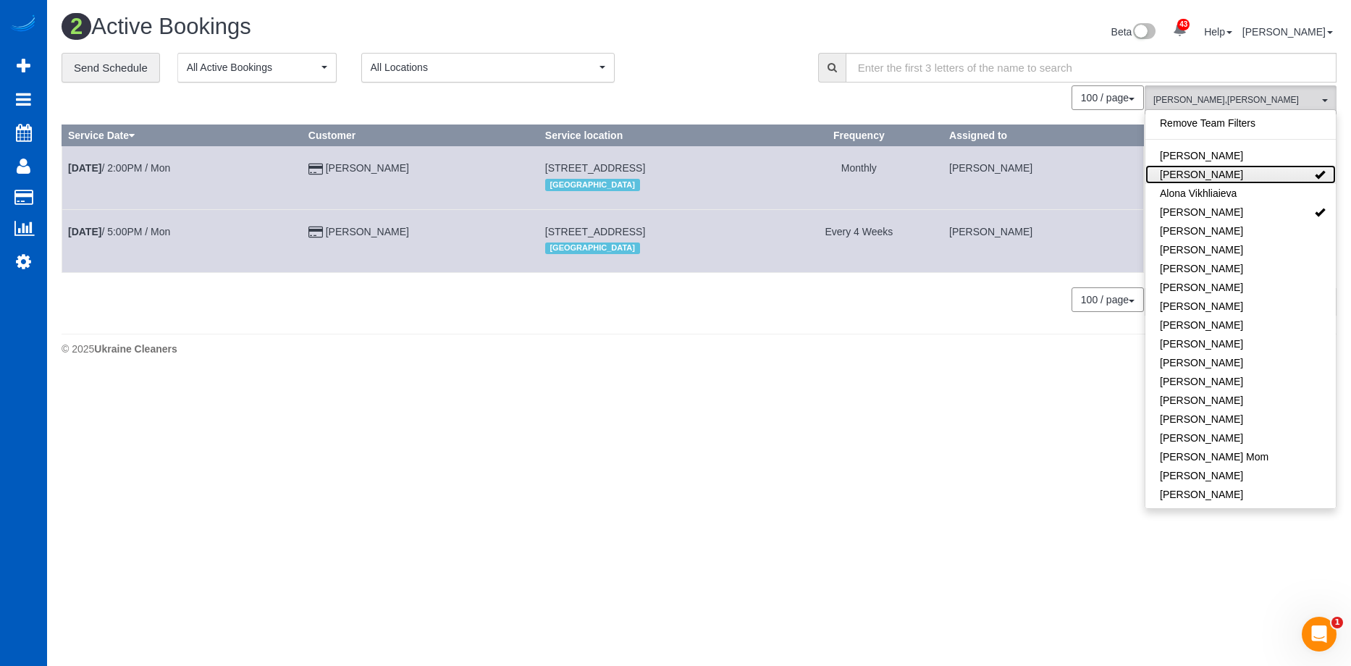
click at [1262, 179] on link "Alona Tarasiuk" at bounding box center [1241, 174] width 190 height 19
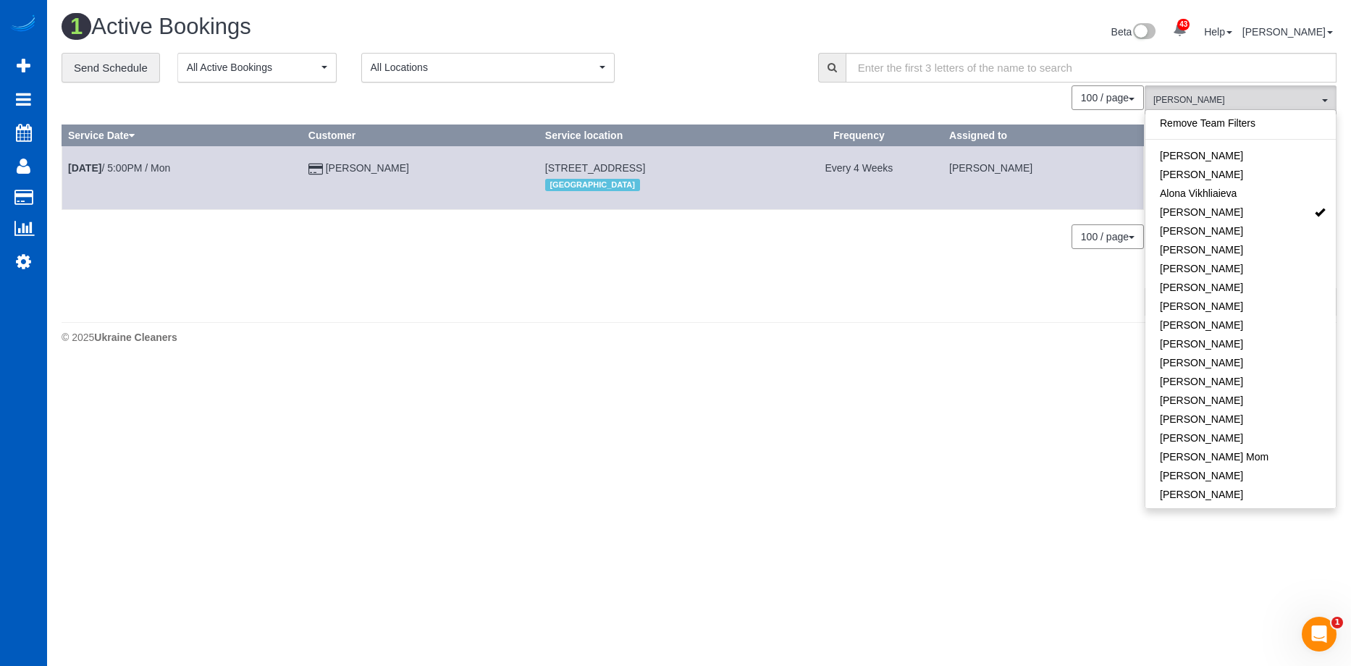
click at [812, 25] on div "Beta 43 Your Notifications You have 0 alerts × You have 6 to charge for 09/17/2…" at bounding box center [1024, 33] width 649 height 38
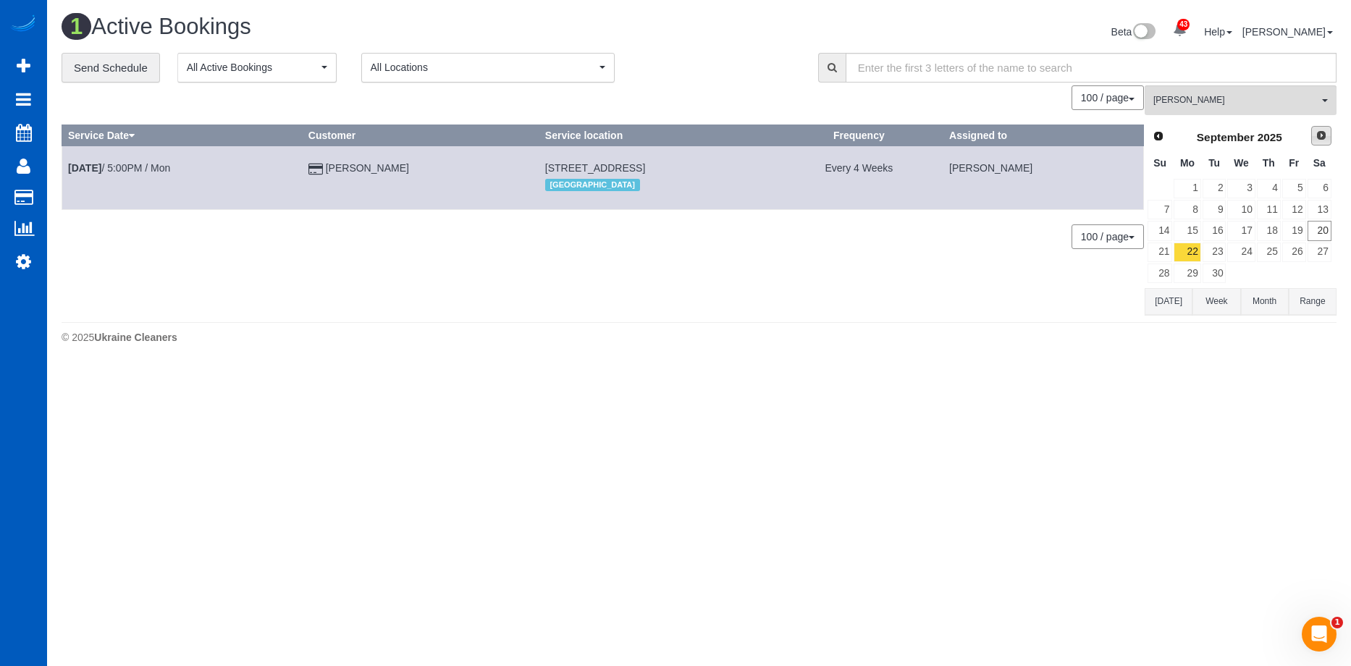
click at [1314, 133] on link "Next" at bounding box center [1321, 136] width 20 height 20
click at [1188, 247] on link "20" at bounding box center [1187, 253] width 27 height 20
click at [1213, 103] on span "[PERSON_NAME]" at bounding box center [1236, 100] width 165 height 12
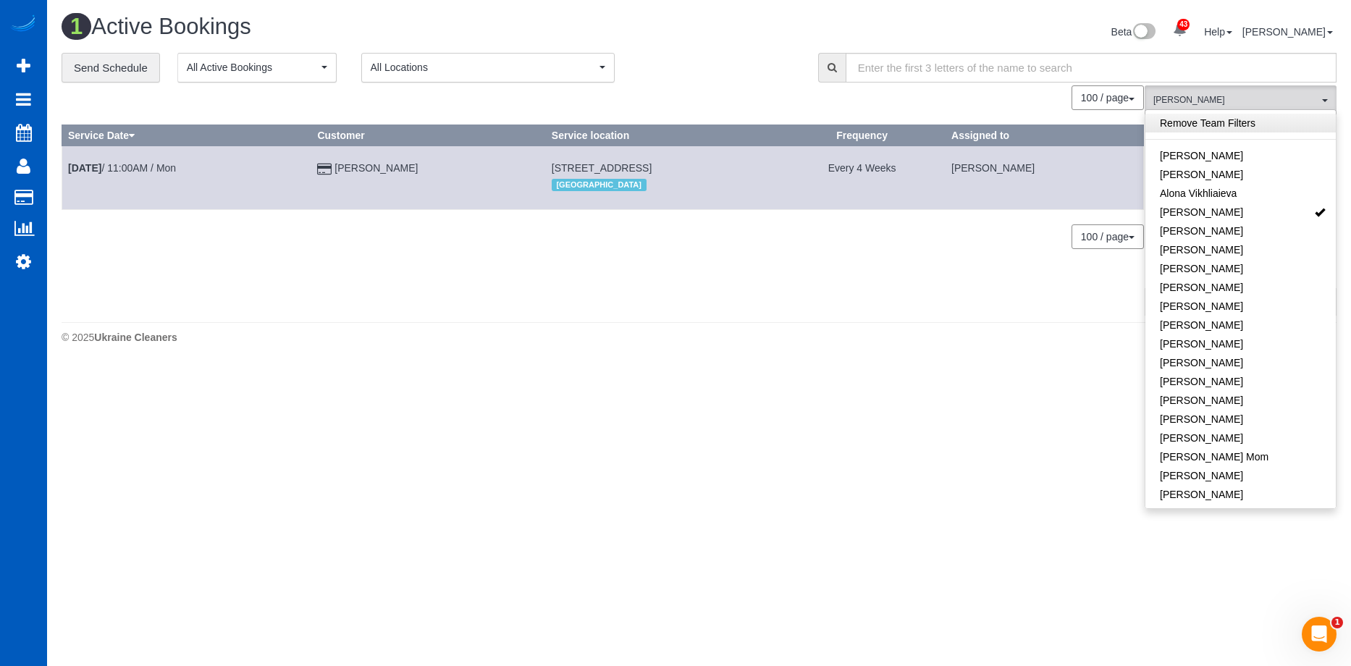
click at [1259, 124] on link "Remove Team Filters" at bounding box center [1241, 123] width 190 height 19
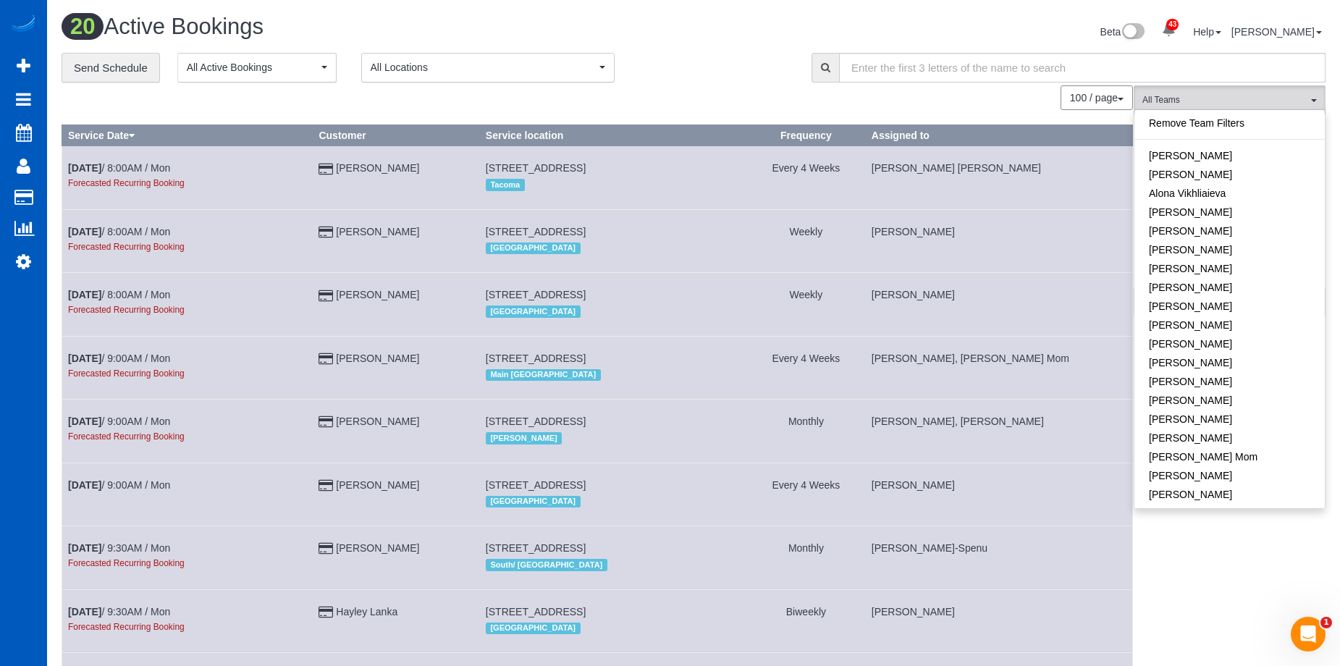
click at [770, 20] on div "Beta 43 Your Notifications You have 0 alerts × You have 6 to charge for 09/17/2…" at bounding box center [1015, 33] width 643 height 38
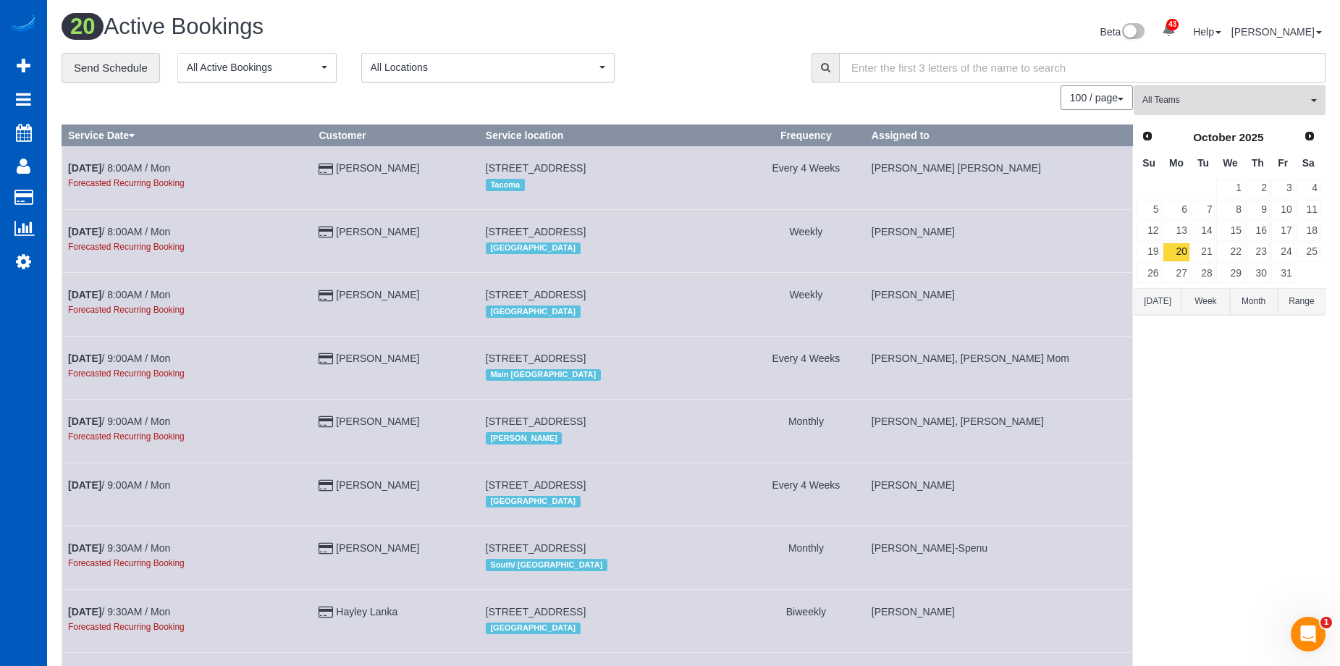
click at [1148, 293] on button "Today" at bounding box center [1158, 301] width 48 height 27
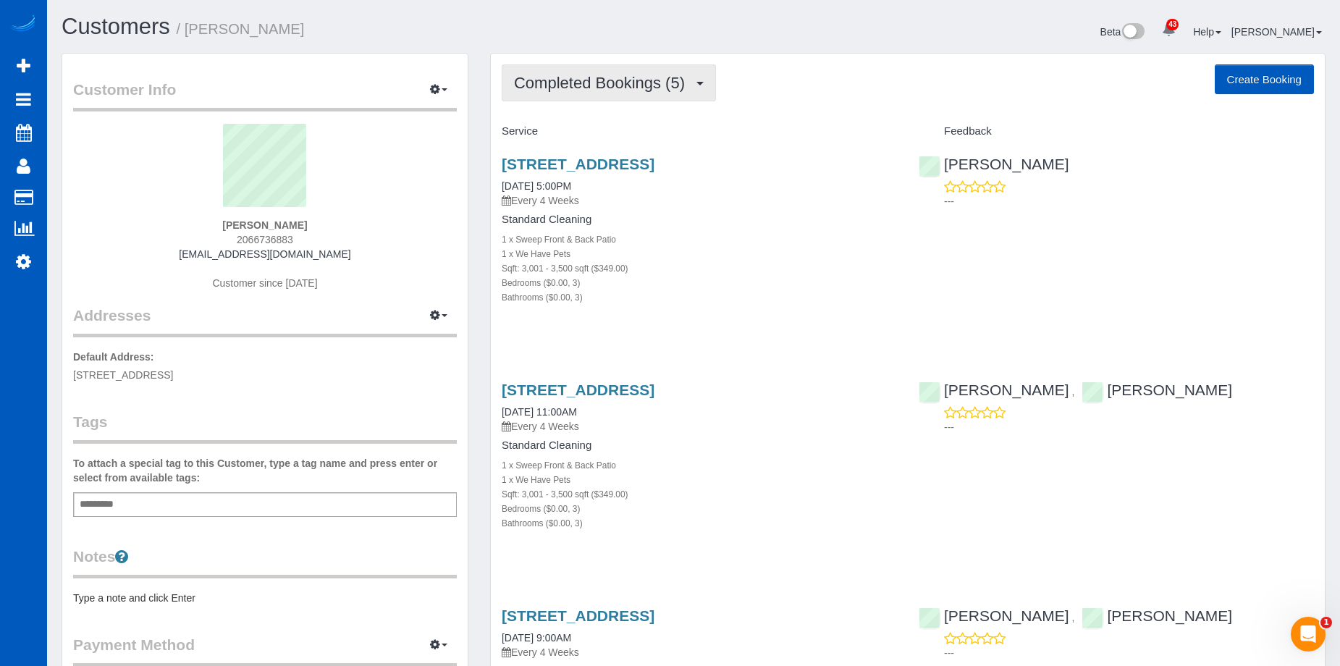
click at [658, 75] on span "Completed Bookings (5)" at bounding box center [603, 83] width 178 height 18
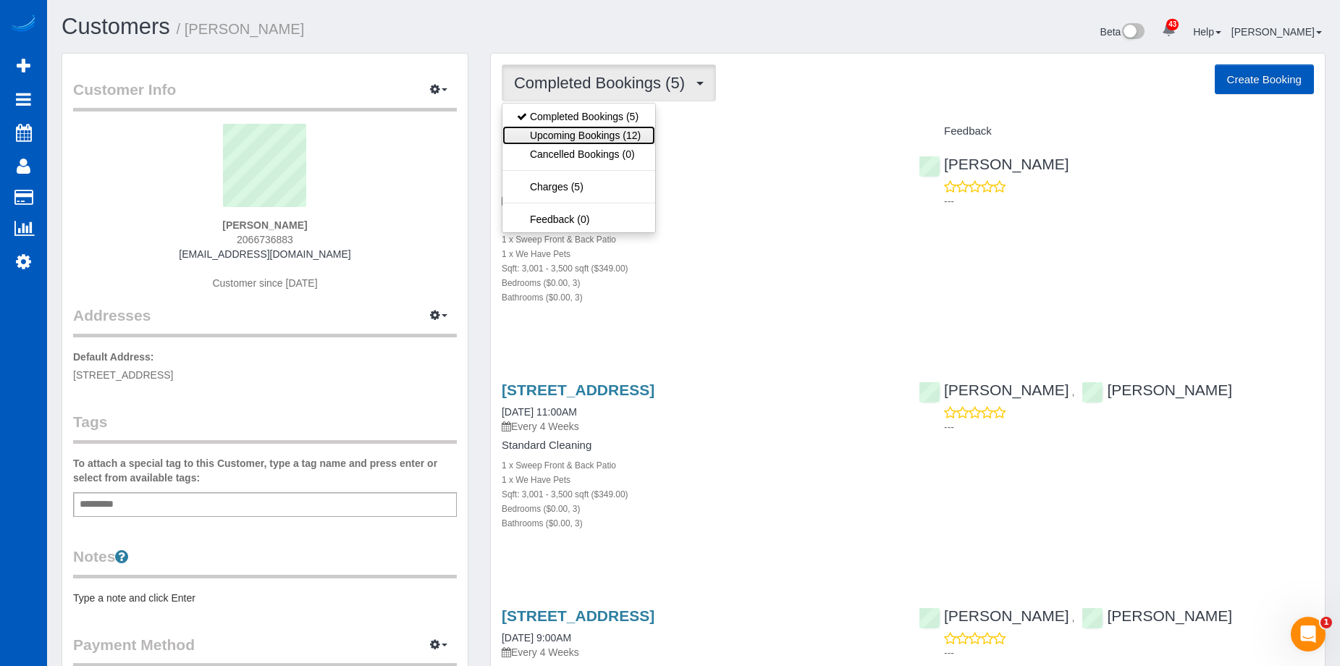
click at [613, 130] on link "Upcoming Bookings (12)" at bounding box center [579, 135] width 153 height 19
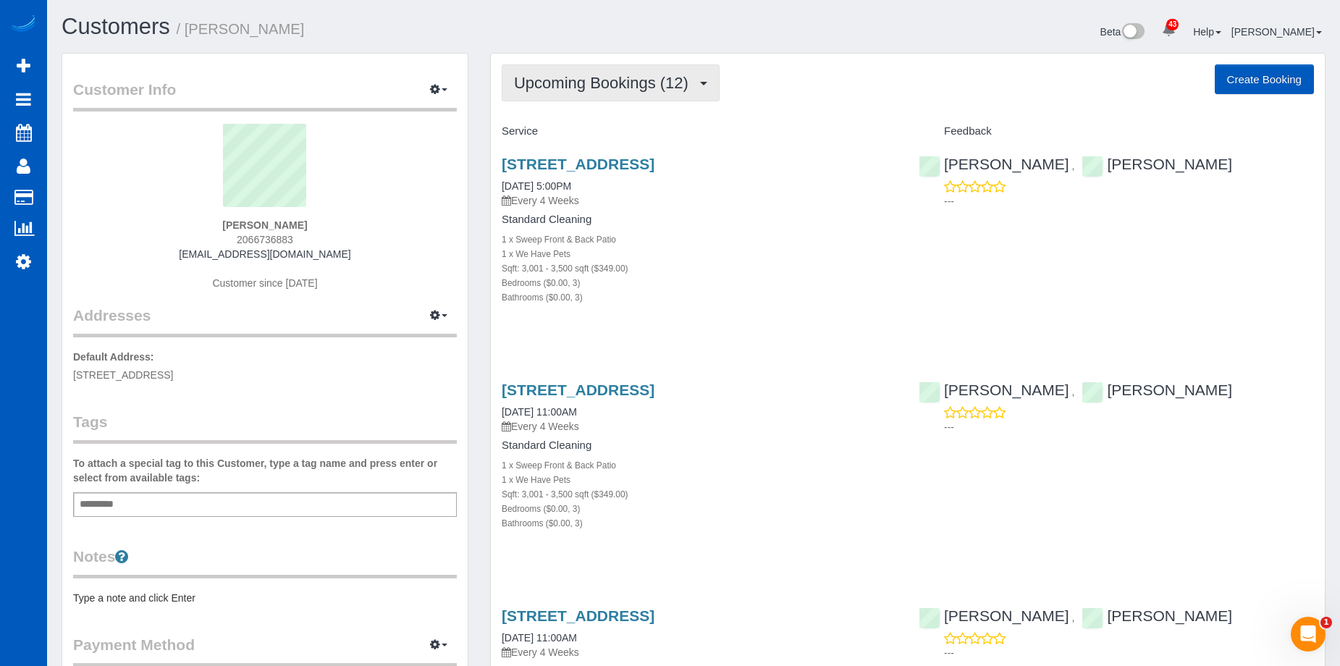
click at [601, 81] on span "Upcoming Bookings (12)" at bounding box center [605, 83] width 182 height 18
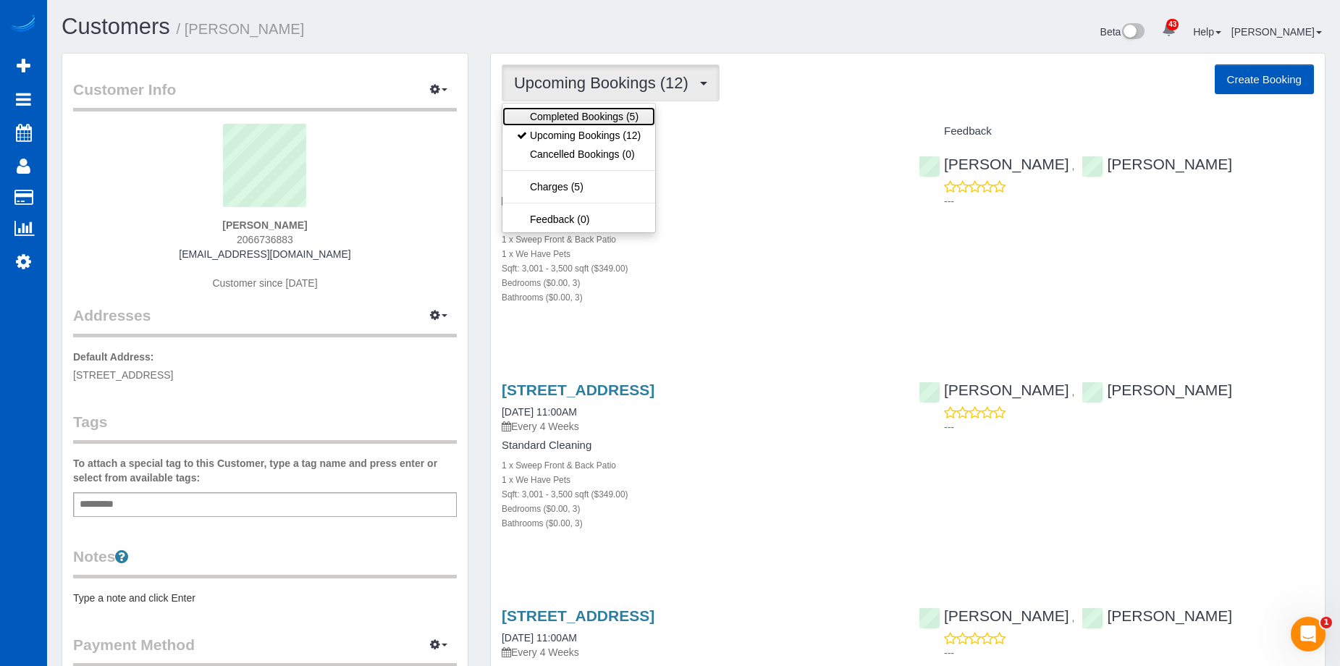
click at [604, 109] on link "Completed Bookings (5)" at bounding box center [579, 116] width 153 height 19
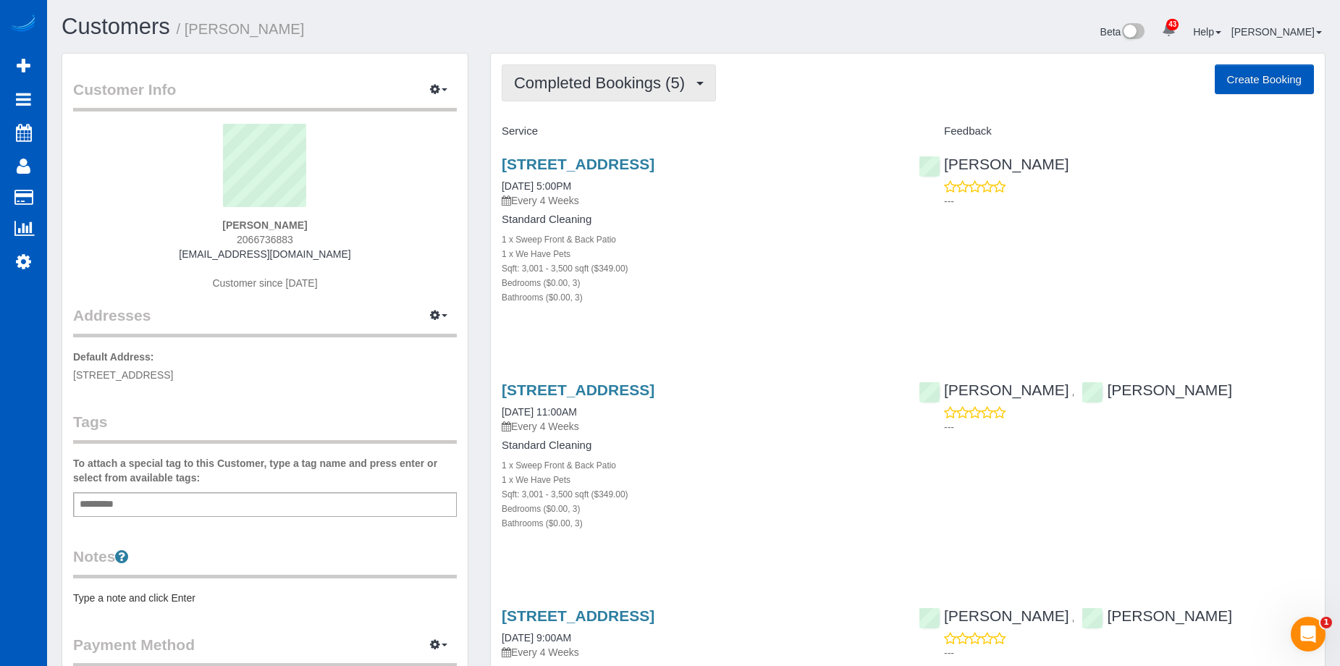
click at [700, 84] on span "button" at bounding box center [700, 84] width 7 height 4
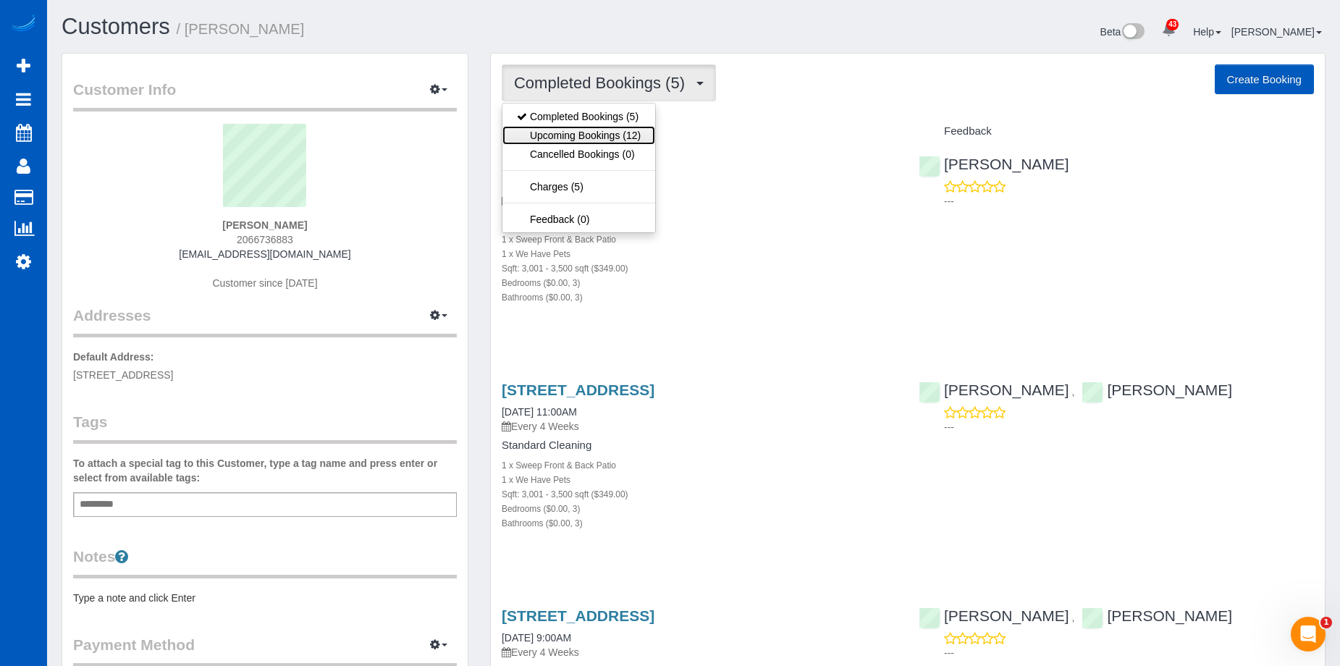
click at [555, 130] on link "Upcoming Bookings (12)" at bounding box center [579, 135] width 153 height 19
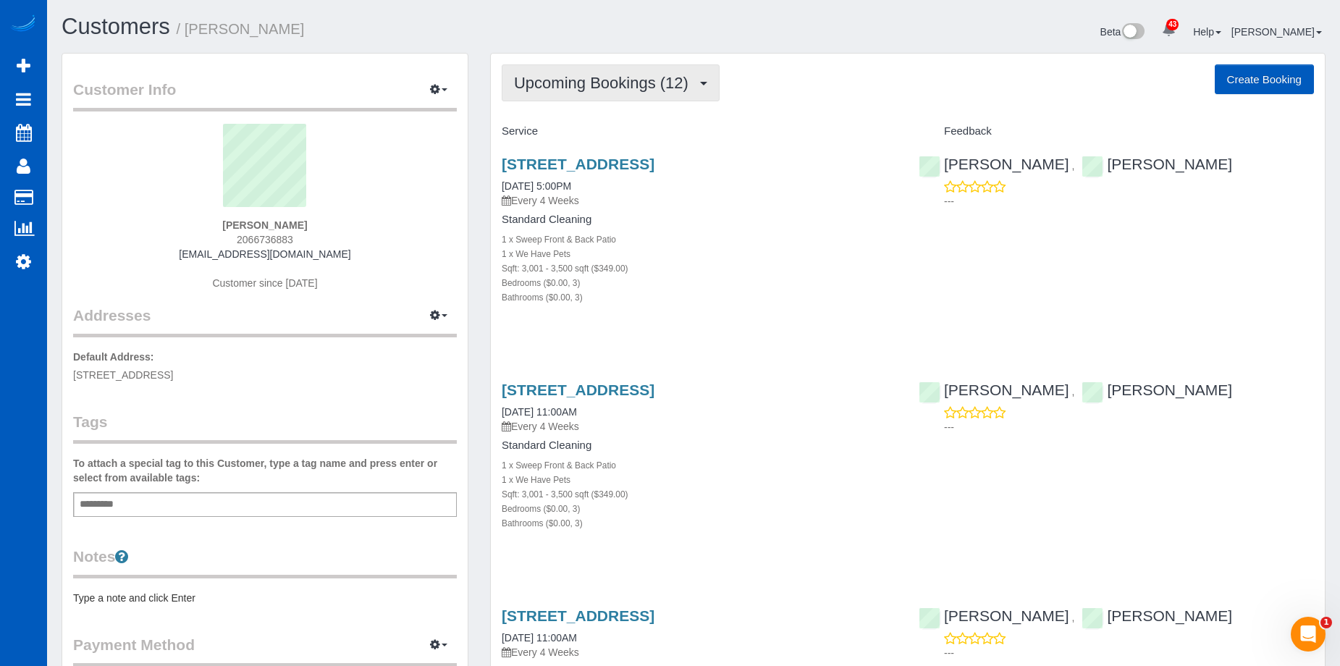
click at [684, 83] on span "Upcoming Bookings (12)" at bounding box center [605, 83] width 182 height 18
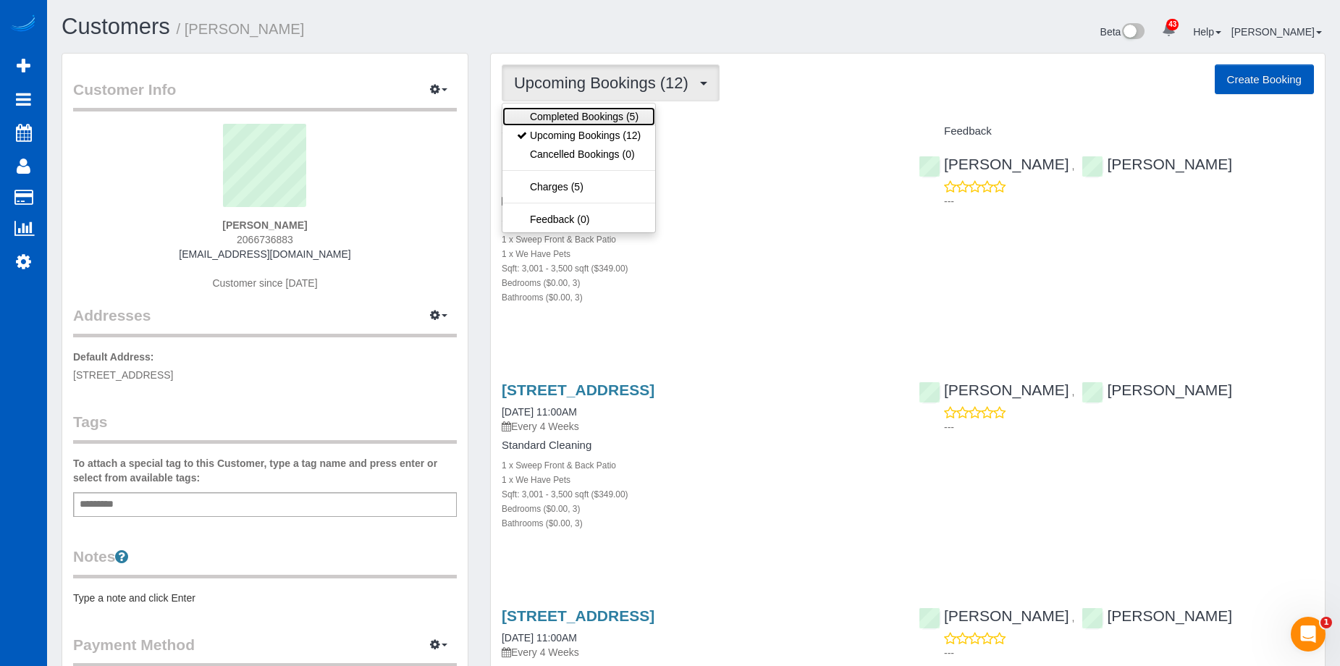
click at [626, 116] on link "Completed Bookings (5)" at bounding box center [579, 116] width 153 height 19
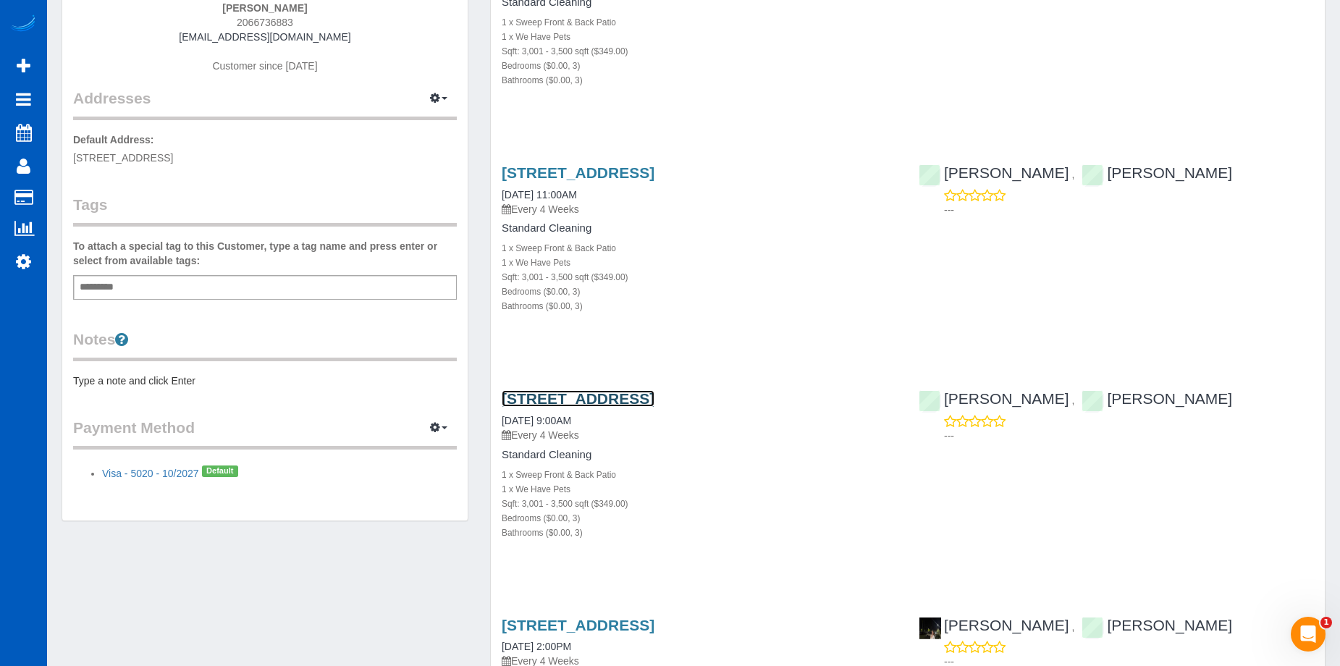
scroll to position [362, 0]
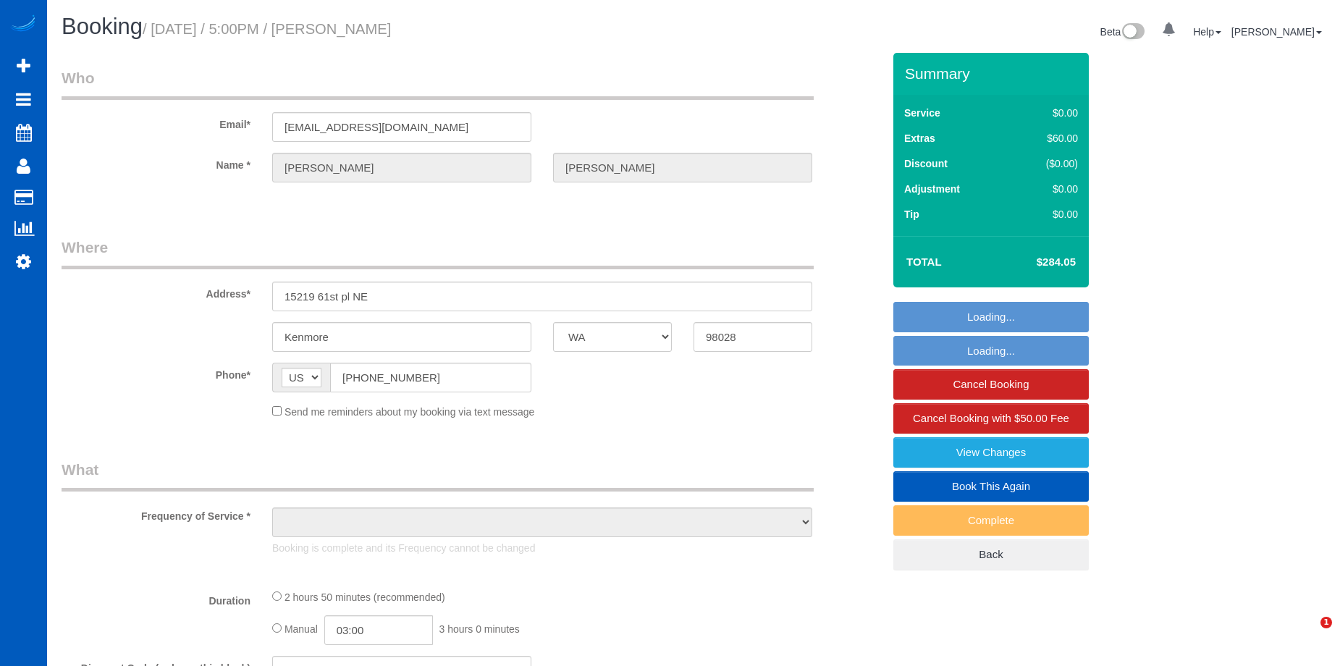
select select "WA"
select select "number:8"
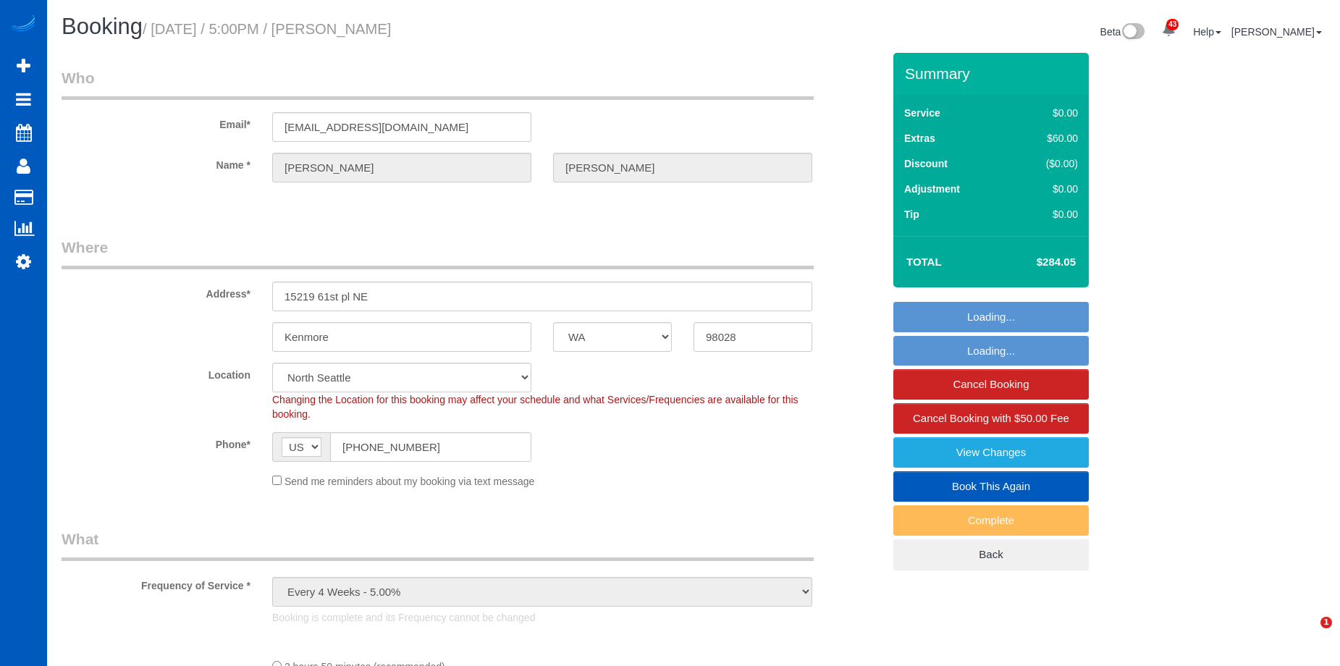
select select "object:1192"
select select "199"
select select "3001"
select select "3"
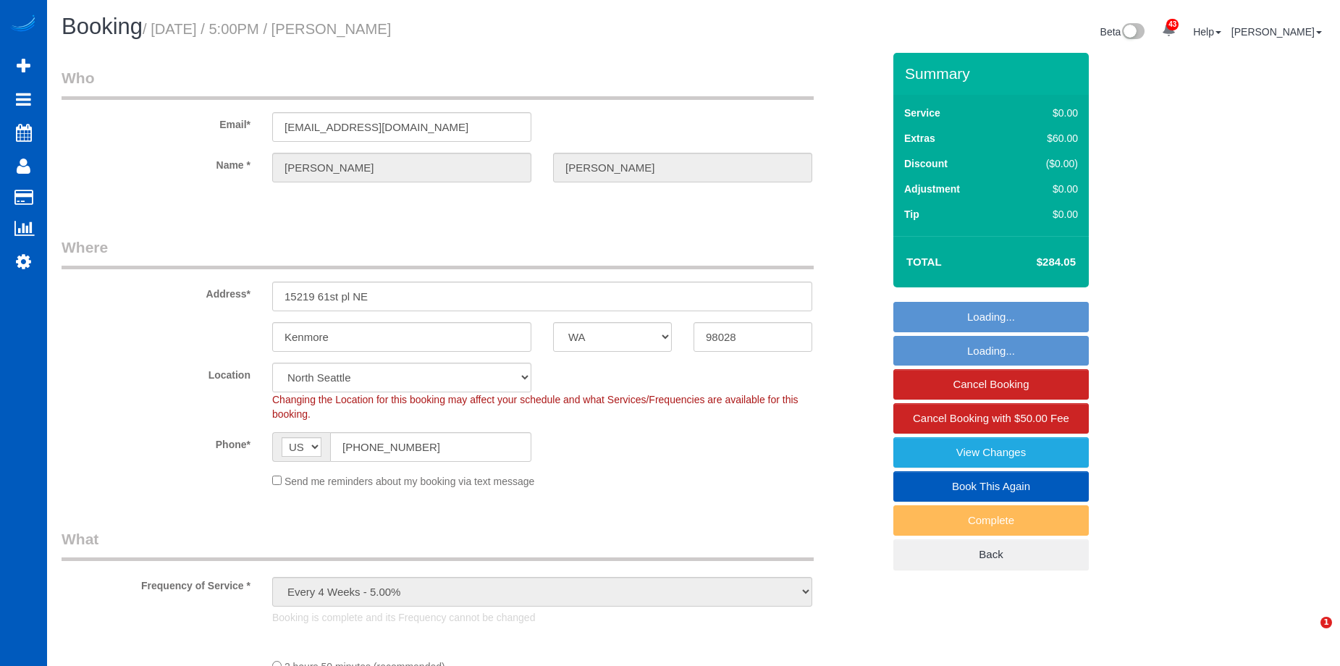
select select "spot1"
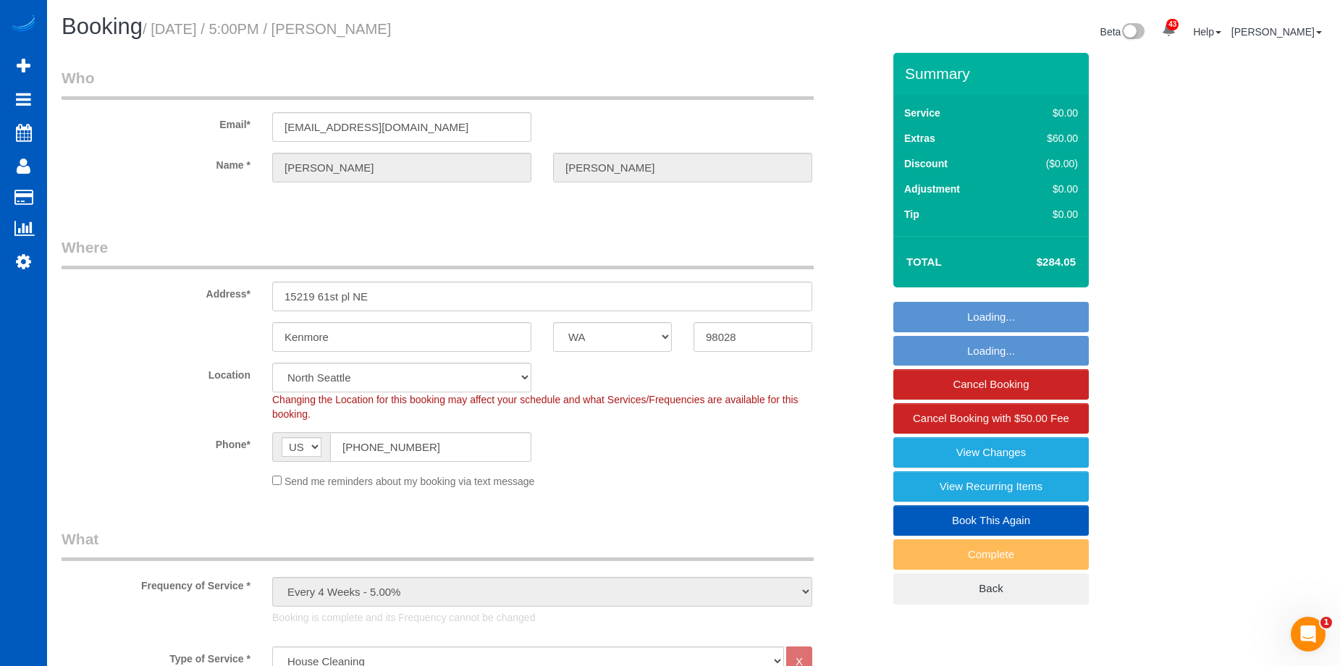
select select "3001"
select select "3"
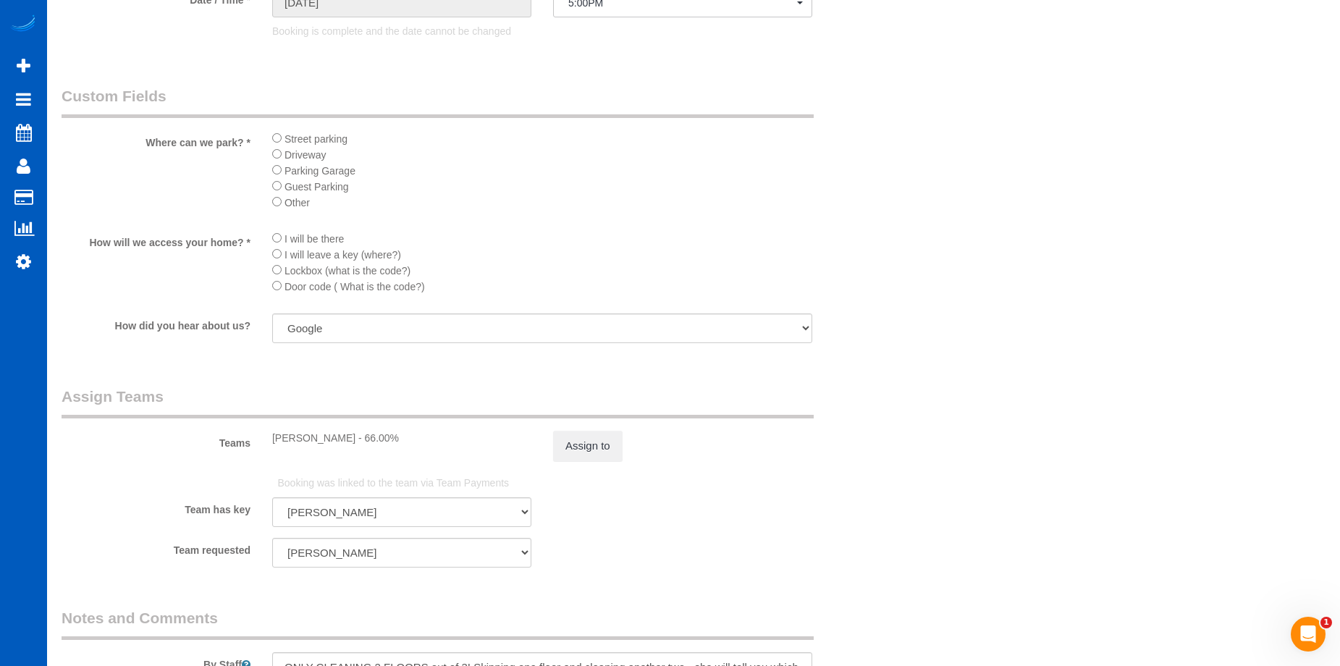
scroll to position [1666, 0]
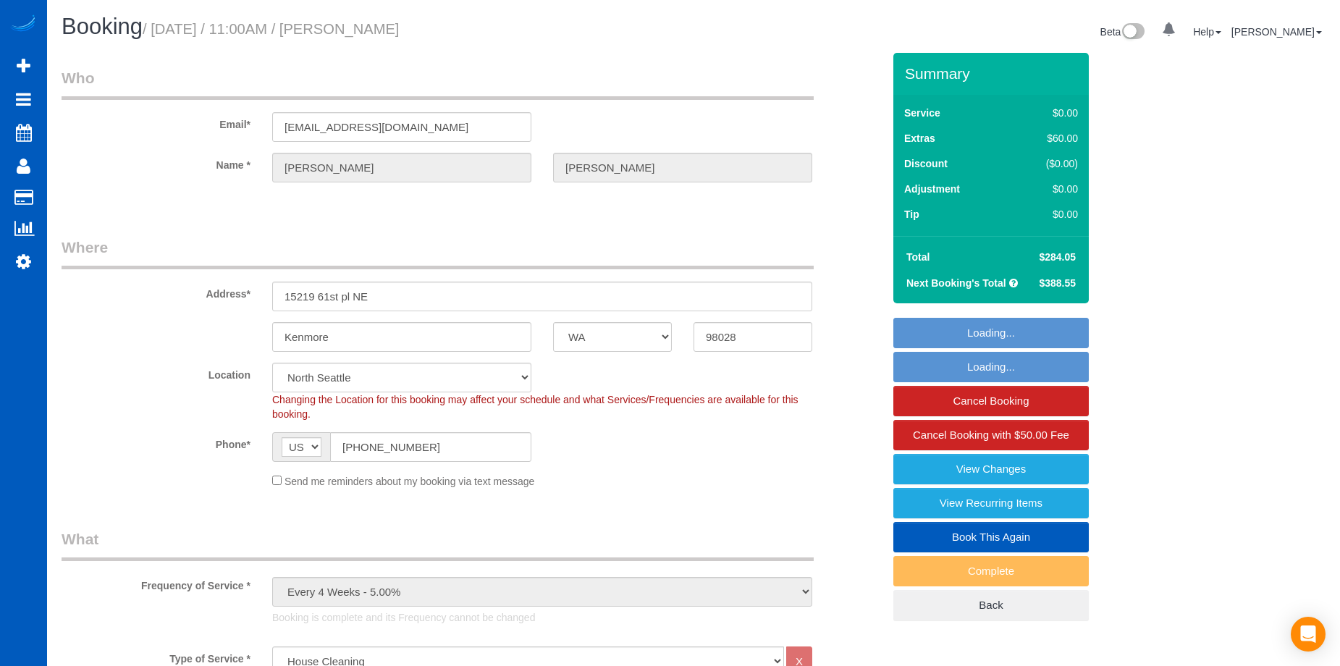
select select "WA"
select select "199"
select select "number:8"
select select "3001"
select select "3"
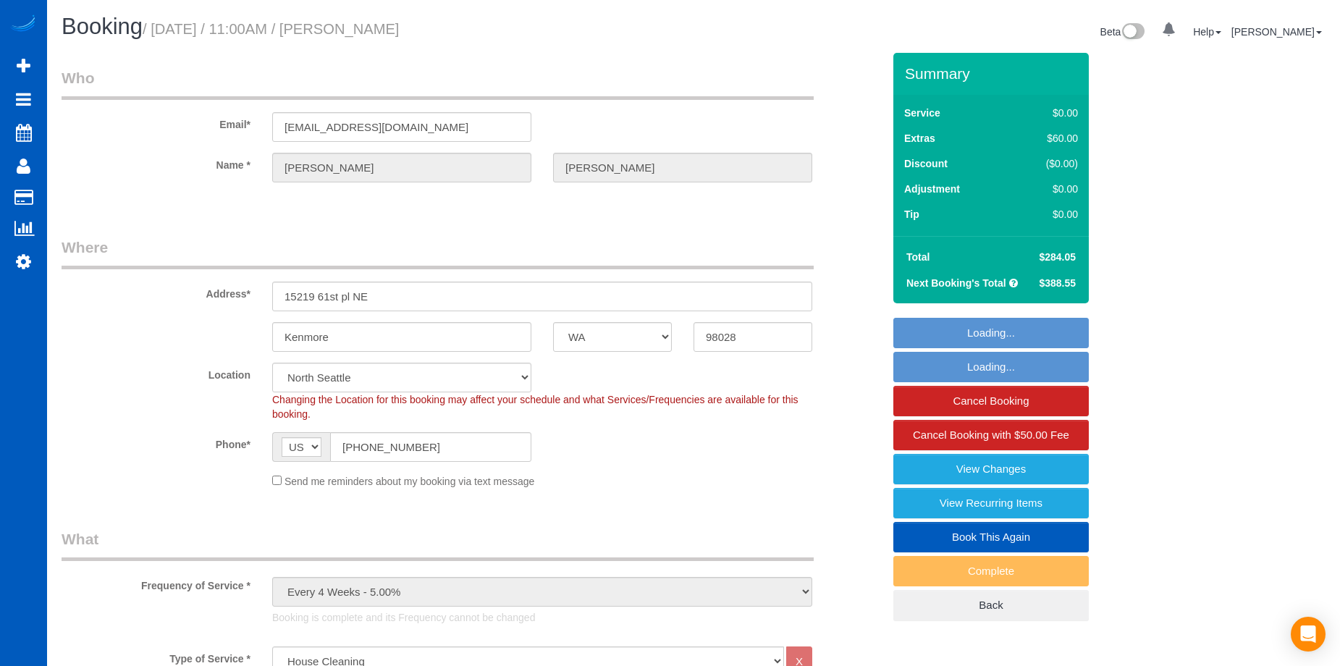
select select "3"
select select "spot1"
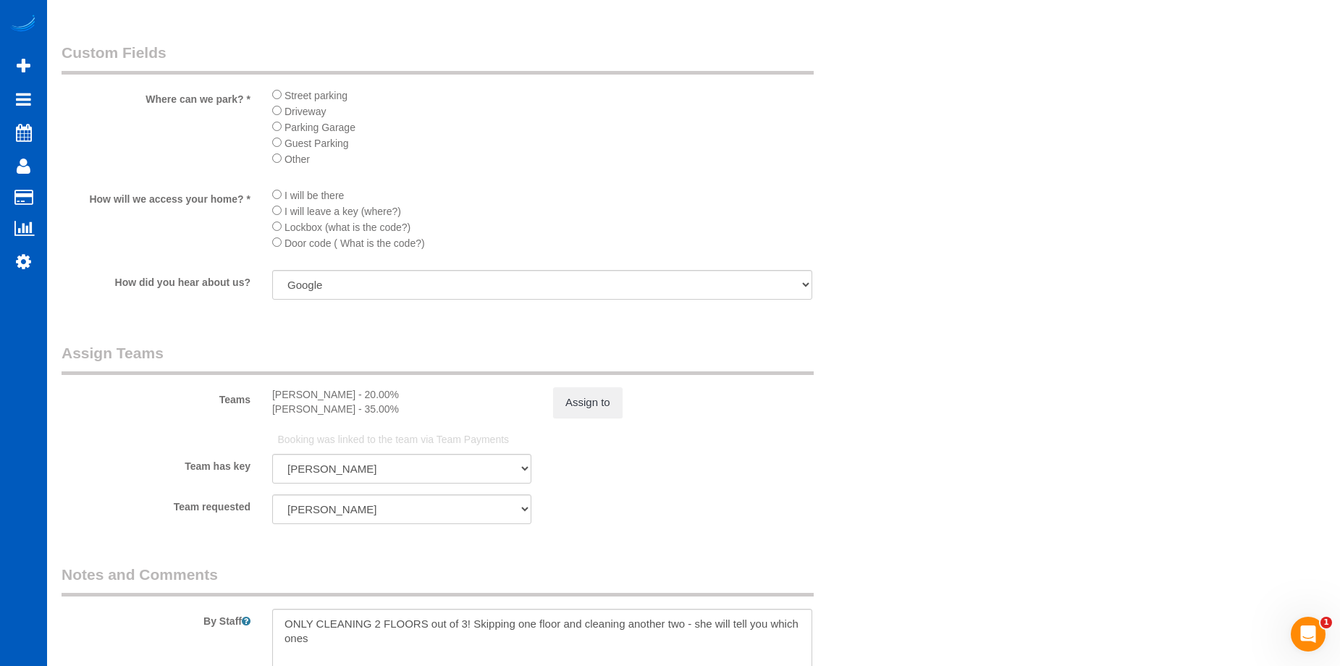
scroll to position [1666, 0]
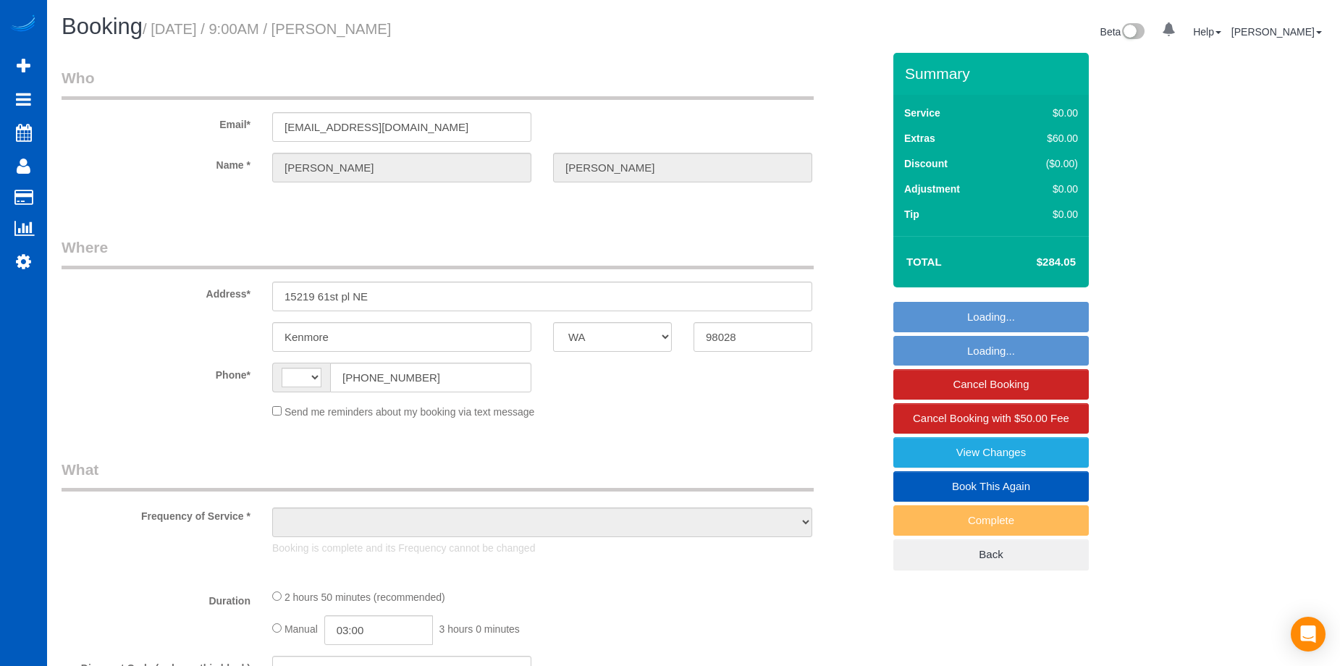
select select "WA"
select select "string:US"
select select "string:fspay-321b31e2-4c48-40af-9d5e-d25a835aa0e8"
select select "199"
select select "3001"
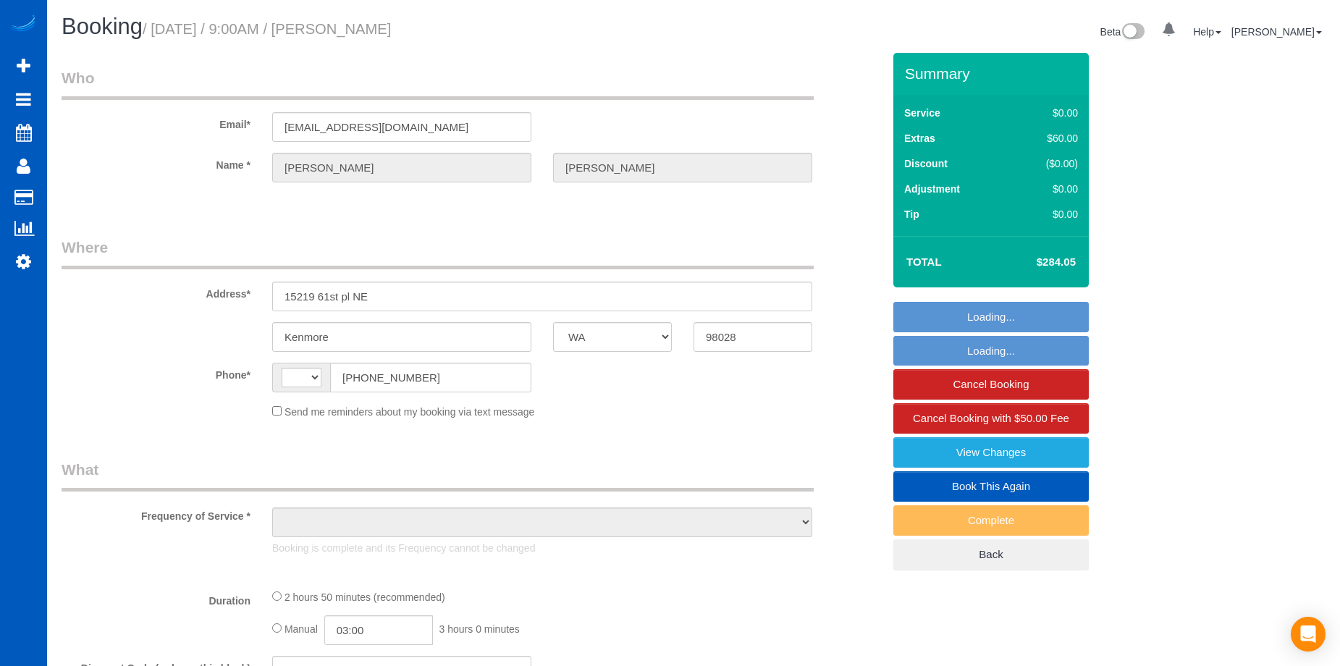
select select "3"
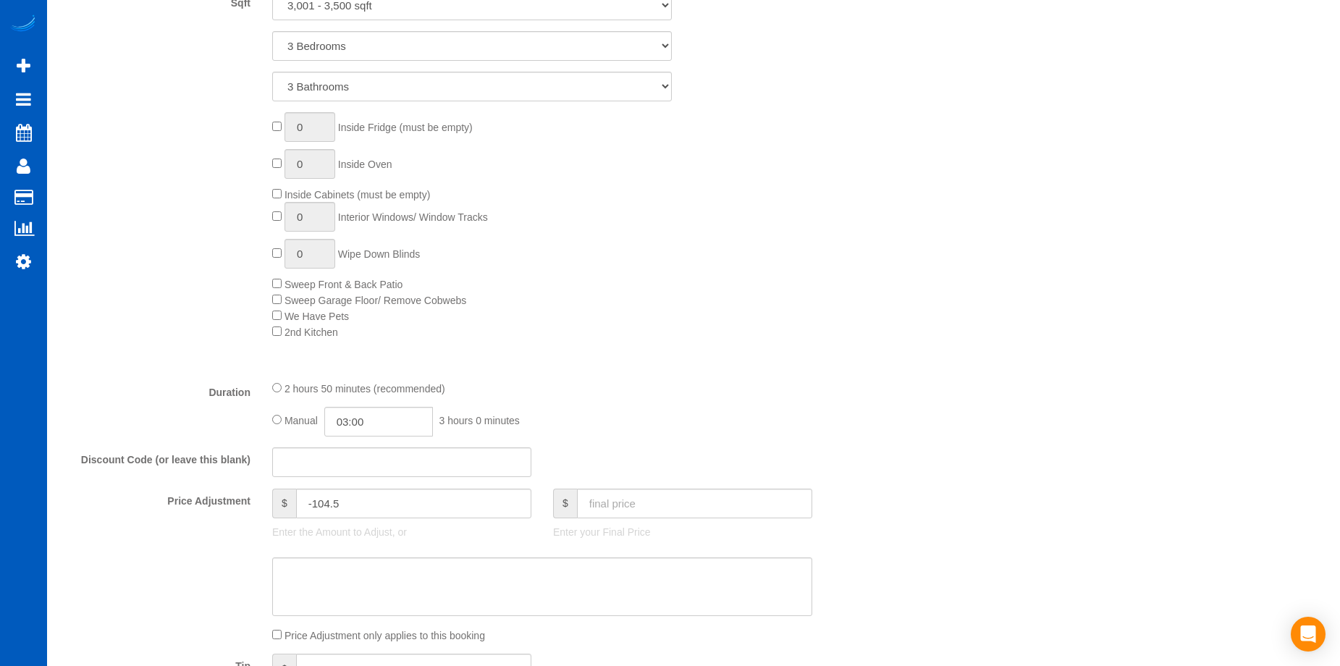
select select "object:971"
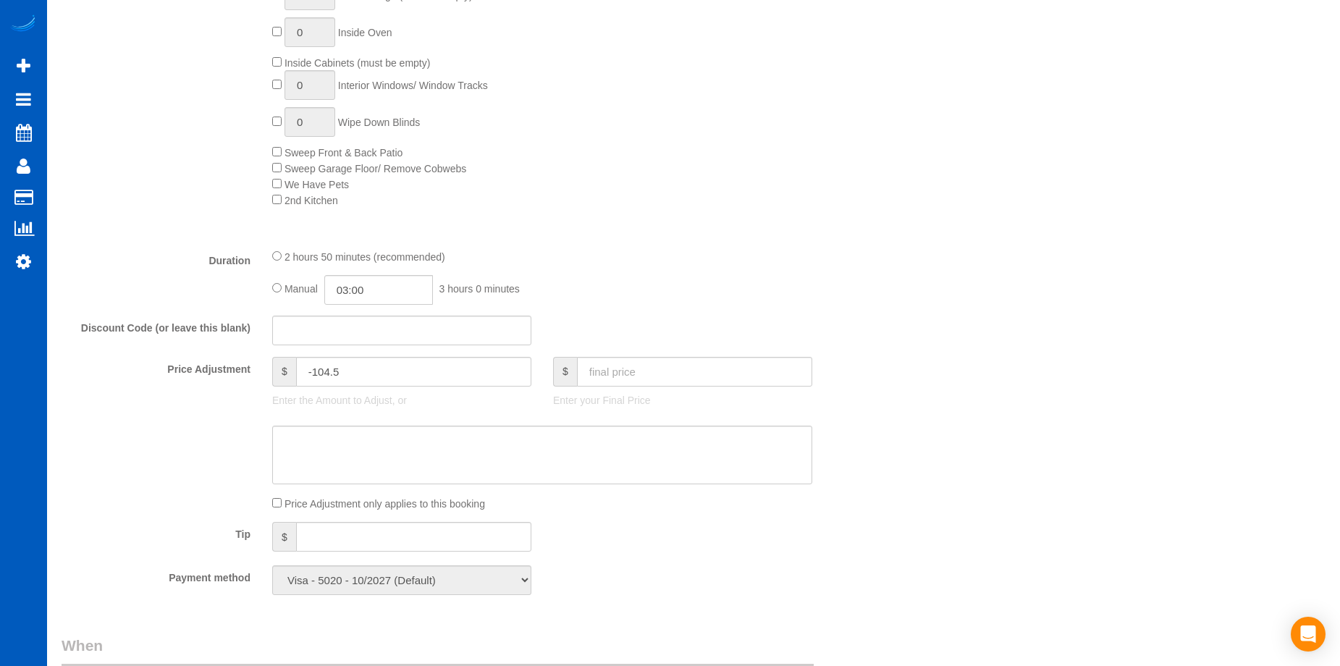
select select "number:8"
select select "3001"
select select "3"
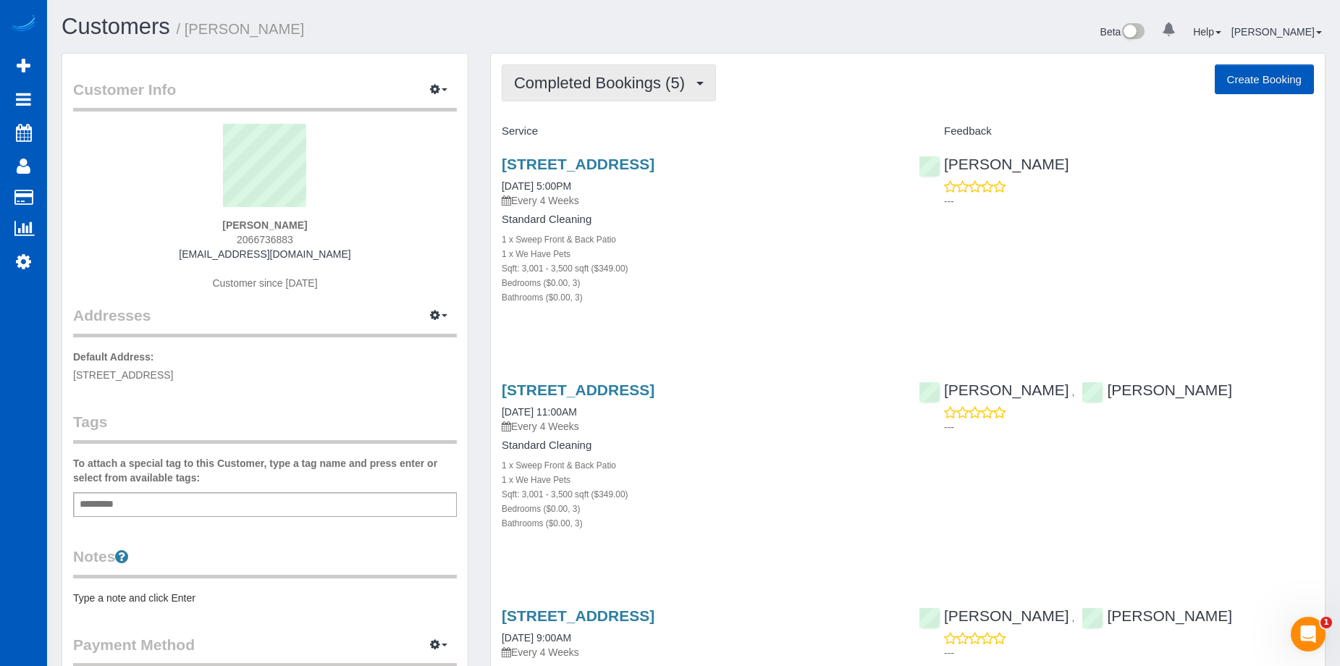
click at [640, 79] on span "Completed Bookings (5)" at bounding box center [603, 83] width 178 height 18
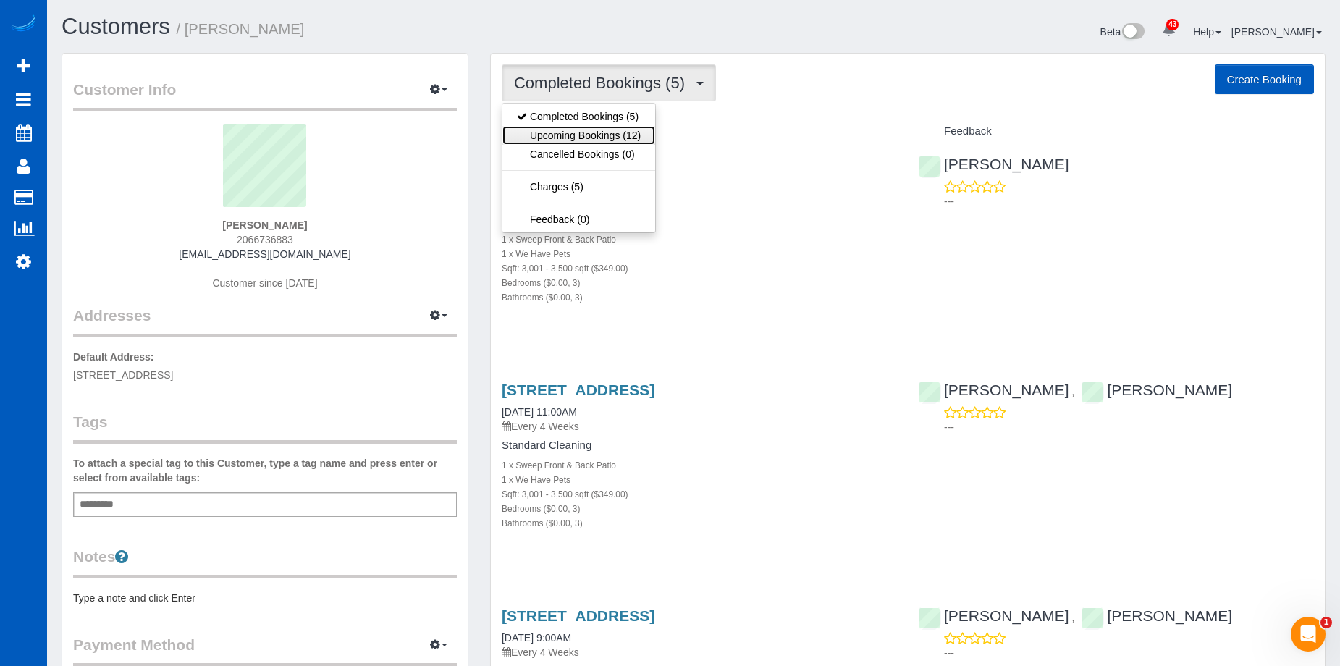
click at [586, 139] on link "Upcoming Bookings (12)" at bounding box center [579, 135] width 153 height 19
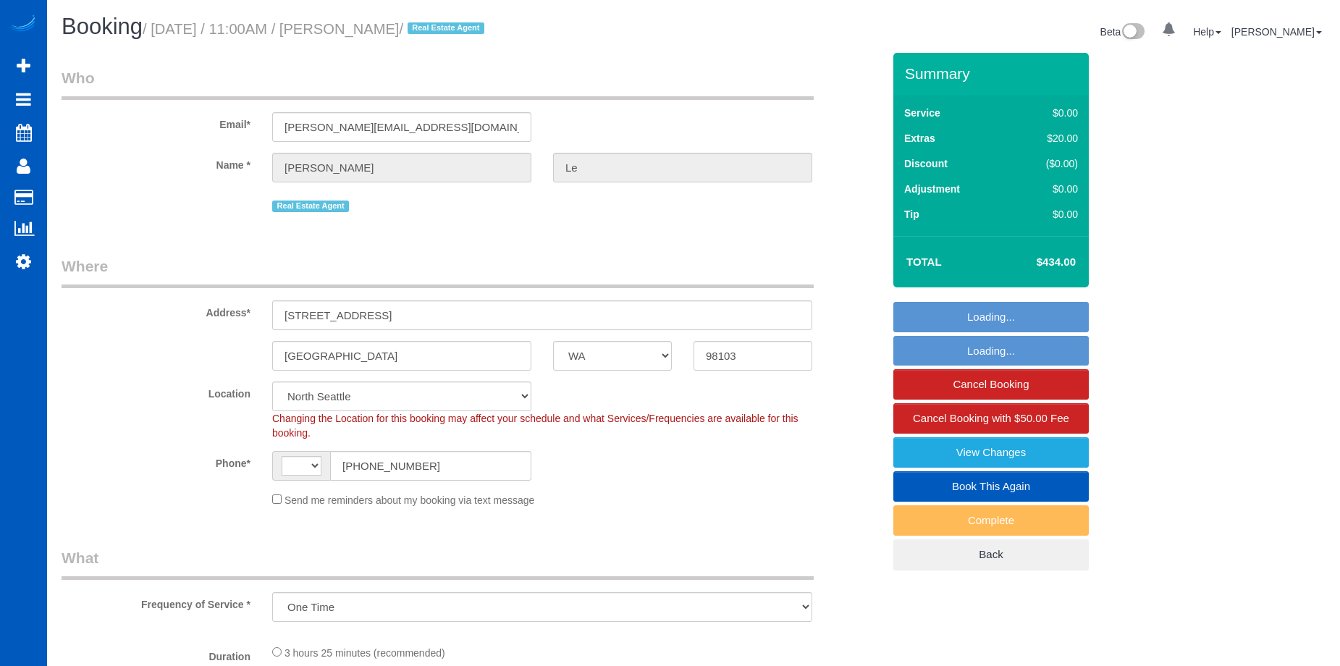
select select "WA"
select select "object:829"
select select "string:[GEOGRAPHIC_DATA]"
select select "string:fspay-1e4e998a-6b06-410f-ad08-59e6e2cc30aa"
select select "spot1"
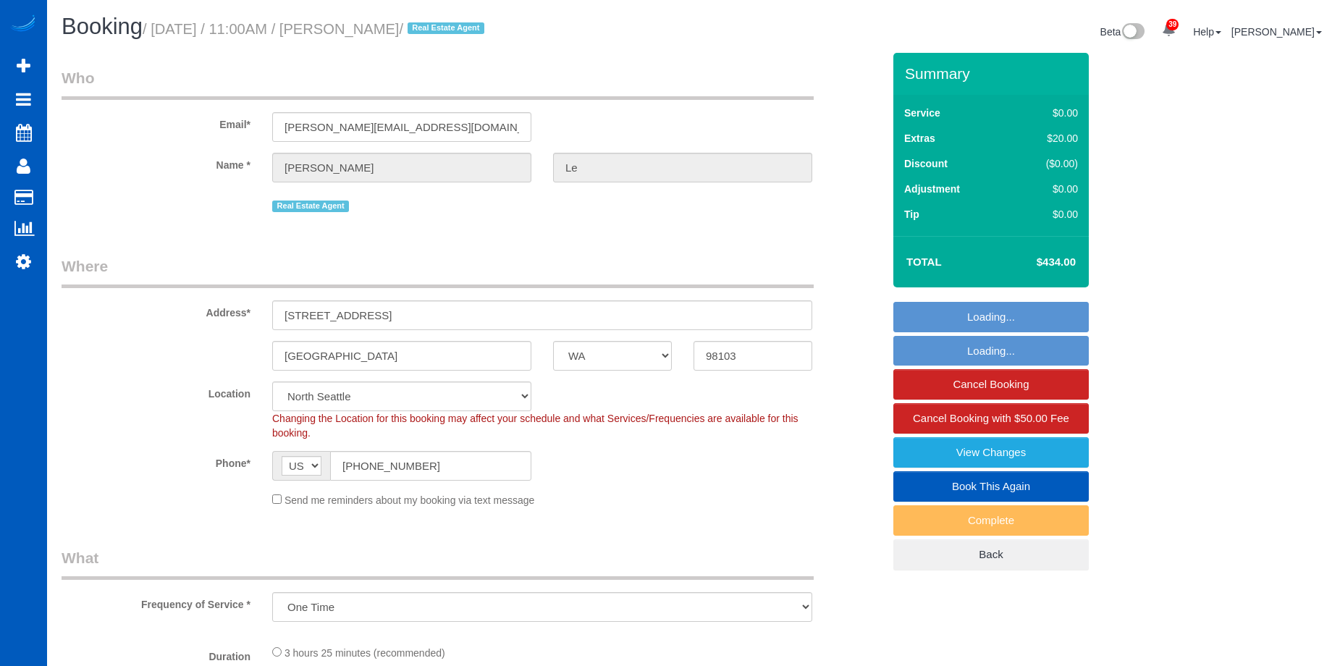
select select "199"
select select "1001"
select select "2"
select select "1001"
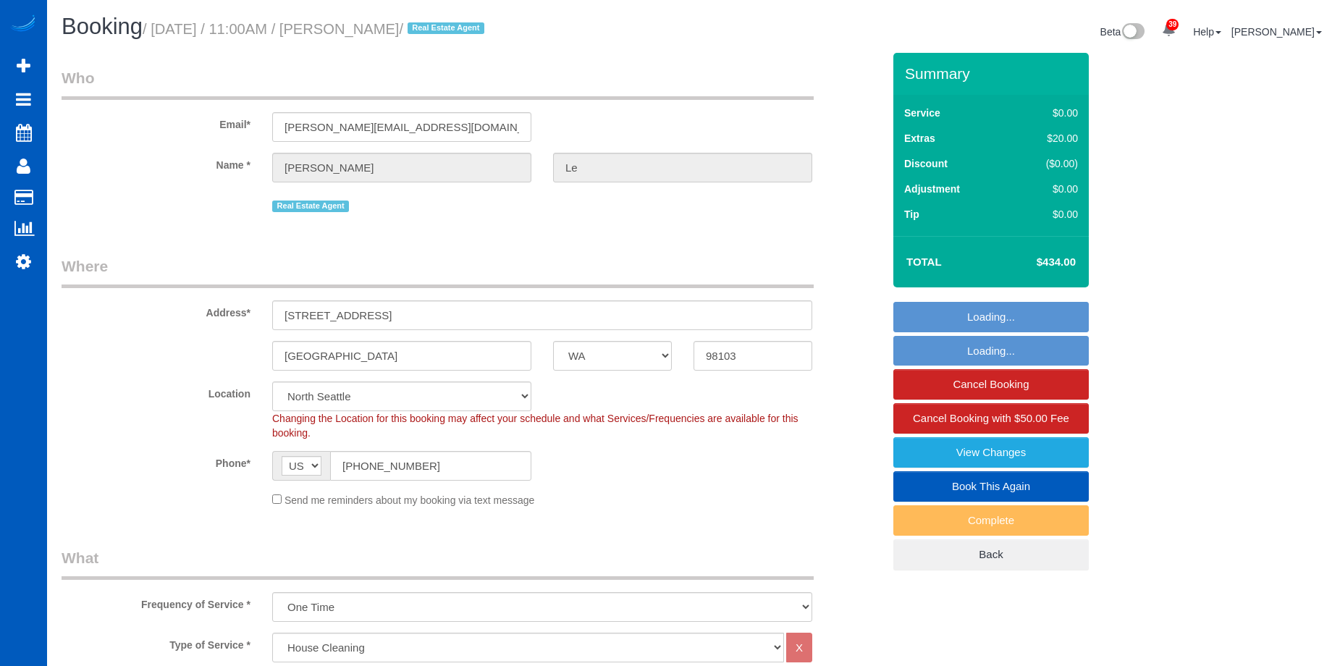
select select "2"
